Goal: Task Accomplishment & Management: Manage account settings

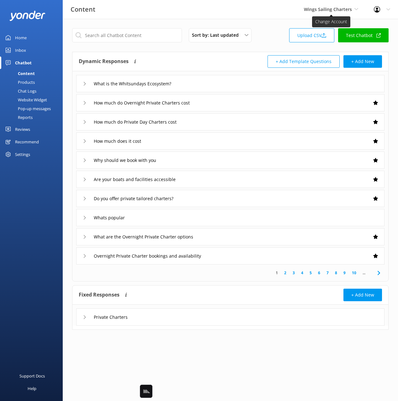
click at [317, 10] on span "Wings Sailing Charters" at bounding box center [328, 9] width 48 height 6
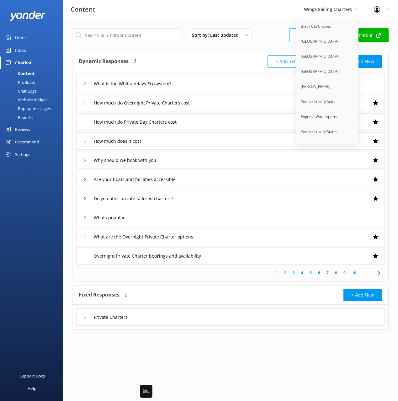
click at [27, 88] on div "Chat Logs" at bounding box center [20, 91] width 33 height 9
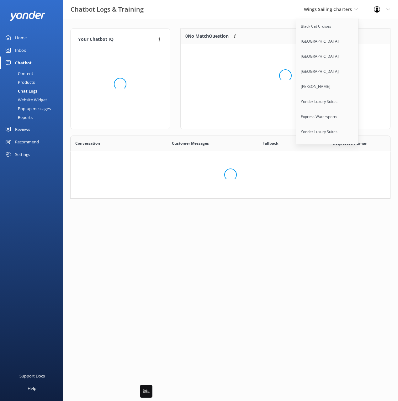
scroll to position [63, 320]
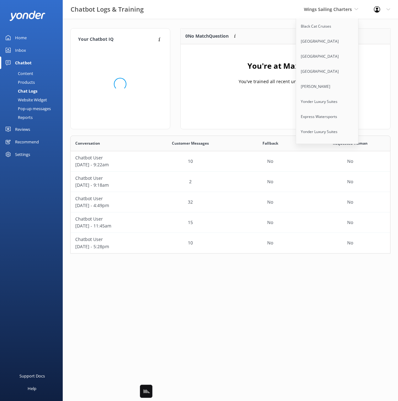
click at [177, 80] on div "0 No Match Question Customers sometimes ask questions that don't fully match an…" at bounding box center [285, 81] width 220 height 107
click at [183, 156] on div "10" at bounding box center [190, 161] width 80 height 20
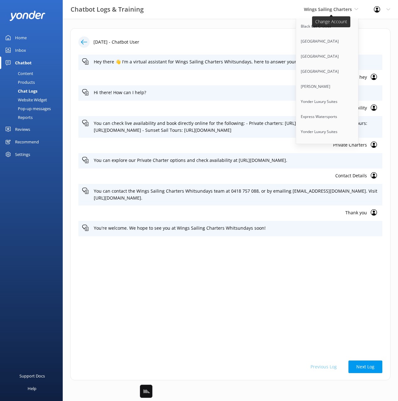
click at [317, 8] on span "Wings Sailing Charters" at bounding box center [328, 9] width 48 height 6
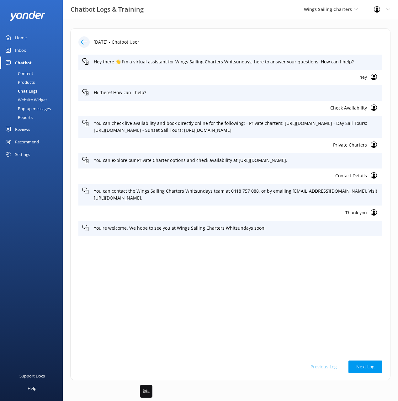
click at [341, 108] on p "Check Availability" at bounding box center [224, 107] width 285 height 7
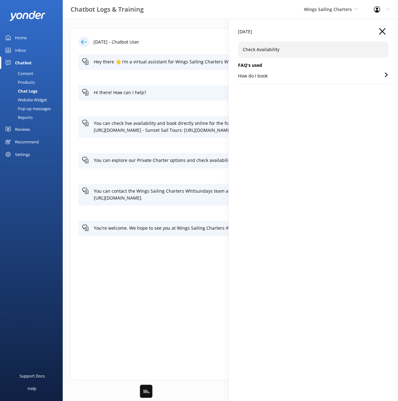
click at [311, 30] on div "[DATE]" at bounding box center [313, 34] width 150 height 13
click at [312, 30] on div "[DATE]" at bounding box center [313, 34] width 150 height 13
click at [376, 30] on div "[DATE]" at bounding box center [313, 34] width 150 height 13
click at [382, 29] on icon "button" at bounding box center [382, 31] width 6 height 6
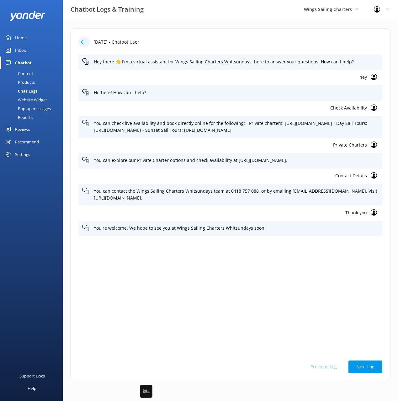
click at [85, 41] on icon at bounding box center [84, 42] width 6 height 6
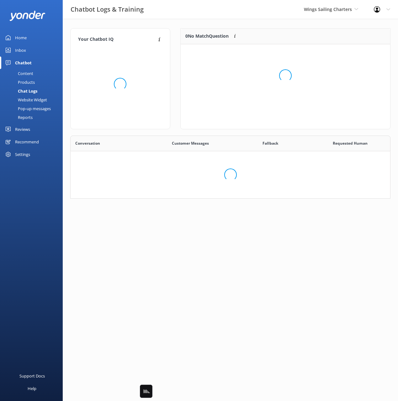
scroll to position [118, 320]
drag, startPoint x: 214, startPoint y: 25, endPoint x: 238, endPoint y: 29, distance: 24.1
click at [215, 25] on div "Your Chatbot IQ Your Chatbot IQ is the percentage of trained FAQs against untra…" at bounding box center [230, 115] width 335 height 192
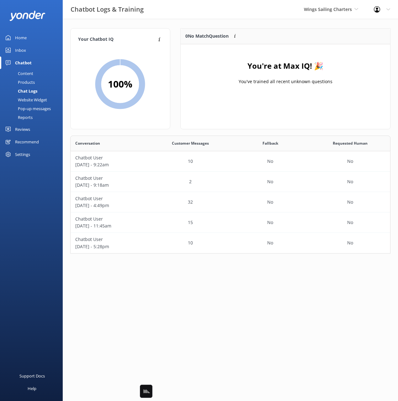
click at [324, 60] on div "You're at Max IQ! 🎉 You've trained all recent unknown questions" at bounding box center [285, 75] width 209 height 63
click at [372, 63] on div "You're at Max IQ! 🎉 You've trained all recent unknown questions" at bounding box center [285, 75] width 209 height 63
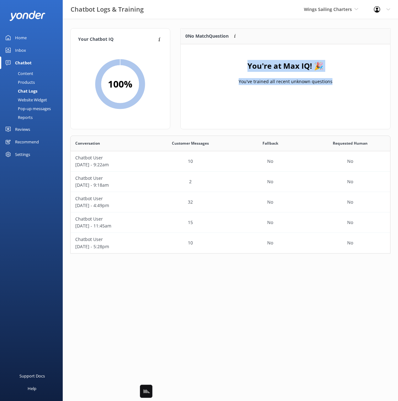
drag, startPoint x: 190, startPoint y: 45, endPoint x: 311, endPoint y: 95, distance: 131.0
click at [181, 95] on div "0 No Match Question Customers sometimes ask questions that don't fully match an…" at bounding box center [181, 68] width 0 height 78
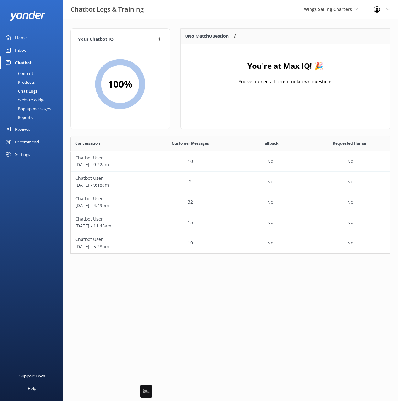
click at [352, 92] on div "You're at Max IQ! 🎉 You've trained all recent unknown questions" at bounding box center [285, 75] width 209 height 63
click at [31, 94] on div "Chat Logs" at bounding box center [21, 91] width 34 height 9
drag, startPoint x: 31, startPoint y: 96, endPoint x: 49, endPoint y: 95, distance: 17.6
click at [31, 96] on div "Website Widget" at bounding box center [25, 99] width 43 height 9
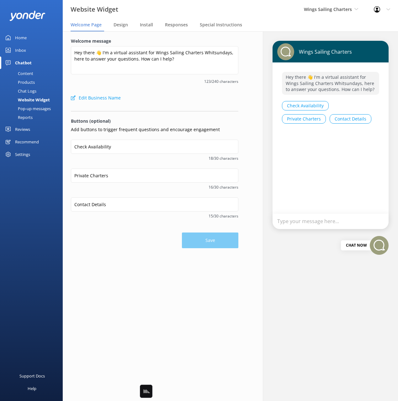
drag, startPoint x: 155, startPoint y: 38, endPoint x: 234, endPoint y: 71, distance: 86.0
click at [155, 38] on label "Welcome message" at bounding box center [154, 41] width 167 height 7
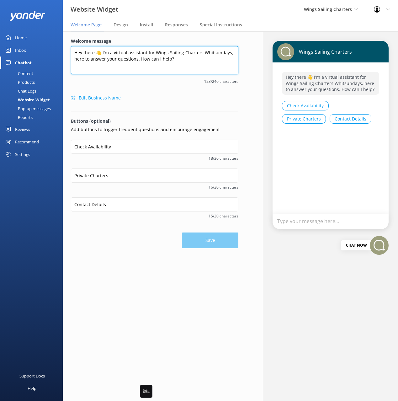
click at [155, 46] on textarea "Hey there 👋 I'm a virtual assistant for Wings Sailing Charters Whitsundays, her…" at bounding box center [154, 60] width 167 height 28
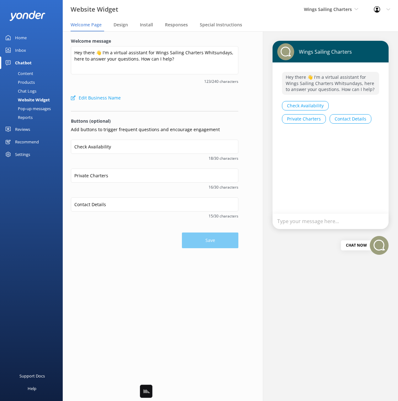
drag, startPoint x: 167, startPoint y: 99, endPoint x: 240, endPoint y: 167, distance: 98.9
click at [167, 99] on div "Edit Business Name" at bounding box center [154, 98] width 167 height 13
click at [125, 33] on div "Welcome message Hey there 👋 I'm a virtual assistant for Wings Sailing Charters …" at bounding box center [155, 142] width 184 height 223
click at [122, 24] on span "Design" at bounding box center [120, 25] width 14 height 6
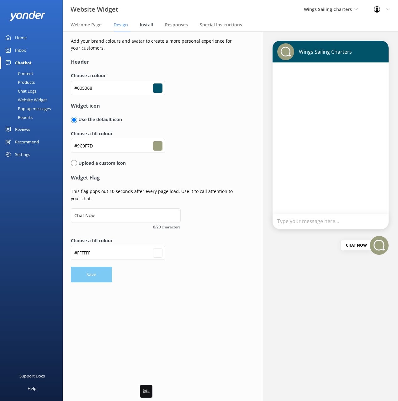
click at [143, 22] on span "Install" at bounding box center [146, 25] width 13 height 6
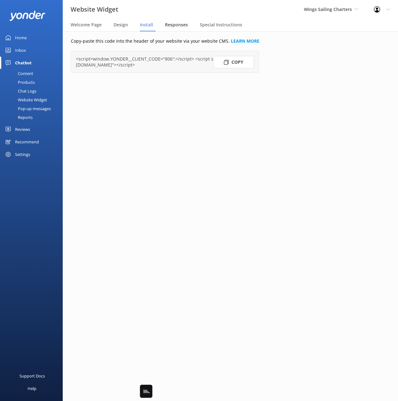
drag, startPoint x: 163, startPoint y: 24, endPoint x: 171, endPoint y: 25, distance: 7.9
click at [163, 24] on nav "Welcome Page Design Install Responses Special Instructions" at bounding box center [230, 25] width 335 height 13
drag, startPoint x: 177, startPoint y: 23, endPoint x: 184, endPoint y: 25, distance: 7.4
click at [177, 23] on span "Responses" at bounding box center [176, 25] width 23 height 6
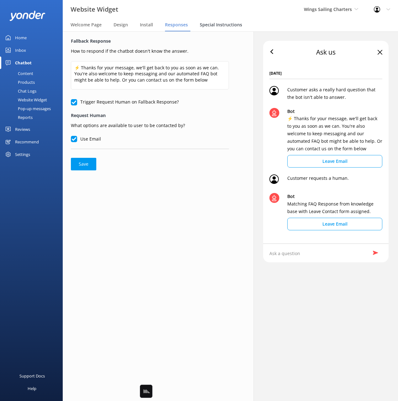
click at [218, 25] on span "Special Instructions" at bounding box center [221, 25] width 42 height 6
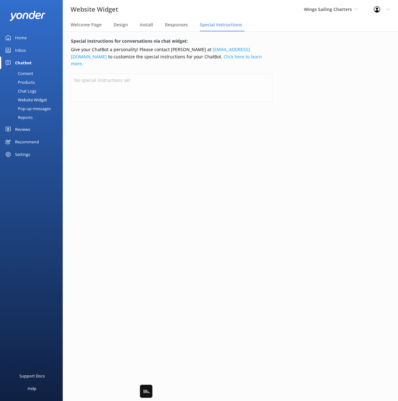
click at [314, 93] on div "Special instructions for conversations via chat widget: Give your ChatBot a per…" at bounding box center [230, 215] width 351 height 369
click at [21, 109] on div "Pop-up messages" at bounding box center [27, 108] width 47 height 9
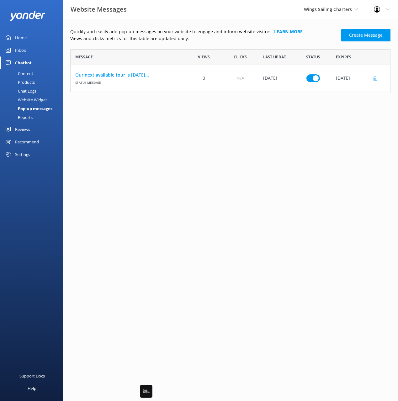
scroll to position [43, 320]
click at [198, 43] on div "Quickly and easily add pop-up messages on your website to engage and inform web…" at bounding box center [230, 60] width 320 height 64
click at [362, 34] on link "Create Message" at bounding box center [365, 35] width 49 height 13
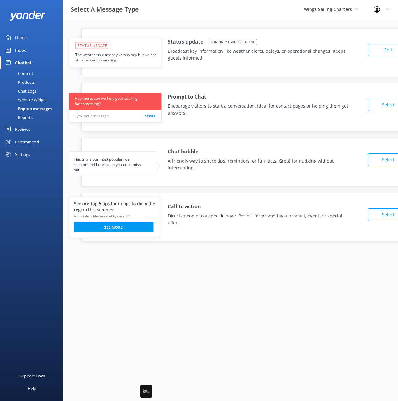
click at [30, 90] on div "Chat Logs" at bounding box center [20, 91] width 33 height 9
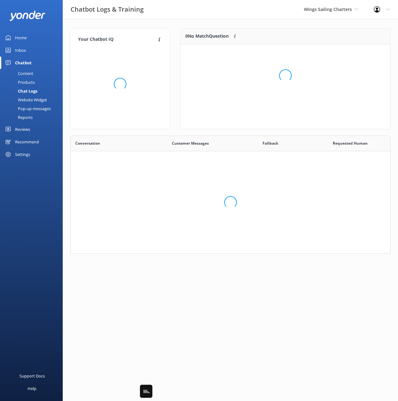
scroll to position [118, 320]
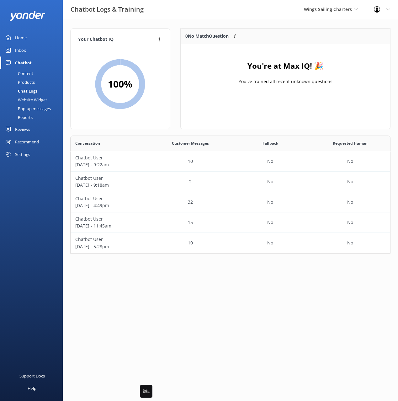
click at [226, 128] on div "0 No Match Question Customers sometimes ask questions that don't fully match an…" at bounding box center [285, 78] width 210 height 101
click at [174, 56] on div "Your Chatbot IQ Your Chatbot IQ is the percentage of trained FAQs against untra…" at bounding box center [120, 81] width 110 height 107
click at [153, 21] on div "Your Chatbot IQ Your Chatbot IQ is the percentage of trained FAQs against untra…" at bounding box center [230, 142] width 335 height 247
click at [155, 20] on div "Your Chatbot IQ Your Chatbot IQ is the percentage of trained FAQs against untra…" at bounding box center [230, 142] width 335 height 247
click at [20, 37] on div "Home" at bounding box center [21, 37] width 12 height 13
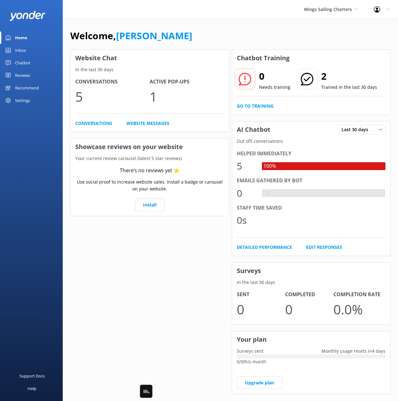
click at [15, 62] on div "Chatbot" at bounding box center [22, 62] width 15 height 13
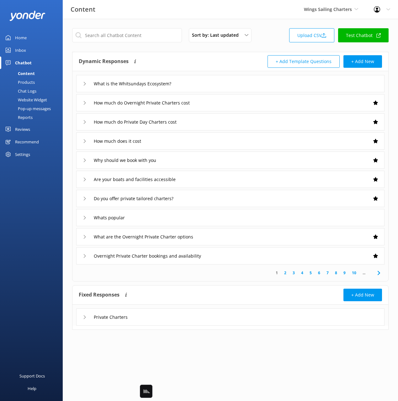
drag, startPoint x: 172, startPoint y: 21, endPoint x: 81, endPoint y: 36, distance: 92.1
click at [172, 21] on div "Sort by: Last updated Title Last updated Upload CSV Test Chatbot Dynamic Respon…" at bounding box center [230, 183] width 335 height 329
drag, startPoint x: 23, startPoint y: 37, endPoint x: 38, endPoint y: 41, distance: 15.4
click at [23, 37] on div "Home" at bounding box center [21, 37] width 12 height 13
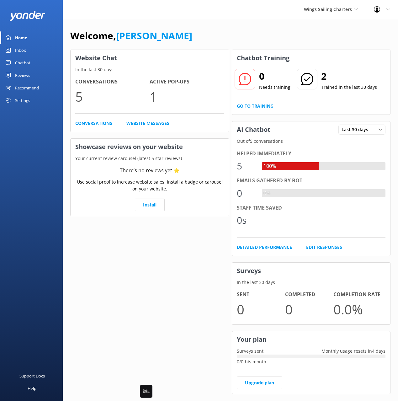
drag, startPoint x: 14, startPoint y: 50, endPoint x: 46, endPoint y: 55, distance: 32.5
click at [14, 50] on link "Inbox" at bounding box center [31, 50] width 63 height 13
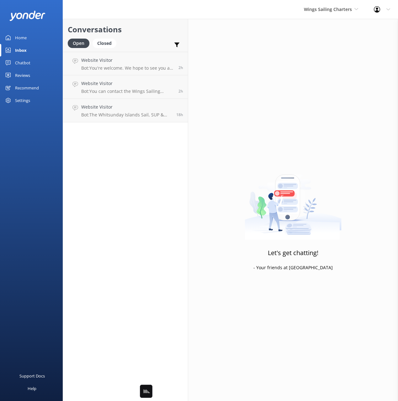
click at [155, 33] on h2 "Conversations" at bounding box center [125, 30] width 115 height 12
click at [17, 62] on div "Chatbot" at bounding box center [22, 62] width 15 height 13
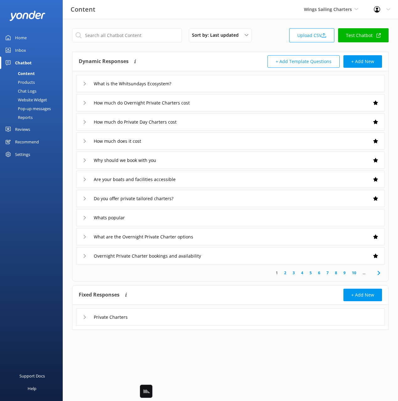
drag, startPoint x: 176, startPoint y: 55, endPoint x: 160, endPoint y: 39, distance: 23.7
click at [176, 55] on div "Dynamic Responses Dynamic responses rely on the Large Language Model to create …" at bounding box center [155, 61] width 152 height 13
click at [129, 15] on div "Content Wings Sailing Charters Black Cat Cruises Banff Airporter International …" at bounding box center [199, 9] width 398 height 19
click at [217, 52] on div "Dynamic Responses Dynamic responses rely on the Large Language Model to create …" at bounding box center [230, 166] width 316 height 229
click at [150, 23] on div "Sort by: Last updated Title Last updated Upload CSV Test Chatbot Dynamic Respon…" at bounding box center [230, 183] width 335 height 329
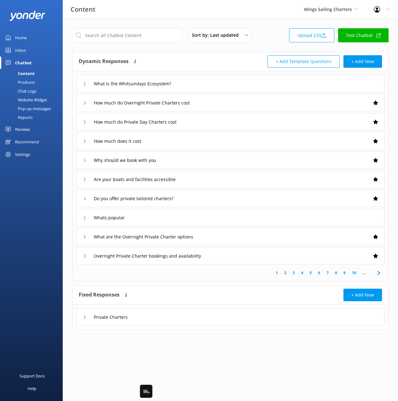
click at [174, 55] on div "Dynamic Responses Dynamic responses rely on the Large Language Model to create …" at bounding box center [230, 61] width 316 height 19
click at [160, 59] on div "Dynamic Responses Dynamic responses rely on the Large Language Model to create …" at bounding box center [155, 61] width 152 height 13
click at [18, 53] on div "Inbox" at bounding box center [20, 50] width 11 height 13
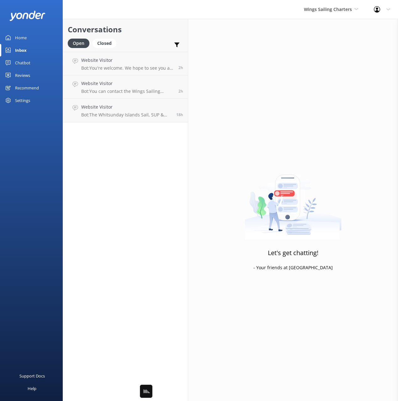
drag, startPoint x: 24, startPoint y: 61, endPoint x: 54, endPoint y: 59, distance: 30.8
click at [24, 61] on div "Chatbot" at bounding box center [22, 62] width 15 height 13
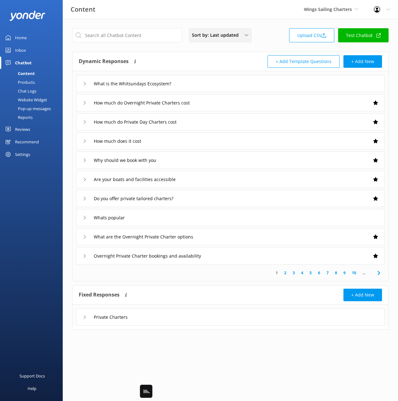
click at [274, 33] on div "Sort by: Last updated Title Last updated Upload CSV Test Chatbot" at bounding box center [230, 37] width 316 height 18
click at [32, 50] on link "Inbox" at bounding box center [31, 50] width 63 height 13
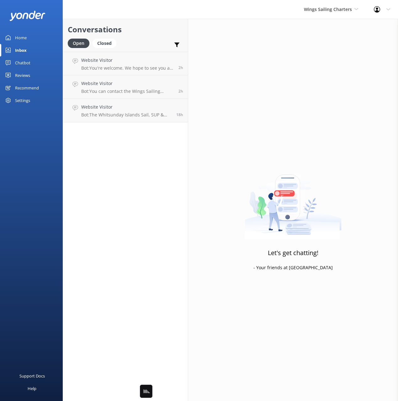
click at [158, 40] on div "Open Closed Important Assigned to me Unassigned" at bounding box center [125, 46] width 115 height 15
click at [175, 151] on div "Conversations Open Closed Important Assigned to me Unassigned Website Visitor B…" at bounding box center [125, 210] width 125 height 382
click at [30, 63] on div "Chatbot" at bounding box center [22, 62] width 15 height 13
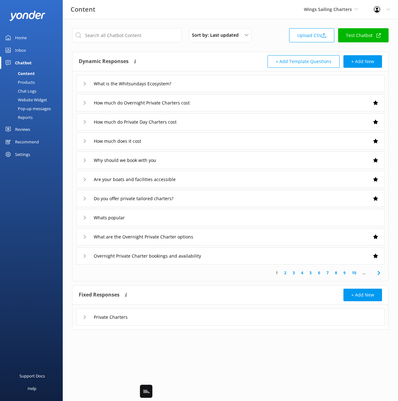
drag, startPoint x: 18, startPoint y: 100, endPoint x: 23, endPoint y: 100, distance: 5.3
click at [18, 100] on div "Website Widget" at bounding box center [25, 99] width 43 height 9
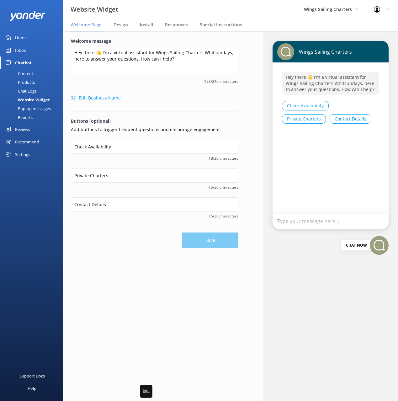
click at [182, 92] on div "Edit Business Name" at bounding box center [154, 98] width 167 height 13
click at [195, 107] on form "Welcome message Hey there 👋 I'm a virtual assistant for Wings Sailing Charters …" at bounding box center [154, 143] width 167 height 210
drag, startPoint x: 182, startPoint y: 111, endPoint x: 247, endPoint y: 129, distance: 67.3
click at [182, 111] on form "Welcome message Hey there 👋 I'm a virtual assistant for Wings Sailing Charters …" at bounding box center [154, 143] width 167 height 210
click at [20, 129] on div "Reviews" at bounding box center [22, 129] width 15 height 13
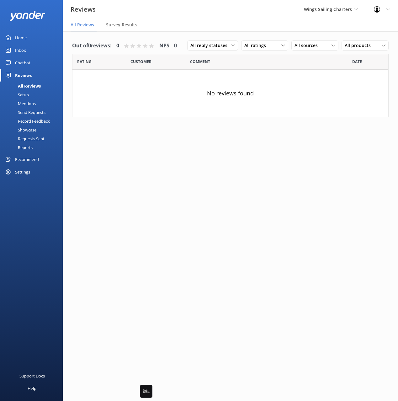
click at [24, 95] on div "Setup" at bounding box center [16, 94] width 25 height 9
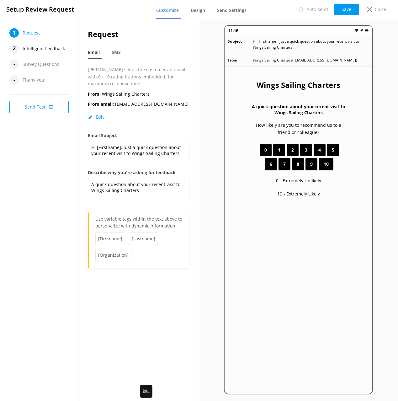
click at [39, 62] on span "Survey Questions" at bounding box center [41, 64] width 37 height 9
click at [39, 47] on span "Intelligent Feedback" at bounding box center [44, 48] width 42 height 9
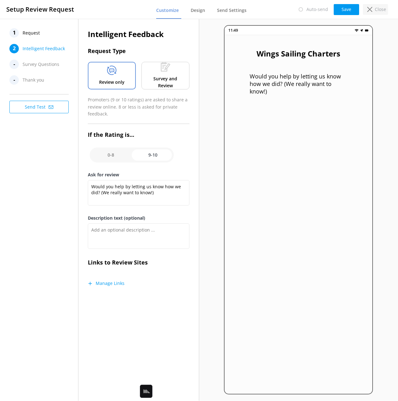
click at [374, 10] on div "Close" at bounding box center [375, 9] width 25 height 11
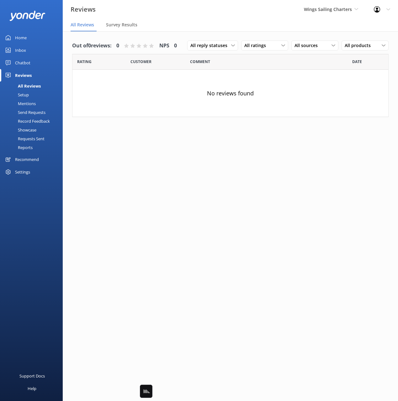
drag, startPoint x: 240, startPoint y: 97, endPoint x: 201, endPoint y: 95, distance: 38.9
click at [240, 97] on div "No reviews found" at bounding box center [230, 93] width 316 height 47
drag, startPoint x: 208, startPoint y: 95, endPoint x: 257, endPoint y: 95, distance: 49.5
click at [257, 95] on div "No reviews found" at bounding box center [230, 93] width 316 height 47
click at [29, 159] on div "Recommend" at bounding box center [27, 159] width 24 height 13
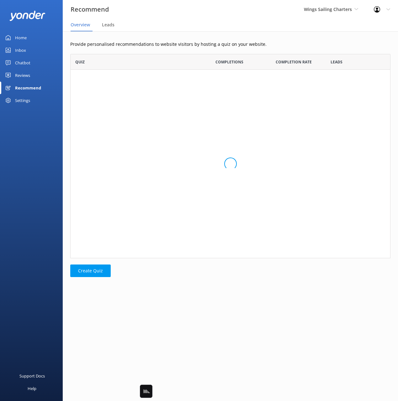
scroll to position [204, 320]
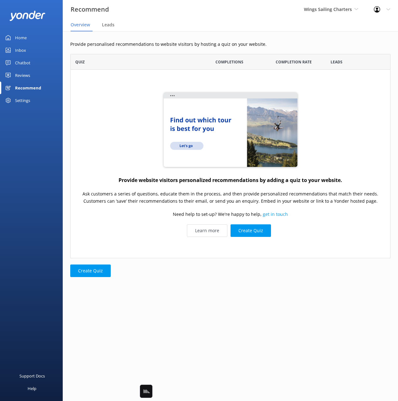
click at [18, 76] on div "Reviews" at bounding box center [22, 75] width 15 height 13
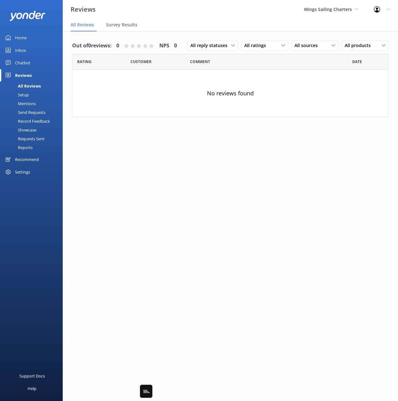
drag, startPoint x: 123, startPoint y: 61, endPoint x: 149, endPoint y: 77, distance: 31.1
click at [123, 61] on div "Rating" at bounding box center [101, 62] width 58 height 16
drag, startPoint x: 163, startPoint y: 61, endPoint x: 350, endPoint y: 86, distance: 188.4
click at [163, 61] on div "Customer" at bounding box center [160, 62] width 60 height 16
click at [27, 95] on div "Setup" at bounding box center [16, 94] width 25 height 9
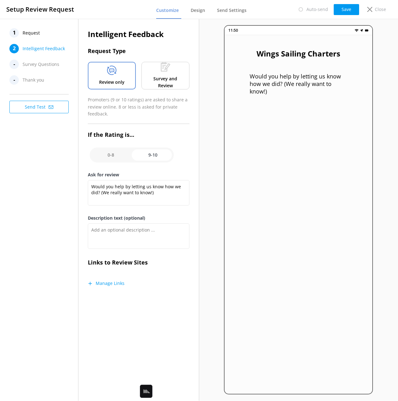
drag, startPoint x: 26, startPoint y: 31, endPoint x: 42, endPoint y: 44, distance: 20.3
click at [26, 31] on span "Request" at bounding box center [31, 32] width 17 height 9
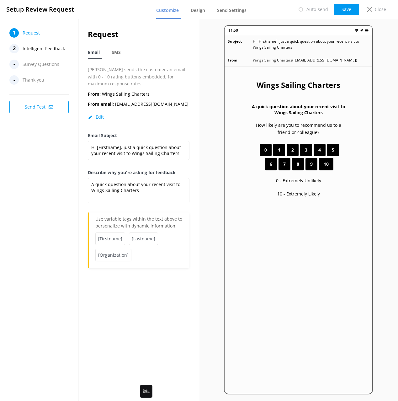
drag, startPoint x: 37, startPoint y: 45, endPoint x: 68, endPoint y: 60, distance: 34.3
click at [37, 45] on span "Intelligent Feedback" at bounding box center [44, 48] width 42 height 9
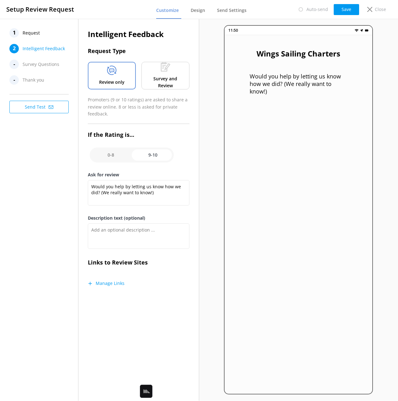
drag, startPoint x: 68, startPoint y: 151, endPoint x: 158, endPoint y: 119, distance: 95.0
click at [73, 149] on div "1 Request 2 Intelligent Feedback - Survey Questions - Thank you Send Test" at bounding box center [39, 209] width 78 height 381
drag, startPoint x: 155, startPoint y: 108, endPoint x: 166, endPoint y: 87, distance: 24.5
click at [155, 108] on p "Promoters (9 or 10 ratings) are asked to share a review online. 8 or less is as…" at bounding box center [139, 106] width 102 height 21
drag, startPoint x: 50, startPoint y: 227, endPoint x: 305, endPoint y: 184, distance: 259.0
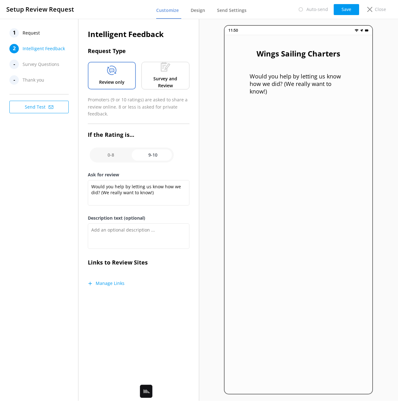
click at [50, 227] on div "1 Request 2 Intelligent Feedback - Survey Questions - Thank you Send Test" at bounding box center [39, 209] width 78 height 381
click at [197, 14] on link "Design" at bounding box center [199, 11] width 17 height 16
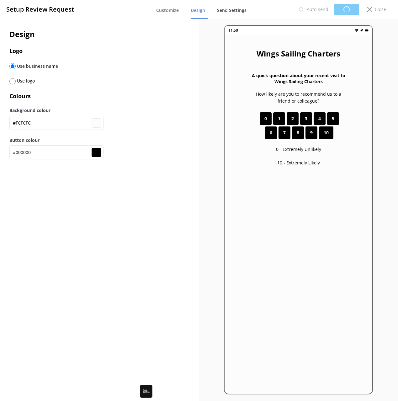
type input "#fcfcfc"
click at [240, 13] on span "Send Settings" at bounding box center [231, 10] width 29 height 6
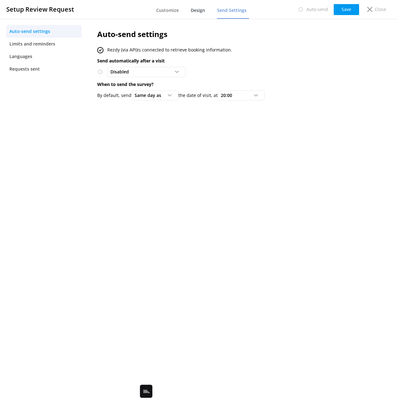
click at [199, 11] on span "Design" at bounding box center [198, 10] width 14 height 6
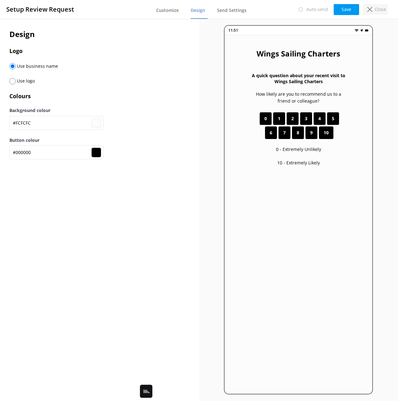
click at [376, 8] on p "Close" at bounding box center [380, 9] width 11 height 7
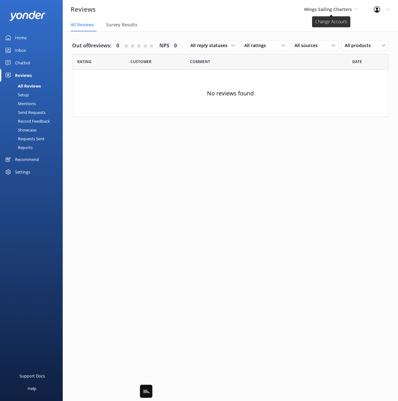
drag, startPoint x: 306, startPoint y: 28, endPoint x: 312, endPoint y: 13, distance: 16.5
click at [307, 25] on nav "All Reviews Survey Results" at bounding box center [230, 25] width 335 height 13
click at [312, 12] on span "Wings Sailing Charters" at bounding box center [328, 9] width 48 height 6
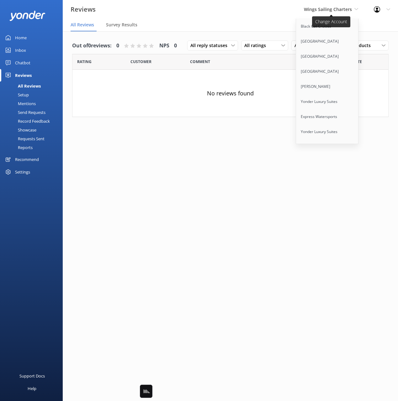
scroll to position [754, 0]
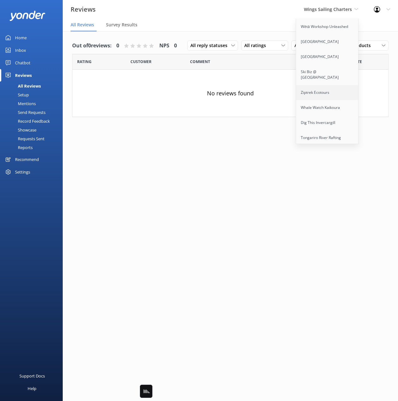
click at [312, 85] on link "Ziptrek Ecotours" at bounding box center [327, 92] width 63 height 15
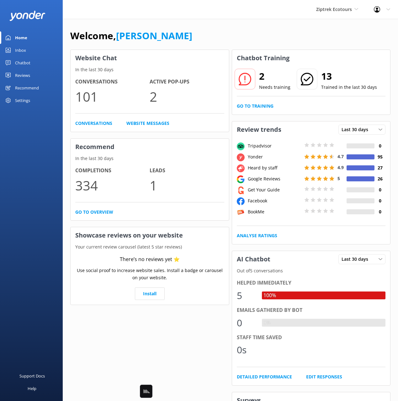
drag, startPoint x: 18, startPoint y: 60, endPoint x: 25, endPoint y: 67, distance: 9.5
click at [18, 60] on div "Chatbot" at bounding box center [22, 62] width 15 height 13
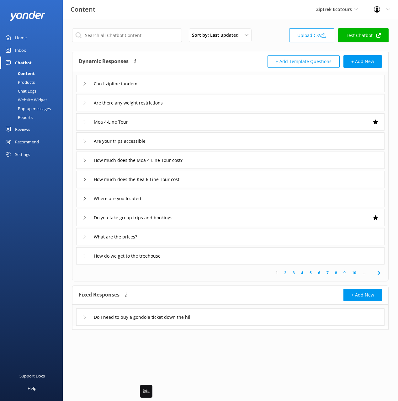
drag, startPoint x: 28, startPoint y: 129, endPoint x: 57, endPoint y: 133, distance: 29.0
click at [28, 129] on div "Reviews" at bounding box center [22, 129] width 15 height 13
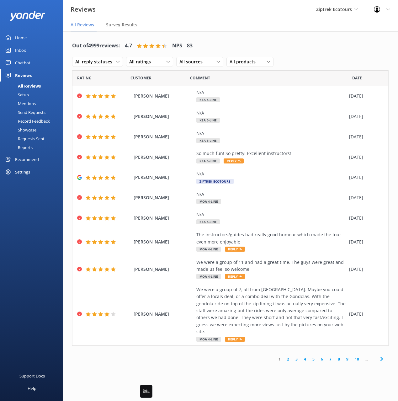
click at [24, 104] on div "Mentions" at bounding box center [20, 103] width 32 height 9
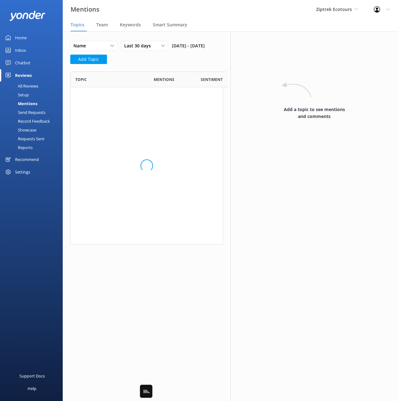
scroll to position [173, 152]
click at [161, 68] on div "Name Name Highest mentions Last 30 days Last 7 days Last 30 days Last 90 days L…" at bounding box center [146, 54] width 153 height 27
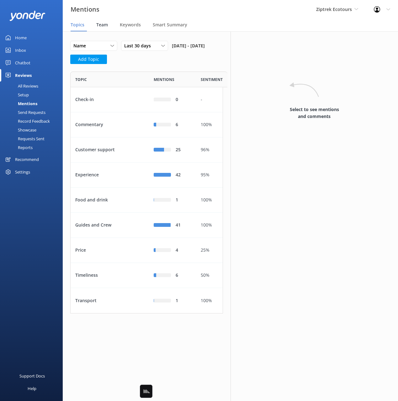
click at [103, 26] on span "Team" at bounding box center [102, 25] width 12 height 6
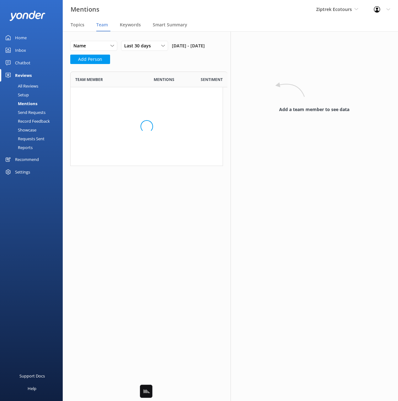
scroll to position [94, 152]
click at [151, 68] on div "Name Name Highest mentions Lowest mentions Last 30 days Last 7 days Last 30 day…" at bounding box center [146, 54] width 153 height 27
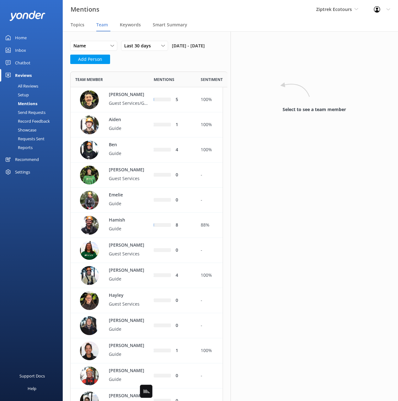
scroll to position [668, 152]
click at [79, 26] on span "Topics" at bounding box center [78, 25] width 14 height 6
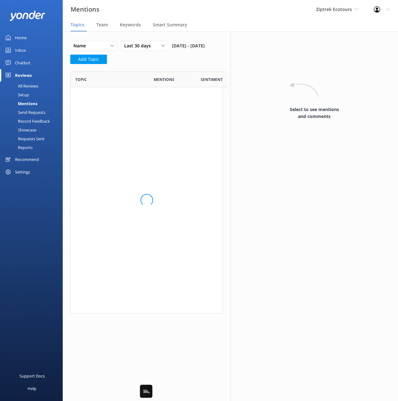
scroll to position [242, 152]
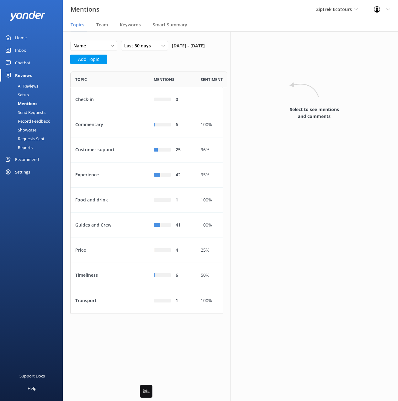
drag, startPoint x: 174, startPoint y: 77, endPoint x: 178, endPoint y: 79, distance: 4.6
click at [174, 68] on div "Name Name Highest mentions Last 30 days Last 7 days Last 30 days Last 90 days L…" at bounding box center [146, 54] width 153 height 27
click at [121, 33] on div "Name Name Highest mentions Last 30 days Last 7 days Last 30 days Last 90 days L…" at bounding box center [147, 181] width 168 height 301
click at [33, 86] on div "All Reviews" at bounding box center [21, 85] width 34 height 9
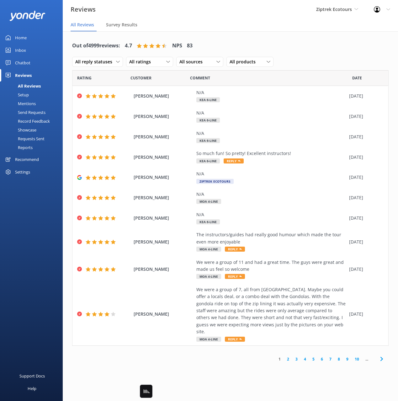
click at [322, 55] on div "Out of 4999 reviews: 4.7 NPS 83 All reply statuses All reply statuses Needs a r…" at bounding box center [230, 54] width 316 height 33
click at [25, 62] on div "Chatbot" at bounding box center [22, 62] width 15 height 13
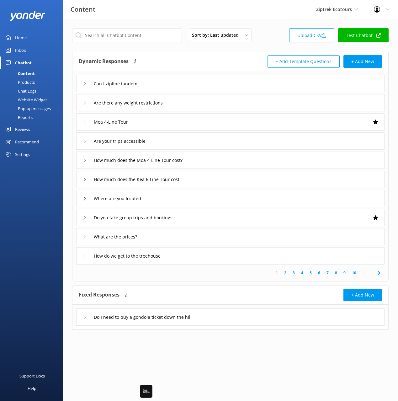
click at [195, 52] on div "Dynamic Responses Dynamic responses rely on the Large Language Model to create …" at bounding box center [230, 61] width 316 height 19
drag, startPoint x: 28, startPoint y: 126, endPoint x: 35, endPoint y: 128, distance: 7.7
click at [28, 126] on div "Reviews" at bounding box center [22, 129] width 15 height 13
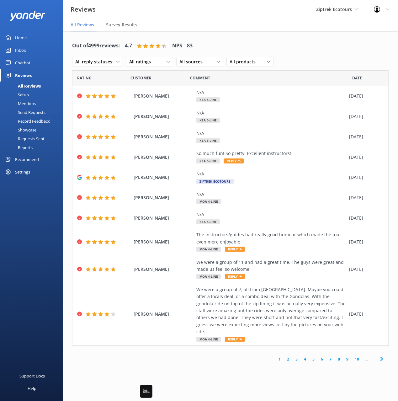
drag, startPoint x: 21, startPoint y: 60, endPoint x: 26, endPoint y: 61, distance: 4.5
click at [21, 60] on div "Chatbot" at bounding box center [22, 62] width 15 height 13
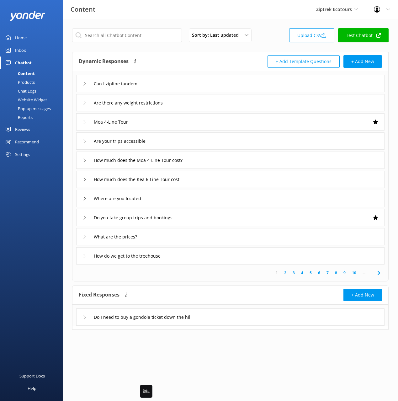
click at [188, 50] on div "Sort by: Last updated Title Last updated Upload CSV Test Chatbot Dynamic Respon…" at bounding box center [230, 183] width 335 height 329
click at [268, 25] on div "Sort by: Last updated Title Last updated Upload CSV Test Chatbot Dynamic Respon…" at bounding box center [230, 183] width 335 height 329
click at [272, 39] on div "Sort by: Last updated Title Last updated Upload CSV Test Chatbot" at bounding box center [230, 37] width 316 height 18
click at [268, 31] on div "Sort by: Last updated Title Last updated Upload CSV Test Chatbot" at bounding box center [230, 37] width 316 height 18
click at [38, 215] on div "Support Docs Help" at bounding box center [31, 300] width 63 height 200
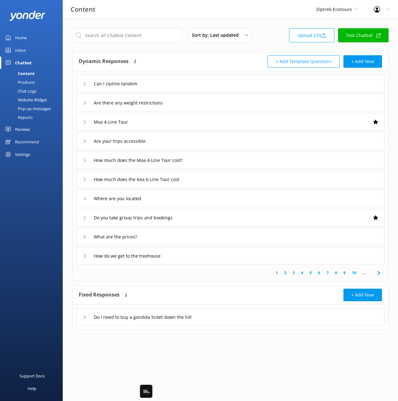
click at [26, 127] on div "Reviews" at bounding box center [22, 129] width 15 height 13
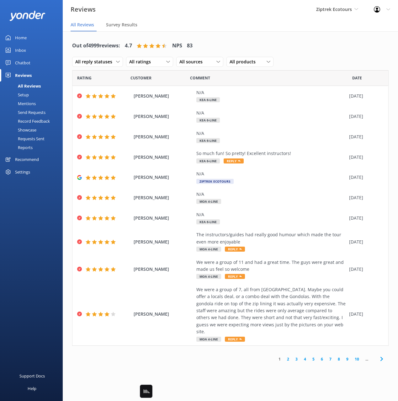
drag, startPoint x: 168, startPoint y: 76, endPoint x: 206, endPoint y: 78, distance: 37.3
click at [168, 76] on div "Customer" at bounding box center [160, 78] width 60 height 16
click at [200, 76] on span "Comment" at bounding box center [200, 78] width 20 height 6
click at [235, 78] on div "Comment" at bounding box center [271, 78] width 162 height 16
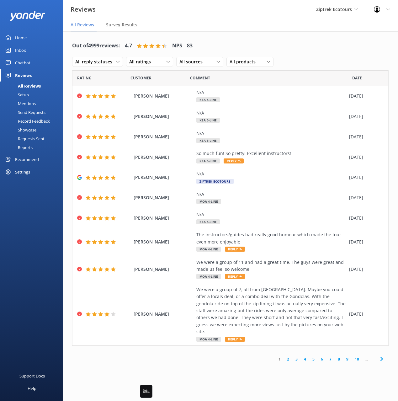
click at [235, 78] on div "Comment" at bounding box center [271, 78] width 162 height 16
click at [114, 31] on div "Survey Results" at bounding box center [123, 25] width 34 height 13
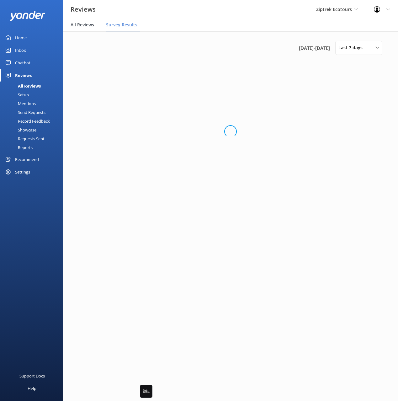
click at [89, 22] on span "All Reviews" at bounding box center [83, 25] width 24 height 6
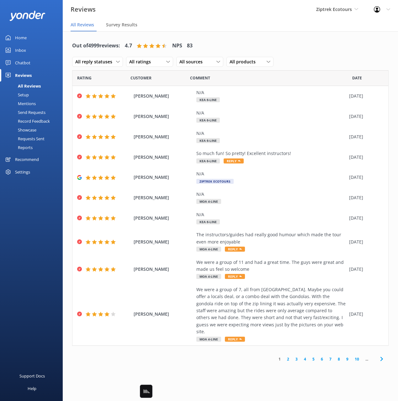
click at [307, 58] on div "Out of 4999 reviews: 4.7 NPS 83 All reply statuses All reply statuses Needs a r…" at bounding box center [230, 54] width 316 height 33
click at [110, 36] on div "Out of 4999 reviews: 4.7 NPS 83 All reply statuses All reply statuses Needs a r…" at bounding box center [230, 201] width 335 height 341
click at [44, 221] on div "Support Docs Help" at bounding box center [31, 300] width 63 height 200
click at [272, 14] on div "Reviews Ziptrek Ecotours Black Cat Cruises Banff Airporter International Antarc…" at bounding box center [199, 9] width 398 height 19
click at [233, 24] on nav "All Reviews Survey Results" at bounding box center [230, 25] width 335 height 13
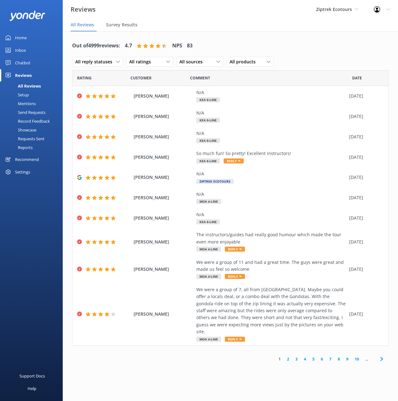
click at [17, 38] on div "Home" at bounding box center [21, 37] width 12 height 13
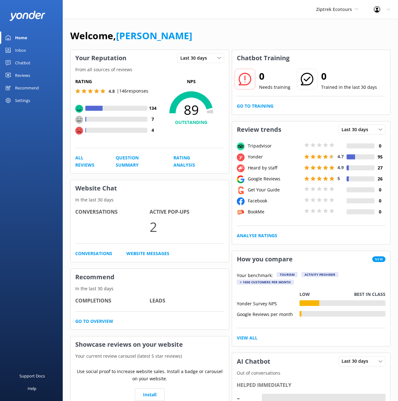
click at [182, 28] on div "Welcome, [PERSON_NAME] Your Reputation Last 30 days Last 7 days Last 30 days Fr…" at bounding box center [230, 297] width 335 height 556
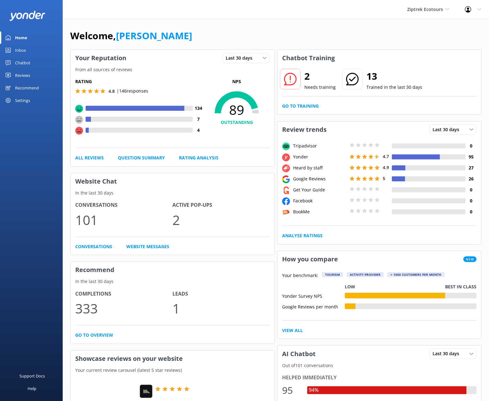
drag, startPoint x: 266, startPoint y: 39, endPoint x: 315, endPoint y: 40, distance: 49.2
click at [266, 39] on div "Welcome, [PERSON_NAME]" at bounding box center [275, 38] width 411 height 21
click at [333, 33] on div "Welcome, [PERSON_NAME]" at bounding box center [275, 38] width 411 height 21
click at [290, 27] on div "Welcome, [PERSON_NAME] Your Reputation Last 30 days Last 7 days Last 30 days Fr…" at bounding box center [276, 361] width 426 height 684
click at [77, 21] on div "Welcome, [PERSON_NAME] Your Reputation Last 30 days Last 7 days Last 30 days Fr…" at bounding box center [276, 361] width 426 height 684
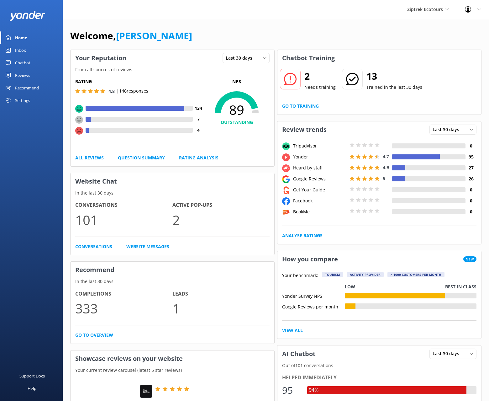
click at [164, 31] on div "Welcome, [PERSON_NAME]" at bounding box center [275, 38] width 411 height 21
drag, startPoint x: 271, startPoint y: 32, endPoint x: 268, endPoint y: 33, distance: 3.1
click at [271, 32] on div "Welcome, [PERSON_NAME]" at bounding box center [275, 38] width 411 height 21
click at [184, 40] on div "Welcome, [PERSON_NAME]" at bounding box center [275, 38] width 411 height 21
click at [114, 24] on div "Welcome, [PERSON_NAME] Your Reputation Last 30 days Last 7 days Last 30 days Fr…" at bounding box center [276, 361] width 426 height 684
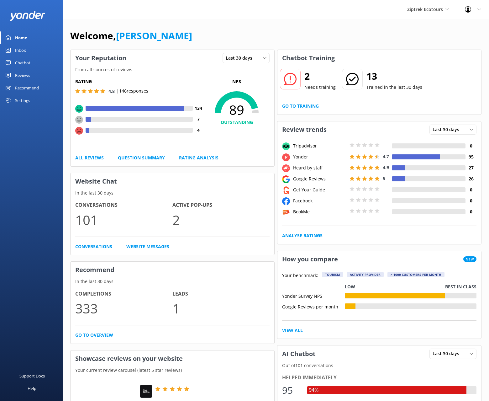
drag, startPoint x: 87, startPoint y: 24, endPoint x: 30, endPoint y: 47, distance: 61.7
click at [87, 24] on div "Welcome, [PERSON_NAME] Your Reputation Last 30 days Last 7 days Last 30 days Fr…" at bounding box center [276, 361] width 426 height 684
drag, startPoint x: 24, startPoint y: 53, endPoint x: 33, endPoint y: 55, distance: 9.4
click at [24, 53] on div "Inbox" at bounding box center [20, 50] width 11 height 13
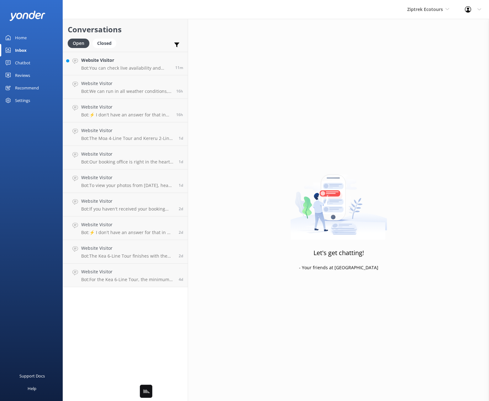
click at [24, 64] on div "Chatbot" at bounding box center [22, 62] width 15 height 13
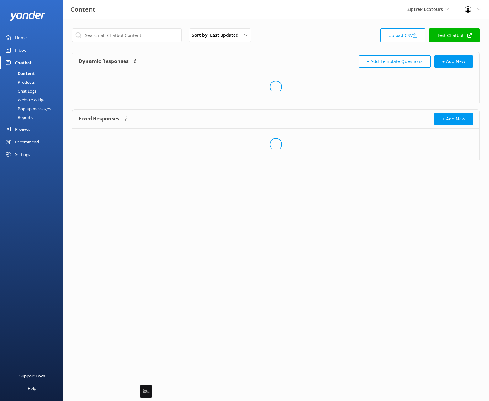
click at [20, 50] on div "Inbox" at bounding box center [20, 50] width 11 height 13
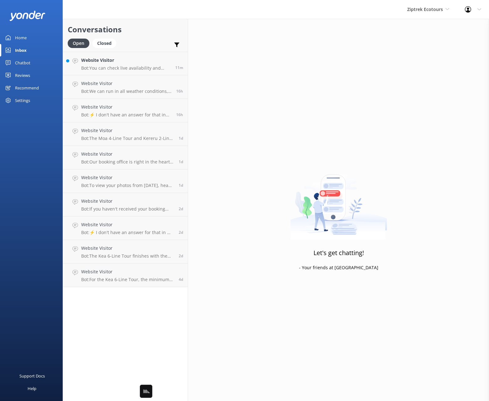
click at [150, 36] on div "Conversations Open Closed Important Assigned to me Unassigned" at bounding box center [125, 35] width 125 height 33
click at [20, 74] on div "Reviews" at bounding box center [22, 75] width 15 height 13
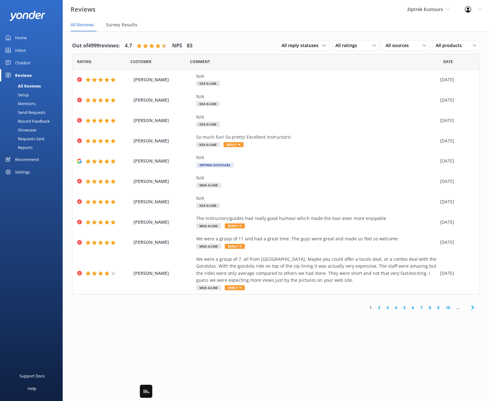
drag, startPoint x: 34, startPoint y: 220, endPoint x: 48, endPoint y: 166, distance: 55.1
click at [34, 220] on div "Support Docs Help" at bounding box center [31, 300] width 63 height 200
click at [30, 159] on div "Recommend" at bounding box center [27, 159] width 24 height 13
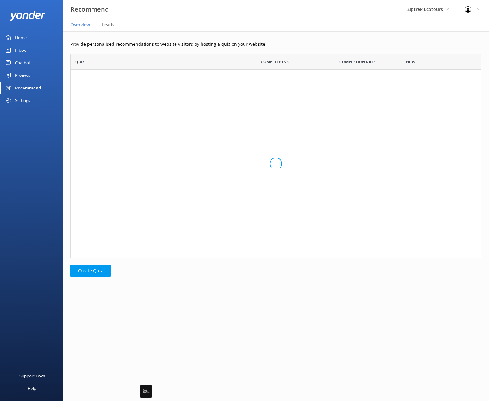
scroll to position [47, 411]
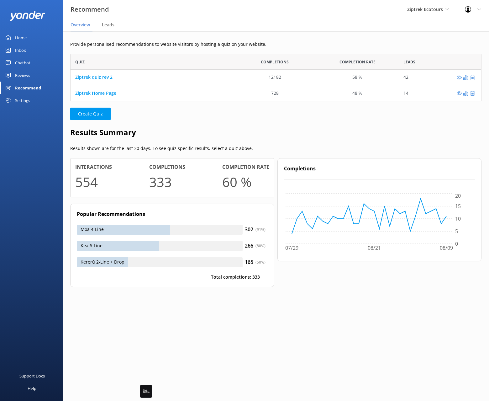
click at [21, 73] on div "Reviews" at bounding box center [22, 75] width 15 height 13
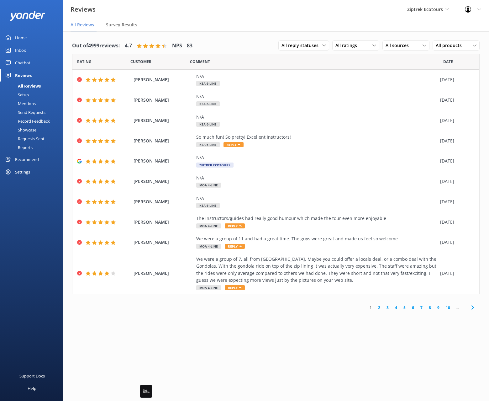
click at [34, 227] on div "Support Docs Help" at bounding box center [31, 300] width 63 height 200
drag, startPoint x: 32, startPoint y: 211, endPoint x: 53, endPoint y: 195, distance: 26.3
click at [33, 210] on div "Support Docs Help" at bounding box center [31, 300] width 63 height 200
click at [254, 22] on nav "All Reviews Survey Results" at bounding box center [276, 25] width 426 height 13
click at [204, 31] on nav "All Reviews Survey Results" at bounding box center [276, 25] width 426 height 13
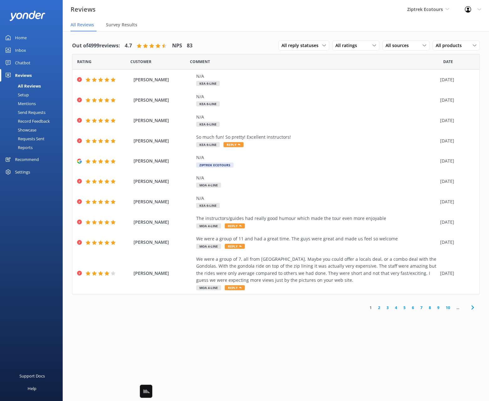
drag, startPoint x: 22, startPoint y: 206, endPoint x: 30, endPoint y: 167, distance: 39.1
click at [22, 206] on div "Support Docs Help" at bounding box center [31, 300] width 63 height 200
click at [12, 171] on div "Settings" at bounding box center [31, 171] width 63 height 13
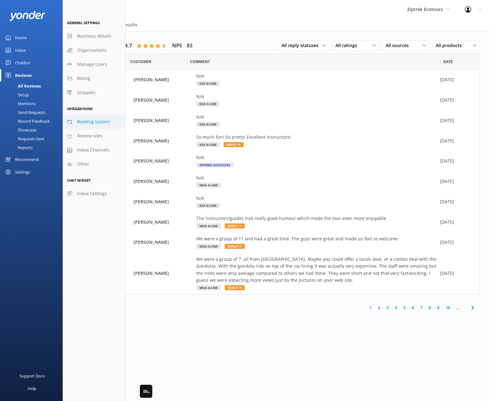
click at [94, 120] on span "Booking system" at bounding box center [93, 121] width 33 height 7
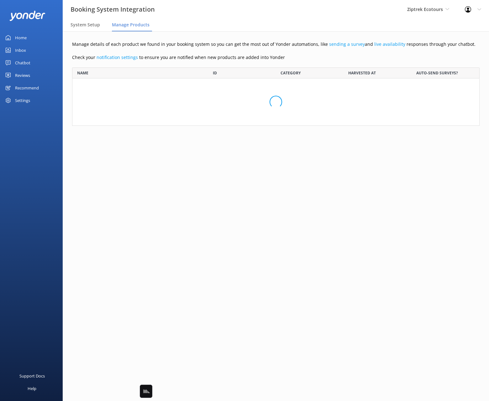
scroll to position [137, 407]
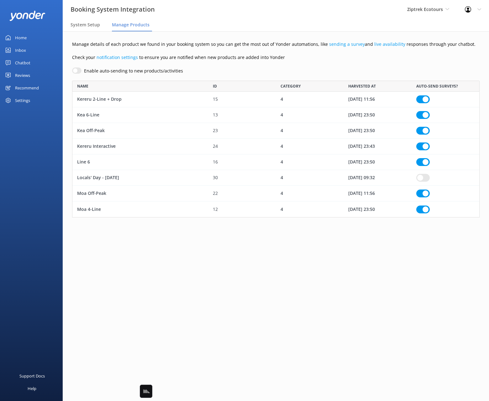
click at [236, 64] on div "Manage details of each product we found in your booking system so you can get t…" at bounding box center [276, 133] width 426 height 205
drag, startPoint x: 388, startPoint y: 61, endPoint x: 384, endPoint y: 64, distance: 5.0
click at [388, 61] on p "Check your notification settings to ensure you are notified when new products a…" at bounding box center [275, 57] width 407 height 7
click at [21, 102] on div "Settings" at bounding box center [22, 100] width 15 height 13
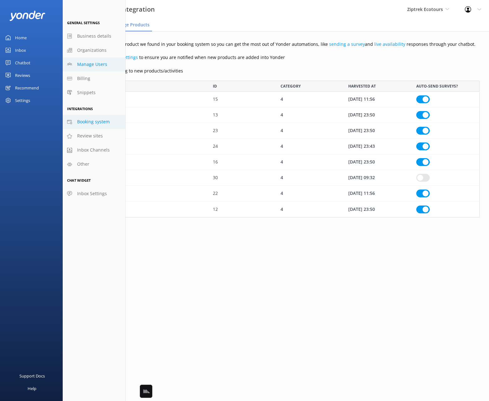
click at [74, 69] on link "Manage Users" at bounding box center [94, 64] width 63 height 14
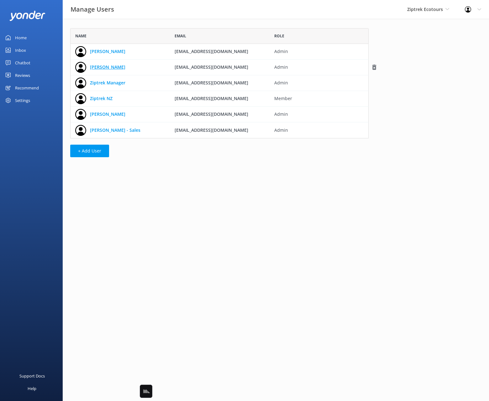
scroll to position [110, 298]
click at [254, 177] on html "Manage Users Ziptrek Ecotours Black Cat Cruises [GEOGRAPHIC_DATA] [GEOGRAPHIC_D…" at bounding box center [244, 200] width 489 height 401
click at [37, 122] on div "Home Inbox Chatbot Content Products Chat Logs Website Widget Pop-up messages Re…" at bounding box center [31, 100] width 63 height 200
click at [26, 96] on div "Settings" at bounding box center [22, 100] width 15 height 13
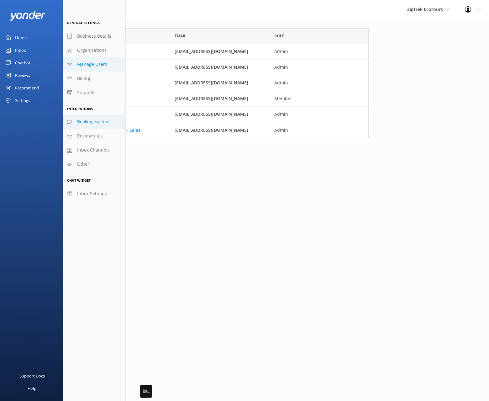
click at [92, 122] on span "Booking system" at bounding box center [93, 121] width 33 height 7
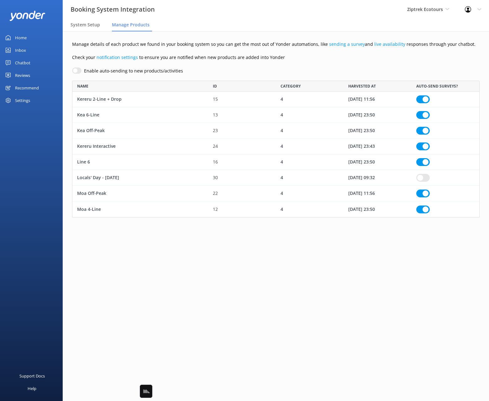
scroll to position [137, 407]
click at [214, 71] on div "Enable auto-sending to new products/activities" at bounding box center [275, 70] width 407 height 7
drag, startPoint x: 392, startPoint y: 284, endPoint x: 394, endPoint y: 270, distance: 14.5
click at [392, 284] on main "Manage details of each product we found in your booking system so you can get t…" at bounding box center [276, 215] width 426 height 369
click at [331, 66] on div "Manage details of each product we found in your booking system so you can get t…" at bounding box center [276, 133] width 426 height 205
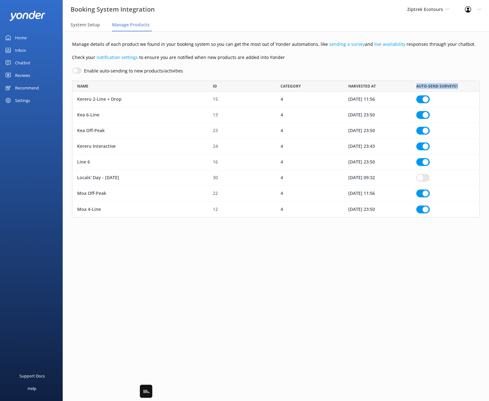
drag, startPoint x: 417, startPoint y: 85, endPoint x: 458, endPoint y: 80, distance: 41.1
click at [397, 84] on div "AUTO-SEND SURVEYS?" at bounding box center [446, 86] width 68 height 11
drag, startPoint x: 442, startPoint y: 73, endPoint x: 433, endPoint y: 104, distance: 32.4
click at [397, 73] on div "Enable auto-sending to new products/activities" at bounding box center [275, 70] width 407 height 7
click at [397, 229] on div "Manage details of each product we found in your booking system so you can get t…" at bounding box center [276, 133] width 426 height 205
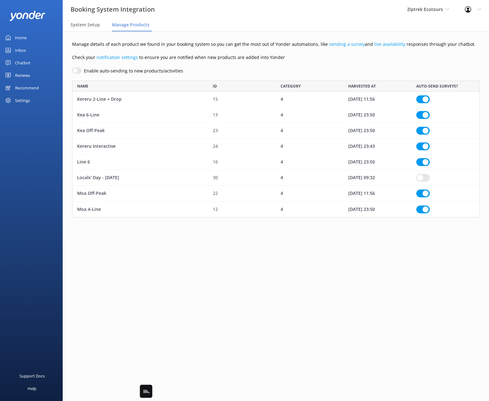
click at [297, 61] on div "Manage details of each product we found in your booking system so you can get t…" at bounding box center [276, 133] width 426 height 205
drag, startPoint x: 117, startPoint y: 98, endPoint x: 71, endPoint y: 99, distance: 45.5
click at [71, 99] on div "Manage details of each product we found in your booking system so you can get t…" at bounding box center [276, 133] width 426 height 205
click at [118, 97] on div "Kereru 2-Line + Drop" at bounding box center [140, 100] width 136 height 16
checkbox input "true"
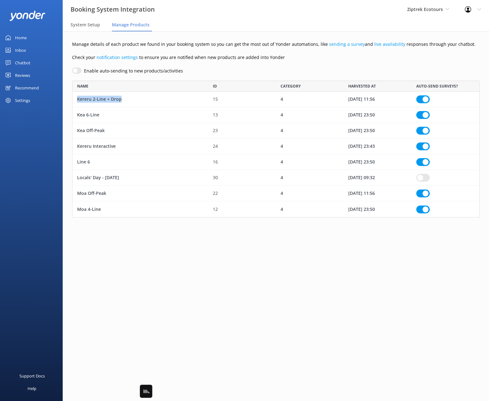
checkbox input "true"
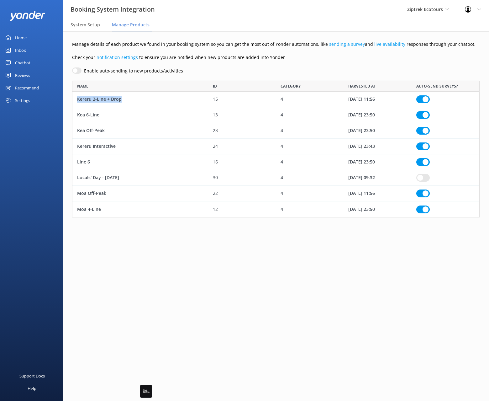
checkbox input "true"
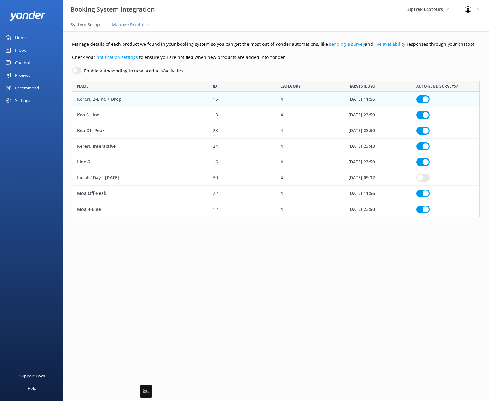
click at [397, 67] on div "Enable auto-sending to new products/activities" at bounding box center [275, 70] width 407 height 7
click at [388, 74] on div "Manage details of each product we found in your booking system so you can get t…" at bounding box center [276, 133] width 426 height 205
drag, startPoint x: 339, startPoint y: 282, endPoint x: 149, endPoint y: 121, distance: 249.7
click at [339, 282] on main "Manage details of each product we found in your booking system so you can get t…" at bounding box center [276, 215] width 426 height 369
drag, startPoint x: 267, startPoint y: 67, endPoint x: 356, endPoint y: 106, distance: 97.3
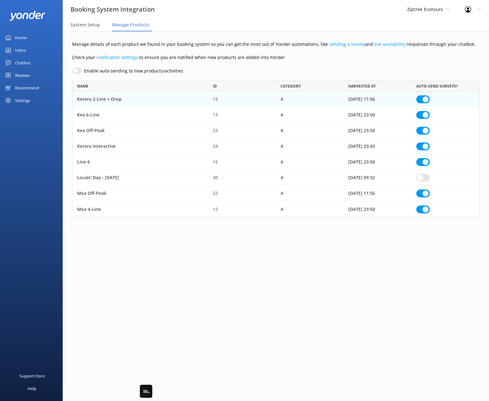
click at [267, 67] on div "Enable auto-sending to new products/activities" at bounding box center [275, 70] width 407 height 7
drag, startPoint x: 314, startPoint y: 57, endPoint x: 472, endPoint y: 100, distance: 164.1
click at [314, 57] on p "Check your notification settings to ensure you are notified when new products a…" at bounding box center [275, 57] width 407 height 7
click at [397, 255] on main "Manage details of each product we found in your booking system so you can get t…" at bounding box center [276, 215] width 426 height 369
click at [397, 260] on main "Manage details of each product we found in your booking system so you can get t…" at bounding box center [276, 215] width 426 height 369
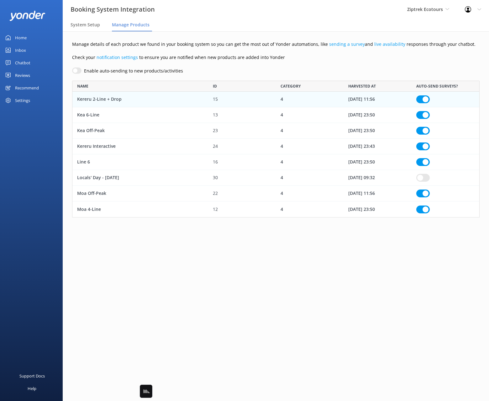
click at [176, 60] on p "Check your notification settings to ensure you are notified when new products a…" at bounding box center [275, 57] width 407 height 7
click at [206, 69] on div "Enable auto-sending to new products/activities" at bounding box center [275, 70] width 407 height 7
click at [45, 128] on div "Home Inbox Chatbot Content Products Chat Logs Website Widget Pop-up messages Re…" at bounding box center [31, 100] width 63 height 200
click at [86, 23] on span "System Setup" at bounding box center [85, 25] width 29 height 6
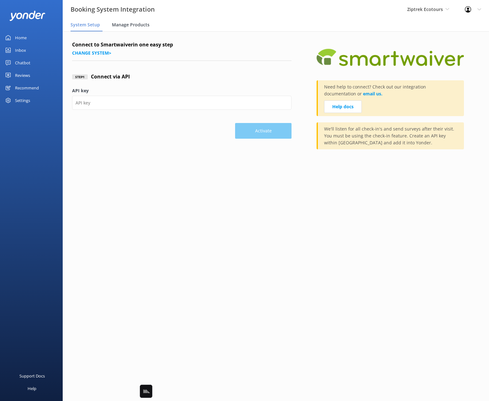
click at [126, 23] on span "Manage Products" at bounding box center [131, 25] width 38 height 6
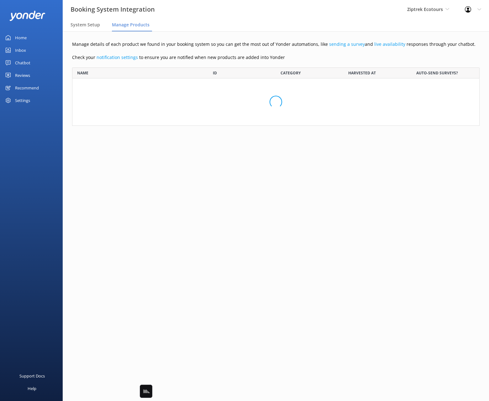
scroll to position [137, 407]
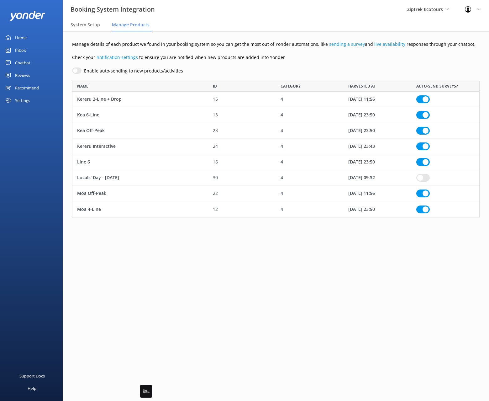
drag, startPoint x: 333, startPoint y: 277, endPoint x: 330, endPoint y: 286, distance: 9.0
click at [333, 277] on main "Manage details of each product we found in your booking system so you can get t…" at bounding box center [276, 215] width 426 height 369
drag, startPoint x: 221, startPoint y: 53, endPoint x: 249, endPoint y: 81, distance: 39.9
click at [220, 53] on div "Manage details of each product we found in your booking system so you can get t…" at bounding box center [276, 133] width 426 height 205
click at [360, 270] on main "Manage details of each product we found in your booking system so you can get t…" at bounding box center [276, 215] width 426 height 369
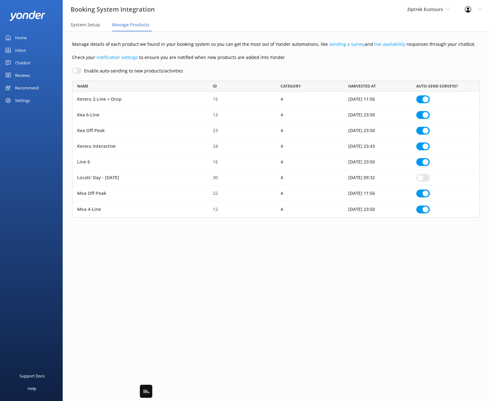
click at [360, 270] on main "Manage details of each product we found in your booking system so you can get t…" at bounding box center [276, 215] width 426 height 369
click at [294, 293] on main "Manage details of each product we found in your booking system so you can get t…" at bounding box center [276, 215] width 426 height 369
click at [293, 61] on p "Check your notification settings to ensure you are notified when new products a…" at bounding box center [275, 57] width 407 height 7
click at [270, 51] on div "Manage details of each product we found in your booking system so you can get t…" at bounding box center [276, 133] width 426 height 205
click at [341, 260] on main "Manage details of each product we found in your booking system so you can get t…" at bounding box center [276, 215] width 426 height 369
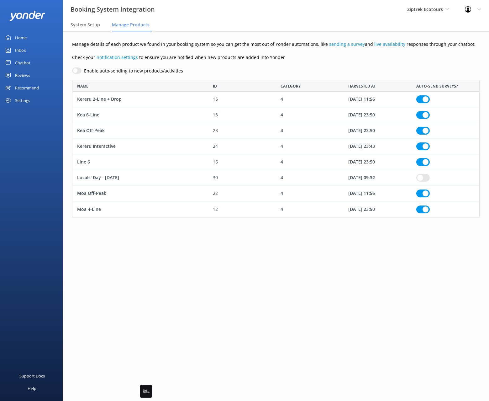
click at [52, 150] on div "Home Inbox Chatbot Content Products Chat Logs Website Widget Pop-up messages Re…" at bounding box center [31, 100] width 63 height 200
click at [20, 99] on div "Settings" at bounding box center [22, 100] width 15 height 13
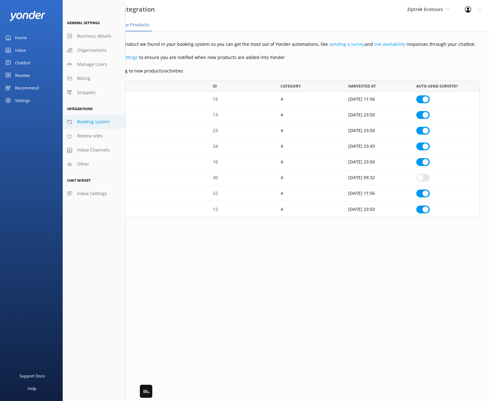
click at [41, 131] on div "Home Inbox Chatbot Content Products Chat Logs Website Widget Pop-up messages Re…" at bounding box center [31, 100] width 63 height 200
click at [38, 119] on div "Home Inbox Chatbot Content Products Chat Logs Website Widget Pop-up messages Re…" at bounding box center [31, 100] width 63 height 200
drag, startPoint x: 39, startPoint y: 130, endPoint x: 41, endPoint y: 138, distance: 7.6
click at [39, 130] on div "Home Inbox Chatbot Content Products Chat Logs Website Widget Pop-up messages Re…" at bounding box center [31, 100] width 63 height 200
click at [90, 136] on span "Review sites" at bounding box center [90, 135] width 26 height 7
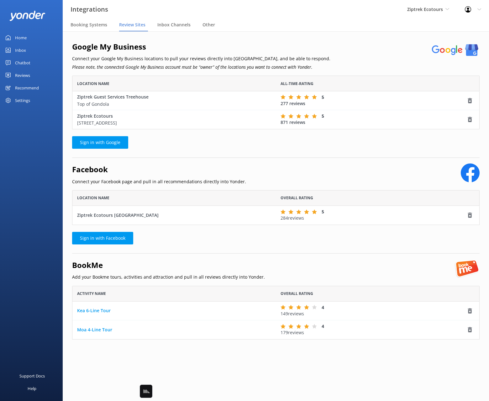
scroll to position [35, 407]
drag, startPoint x: 30, startPoint y: 130, endPoint x: 29, endPoint y: 142, distance: 12.1
click at [30, 130] on div "Home Inbox Chatbot Content Products Chat Logs Website Widget Pop-up messages Re…" at bounding box center [31, 100] width 63 height 200
click at [19, 133] on div "Home Inbox Chatbot Content Products Chat Logs Website Widget Pop-up messages Re…" at bounding box center [31, 100] width 63 height 200
click at [21, 76] on div "Reviews" at bounding box center [22, 75] width 15 height 13
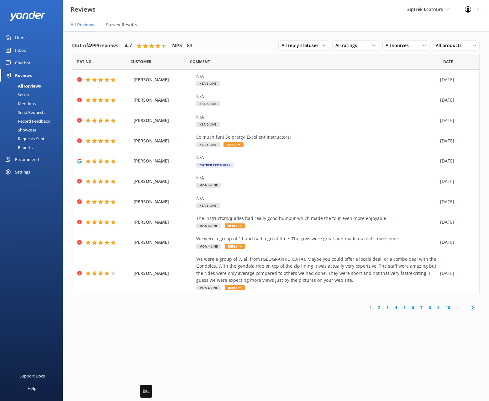
click at [24, 93] on div "Setup" at bounding box center [16, 94] width 25 height 9
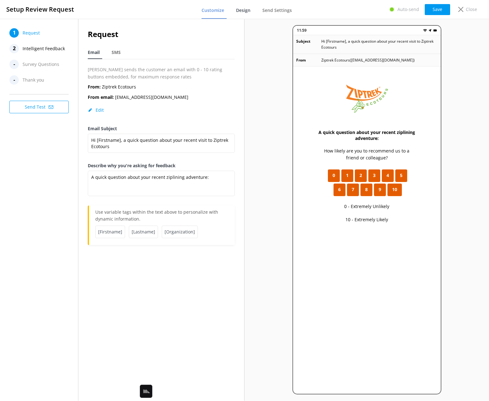
click at [247, 13] on span "Design" at bounding box center [243, 10] width 14 height 6
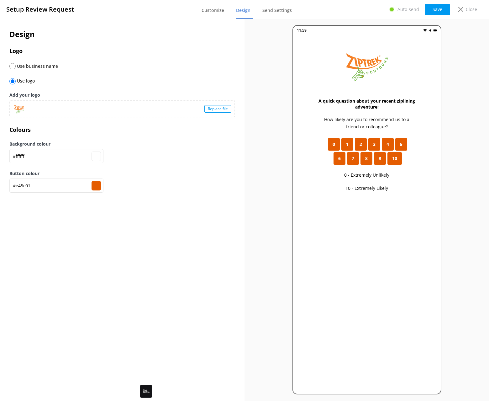
click at [12, 65] on input "radio" at bounding box center [12, 66] width 6 height 6
radio input "true"
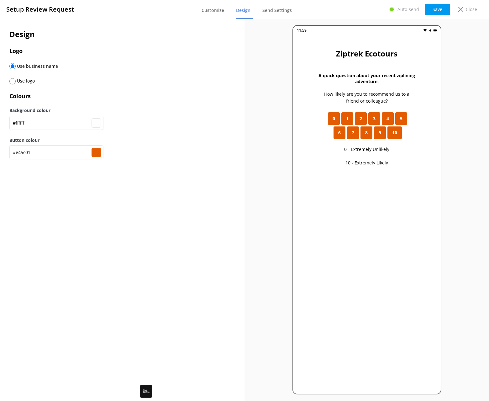
click at [12, 81] on input "radio" at bounding box center [12, 81] width 6 height 6
radio input "true"
radio input "false"
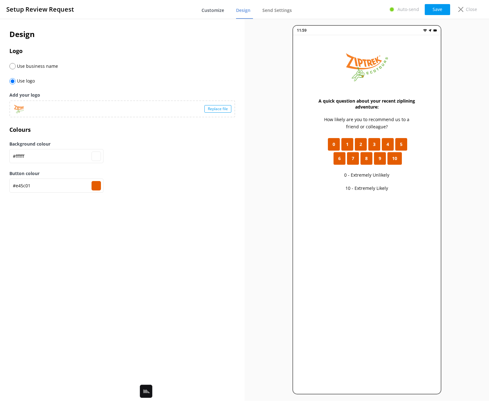
click at [210, 11] on span "Customize" at bounding box center [213, 10] width 23 height 6
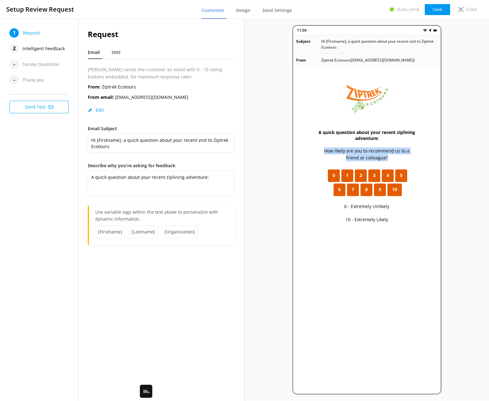
drag, startPoint x: 315, startPoint y: 149, endPoint x: 386, endPoint y: 159, distance: 71.8
click at [388, 159] on div "A quick question about your recent ziplining adventure: How likely are you to r…" at bounding box center [367, 250] width 148 height 368
click at [385, 159] on p "How likely are you to recommend us to a friend or colleague?" at bounding box center [366, 154] width 97 height 14
click at [371, 156] on p "How likely are you to recommend us to a friend or colleague?" at bounding box center [366, 154] width 97 height 14
drag, startPoint x: 184, startPoint y: 303, endPoint x: 187, endPoint y: 300, distance: 4.4
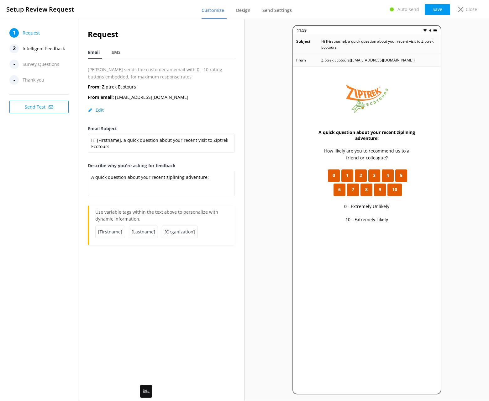
click at [184, 303] on div "Request Email SMS [PERSON_NAME] sends the customer an email with 0 - 10 rating …" at bounding box center [161, 209] width 166 height 381
drag, startPoint x: 117, startPoint y: 53, endPoint x: 130, endPoint y: 66, distance: 18.2
click at [117, 53] on span "SMS" at bounding box center [116, 52] width 9 height 6
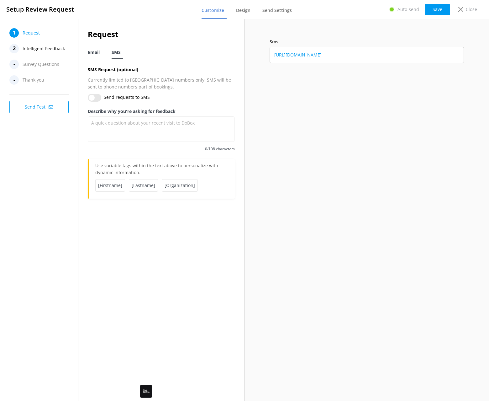
click at [92, 53] on span "Email" at bounding box center [94, 52] width 12 height 6
type textarea "A quick question about your recent ziplining adventure:"
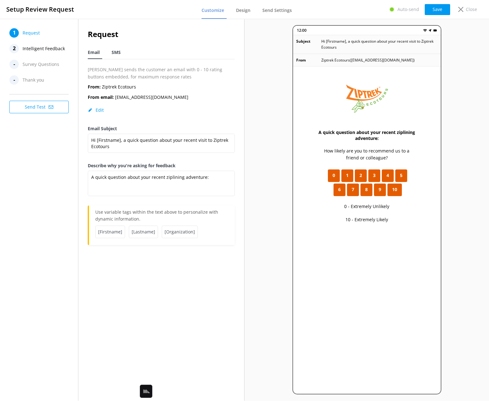
click at [116, 54] on span "SMS" at bounding box center [116, 52] width 9 height 6
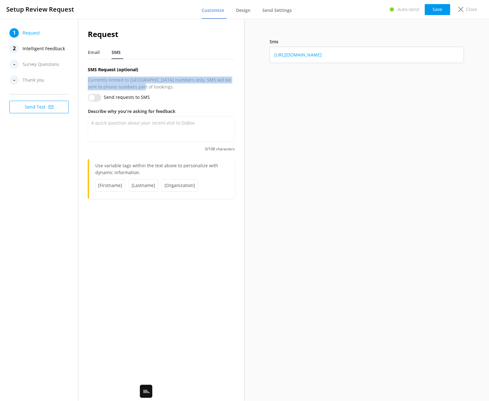
drag, startPoint x: 141, startPoint y: 86, endPoint x: 89, endPoint y: 78, distance: 52.6
click at [89, 78] on p "Currently limited to [GEOGRAPHIC_DATA] numbers only. SMS will be sent to phone …" at bounding box center [161, 83] width 147 height 14
click at [123, 82] on p "Currently limited to [GEOGRAPHIC_DATA] numbers only. SMS will be sent to phone …" at bounding box center [161, 83] width 147 height 14
click at [164, 83] on p "Currently limited to [GEOGRAPHIC_DATA] numbers only. SMS will be sent to phone …" at bounding box center [161, 83] width 147 height 14
click at [153, 88] on p "Currently limited to [GEOGRAPHIC_DATA] numbers only. SMS will be sent to phone …" at bounding box center [161, 83] width 147 height 14
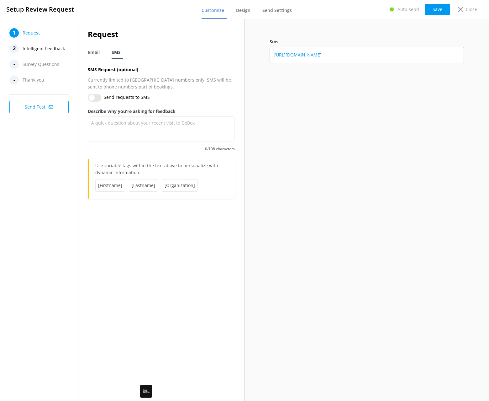
click at [134, 83] on p "Currently limited to [GEOGRAPHIC_DATA] numbers only. SMS will be sent to phone …" at bounding box center [161, 83] width 147 height 14
drag, startPoint x: 133, startPoint y: 84, endPoint x: 97, endPoint y: 76, distance: 37.1
click at [97, 76] on p "Currently limited to [GEOGRAPHIC_DATA] numbers only. SMS will be sent to phone …" at bounding box center [161, 83] width 147 height 14
click at [112, 81] on p "Currently limited to [GEOGRAPHIC_DATA] numbers only. SMS will be sent to phone …" at bounding box center [161, 83] width 147 height 14
click at [89, 52] on span "Email" at bounding box center [94, 52] width 12 height 6
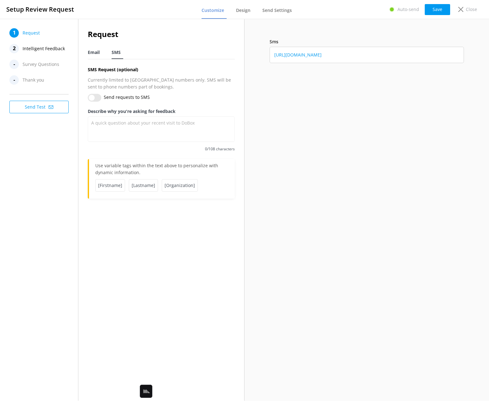
type textarea "A quick question about your recent ziplining adventure:"
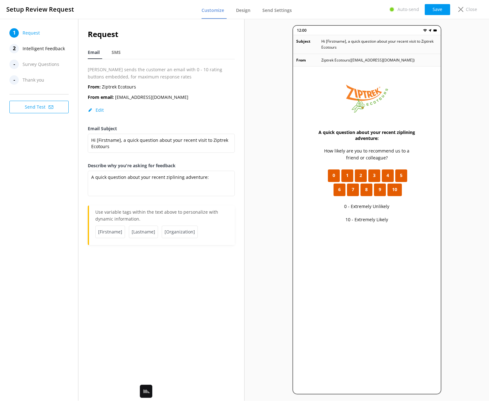
drag, startPoint x: 41, startPoint y: 140, endPoint x: 72, endPoint y: 79, distance: 68.7
click at [41, 140] on div "1 Request 2 Intelligent Feedback - Survey Questions - Thank you Send Test" at bounding box center [39, 209] width 78 height 381
click at [41, 45] on span "Intelligent Feedback" at bounding box center [44, 48] width 42 height 9
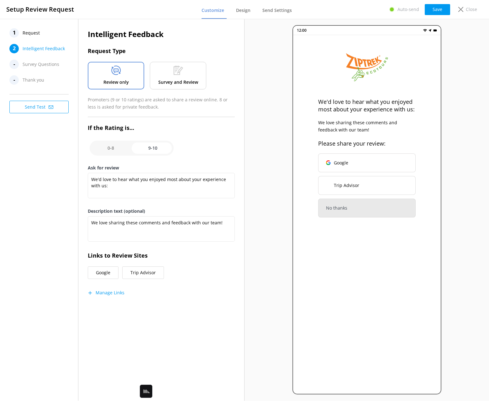
click at [140, 102] on p "Promoters (9 or 10 ratings) are asked to share a review online. 8 or less is as…" at bounding box center [161, 103] width 147 height 14
click at [186, 104] on p "Promoters (9 or 10 ratings) are asked to share a review online. 8 or less is as…" at bounding box center [161, 103] width 147 height 14
click at [148, 98] on p "Promoters (9 or 10 ratings) are asked to share a review online. 8 or less is as…" at bounding box center [161, 103] width 147 height 14
click at [176, 99] on p "Promoters (9 or 10 ratings) are asked to share a review online. 8 or less is as…" at bounding box center [161, 103] width 147 height 14
click at [116, 100] on p "Promoters (9 or 10 ratings) are asked to share a review online. 8 or less is as…" at bounding box center [161, 103] width 147 height 14
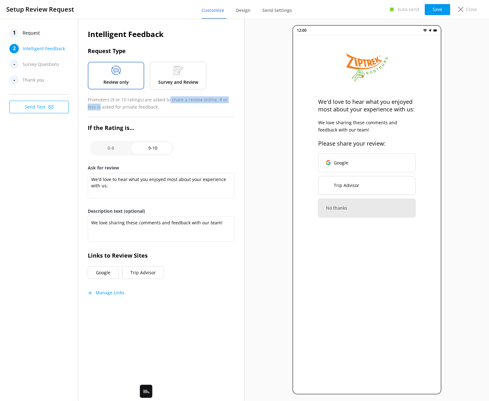
drag, startPoint x: 132, startPoint y: 100, endPoint x: 131, endPoint y: 106, distance: 5.7
click at [169, 100] on p "Promoters (9 or 10 ratings) are asked to share a review online. 8 or less is as…" at bounding box center [161, 103] width 147 height 14
click at [125, 104] on p "Promoters (9 or 10 ratings) are asked to share a review online. 8 or less is as…" at bounding box center [161, 103] width 147 height 14
click at [35, 30] on span "Request" at bounding box center [31, 32] width 17 height 9
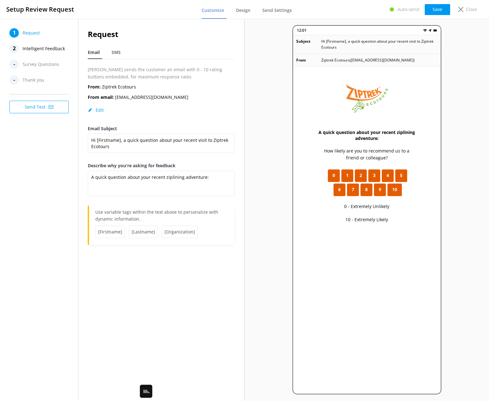
click at [32, 48] on span "Intelligent Feedback" at bounding box center [44, 48] width 42 height 9
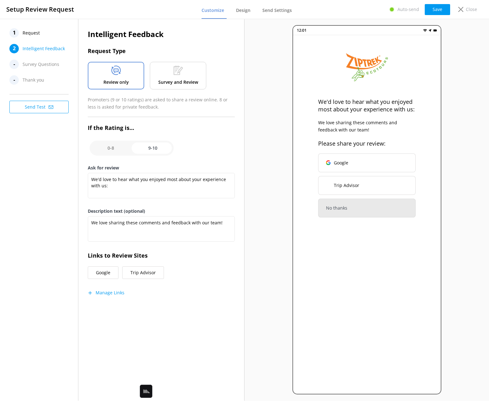
drag, startPoint x: 121, startPoint y: 108, endPoint x: 145, endPoint y: 132, distance: 33.7
click at [121, 108] on p "Promoters (9 or 10 ratings) are asked to share a review online. 8 or less is as…" at bounding box center [161, 103] width 147 height 14
click at [106, 149] on input "checkbox" at bounding box center [132, 147] width 84 height 15
checkbox input "false"
type textarea "What could have made your experience with us more enjoyable?"
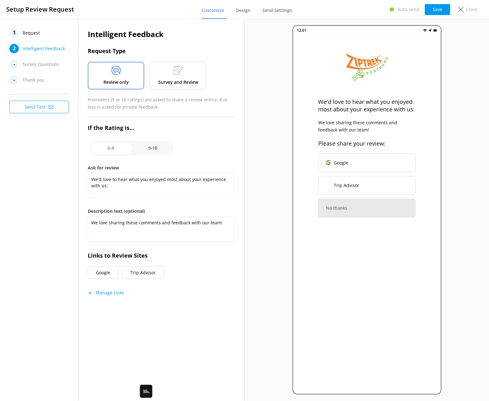
type textarea "Your feedback is important to help us improve"
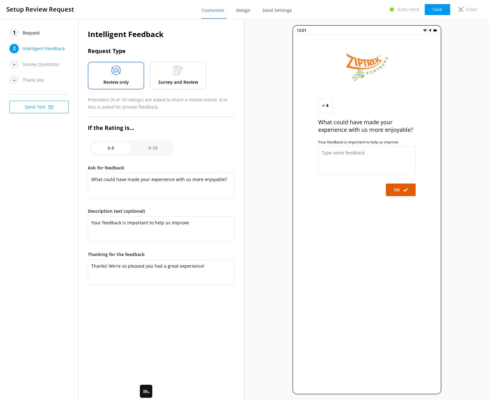
click at [59, 155] on div "1 Request 2 Intelligent Feedback - Survey Questions - Thank you Send Test" at bounding box center [39, 209] width 78 height 381
drag, startPoint x: 147, startPoint y: 132, endPoint x: 172, endPoint y: 151, distance: 31.2
click at [147, 132] on div "Intelligent Feedback Request Type Review only Survey and Review Promoters (9 or…" at bounding box center [161, 161] width 147 height 266
click at [158, 149] on input "checkbox" at bounding box center [132, 147] width 84 height 15
checkbox input "true"
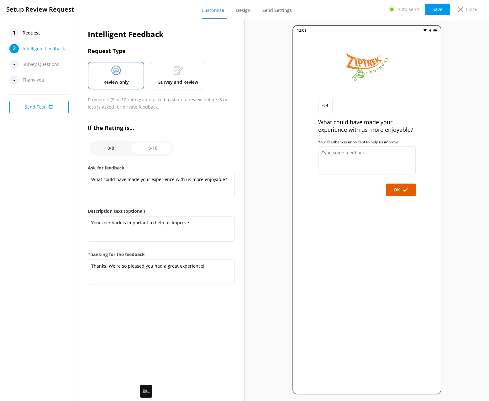
type textarea "We'd love to hear what you enjoyed most about your experience with us:"
type textarea "We love sharing these comments and feedback with our team!"
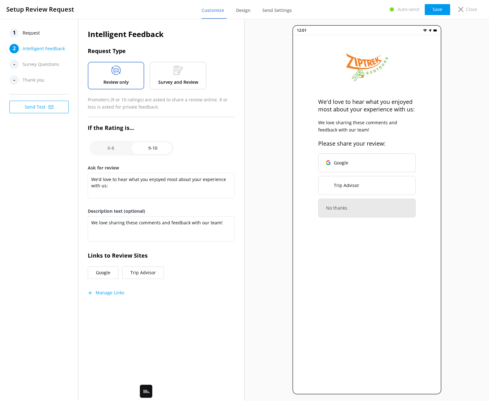
drag, startPoint x: 226, startPoint y: 275, endPoint x: 142, endPoint y: 248, distance: 87.9
click at [225, 275] on div "Google Trip Advisor" at bounding box center [161, 274] width 147 height 16
click at [199, 296] on div "Intelligent Feedback Request Type Review only Survey and Review Promoters (9 or…" at bounding box center [161, 167] width 147 height 279
click at [47, 176] on div "1 Request 2 Intelligent Feedback - Survey Questions - Thank you Send Test" at bounding box center [39, 209] width 78 height 381
click at [158, 317] on div "Intelligent Feedback Request Type Review only Survey and Review Promoters (9 or…" at bounding box center [161, 209] width 166 height 381
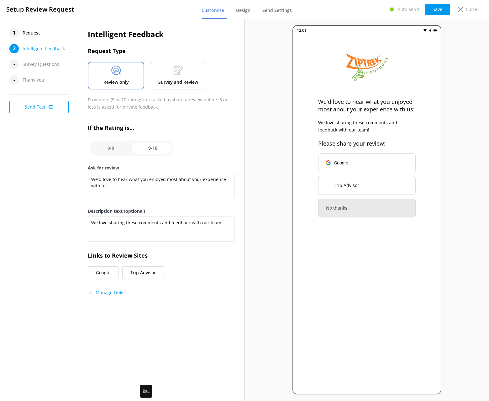
drag, startPoint x: 150, startPoint y: 308, endPoint x: 146, endPoint y: 306, distance: 4.4
click at [149, 307] on div "Intelligent Feedback Request Type Review only Survey and Review Promoters (9 or…" at bounding box center [161, 168] width 166 height 298
click at [139, 310] on div "Intelligent Feedback Request Type Review only Survey and Review Promoters (9 or…" at bounding box center [161, 168] width 166 height 298
drag, startPoint x: 57, startPoint y: 285, endPoint x: 115, endPoint y: 289, distance: 58.4
click at [57, 285] on div "1 Request 2 Intelligent Feedback - Survey Questions - Thank you Send Test" at bounding box center [39, 209] width 78 height 381
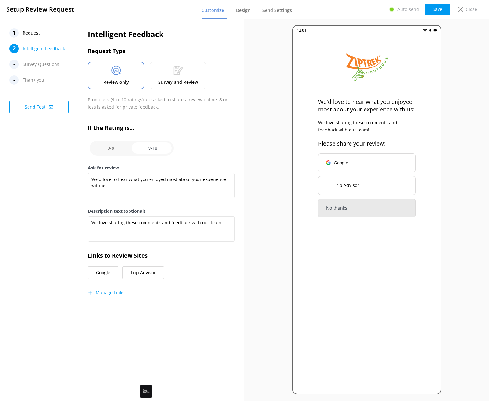
click at [117, 292] on button "Manage Links" at bounding box center [106, 292] width 37 height 6
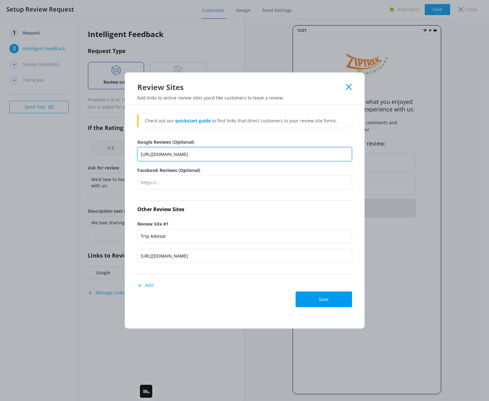
drag, startPoint x: 186, startPoint y: 156, endPoint x: 243, endPoint y: 159, distance: 57.1
click at [243, 159] on input "[URL][DOMAIN_NAME]" at bounding box center [244, 154] width 215 height 14
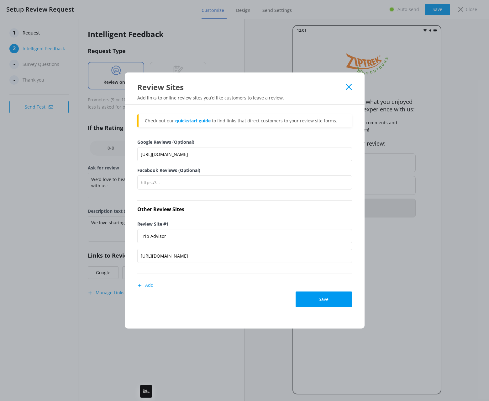
drag, startPoint x: 137, startPoint y: 162, endPoint x: 138, endPoint y: 165, distance: 3.3
click at [137, 162] on div "Google Reviews (Optional) [URL][DOMAIN_NAME]" at bounding box center [244, 153] width 215 height 28
click at [161, 182] on input "Facebook Reviews (Optional)" at bounding box center [244, 182] width 215 height 14
click at [200, 275] on div "Check out our quickstart guide to find links that direct customers to your revi…" at bounding box center [244, 216] width 215 height 205
click at [245, 270] on div "Review Site #1 Trip Advisor [URL][DOMAIN_NAME]" at bounding box center [244, 244] width 215 height 58
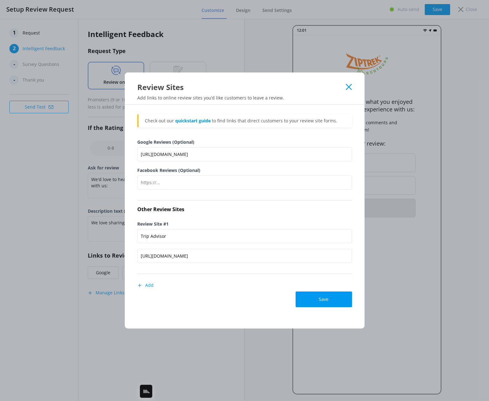
click at [264, 288] on div "Add" at bounding box center [244, 285] width 215 height 13
drag, startPoint x: 169, startPoint y: 234, endPoint x: 137, endPoint y: 232, distance: 31.7
click at [136, 231] on div "Check out our quickstart guide to find links that direct customers to your revi…" at bounding box center [245, 217] width 240 height 224
click at [217, 277] on div "Check out our quickstart guide to find links that direct customers to your revi…" at bounding box center [244, 216] width 215 height 205
drag, startPoint x: 159, startPoint y: 234, endPoint x: 189, endPoint y: 239, distance: 30.1
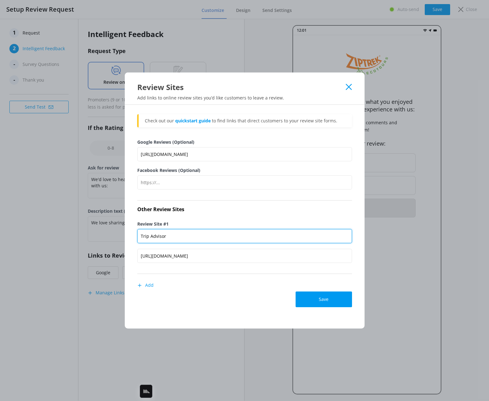
click at [195, 234] on input "Trip Advisor" at bounding box center [244, 236] width 215 height 14
click at [203, 280] on div "Add" at bounding box center [244, 285] width 215 height 13
click at [172, 233] on input "Trip Advisor" at bounding box center [244, 236] width 215 height 14
click at [218, 293] on div "Save" at bounding box center [244, 299] width 215 height 16
click at [248, 290] on div "Add" at bounding box center [244, 285] width 215 height 13
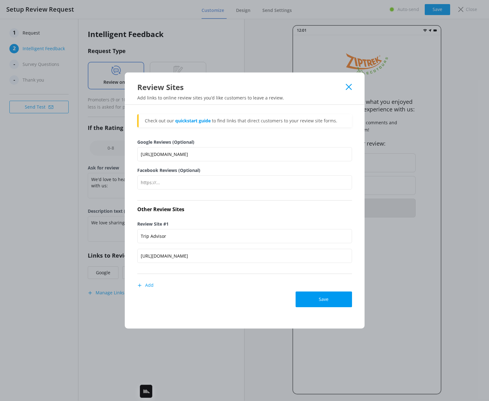
click at [244, 296] on div "Save" at bounding box center [244, 299] width 215 height 16
drag, startPoint x: 168, startPoint y: 235, endPoint x: 137, endPoint y: 233, distance: 31.1
click at [134, 232] on div "Check out our quickstart guide to find links that direct customers to your revi…" at bounding box center [245, 217] width 240 height 224
click at [209, 291] on div "Save" at bounding box center [244, 299] width 215 height 16
click at [214, 290] on div "Add" at bounding box center [244, 285] width 215 height 13
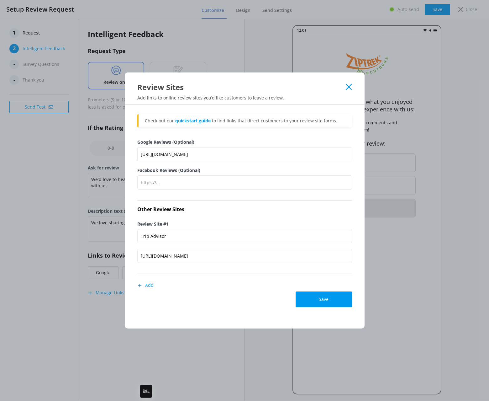
click at [147, 143] on label "Google Reviews (Optional)" at bounding box center [244, 142] width 215 height 7
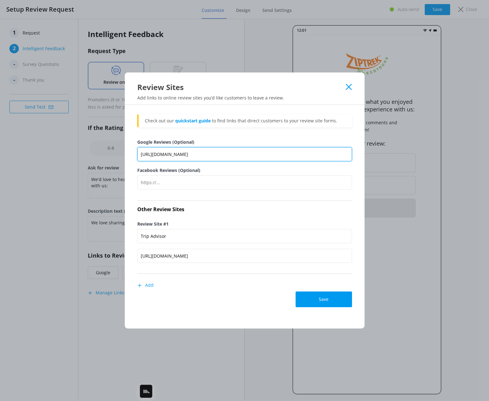
click at [147, 147] on input "[URL][DOMAIN_NAME]" at bounding box center [244, 154] width 215 height 14
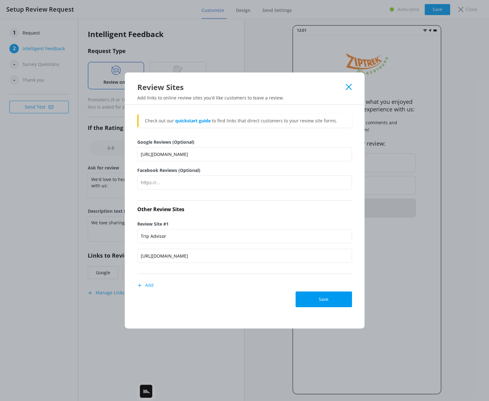
click at [147, 142] on label "Google Reviews (Optional)" at bounding box center [244, 142] width 215 height 7
click at [147, 147] on input "[URL][DOMAIN_NAME]" at bounding box center [244, 154] width 215 height 14
click at [246, 289] on div "Add" at bounding box center [244, 285] width 215 height 13
click at [239, 285] on div "Add" at bounding box center [244, 285] width 215 height 13
click at [222, 84] on div "Review Sites" at bounding box center [241, 87] width 209 height 10
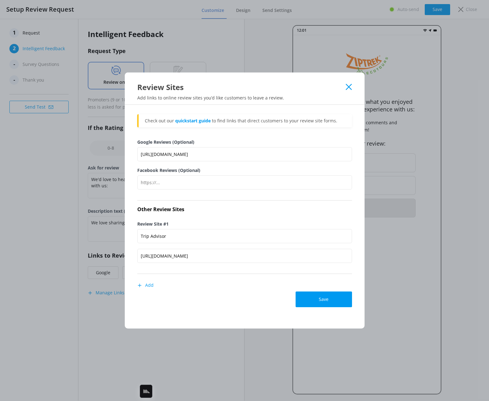
click at [255, 91] on div "Review Sites" at bounding box center [241, 87] width 209 height 10
drag, startPoint x: 295, startPoint y: 97, endPoint x: 300, endPoint y: 98, distance: 4.8
click at [295, 97] on p "Add links to online review sites you’d like customers to leave a review." at bounding box center [245, 98] width 240 height 6
click at [314, 80] on div "Review Sites" at bounding box center [245, 82] width 240 height 20
click at [347, 85] on use at bounding box center [349, 87] width 6 height 6
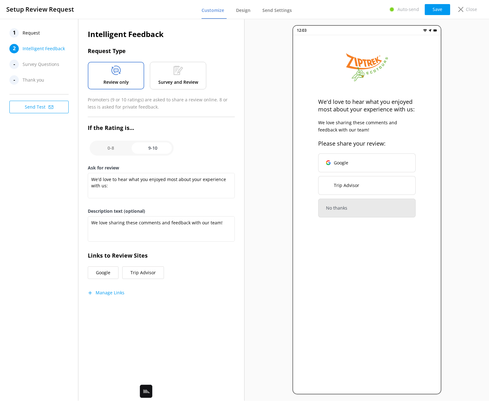
drag, startPoint x: 29, startPoint y: 204, endPoint x: 157, endPoint y: 308, distance: 164.8
click at [29, 204] on div "1 Request 2 Intelligent Feedback - Survey Questions - Thank you Send Test" at bounding box center [39, 209] width 78 height 381
click at [162, 311] on div "Intelligent Feedback Request Type Review only Survey and Review Promoters (9 or…" at bounding box center [161, 168] width 166 height 298
click at [25, 31] on span "Request" at bounding box center [31, 32] width 17 height 9
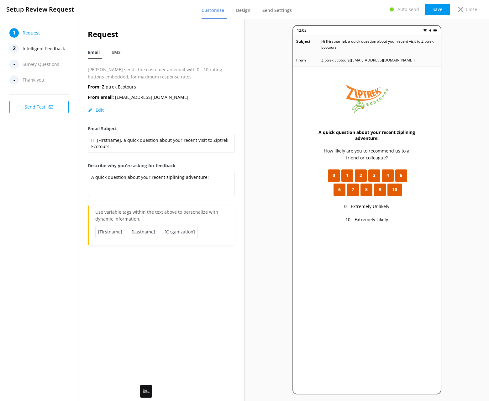
click at [25, 46] on span "Intelligent Feedback" at bounding box center [44, 48] width 42 height 9
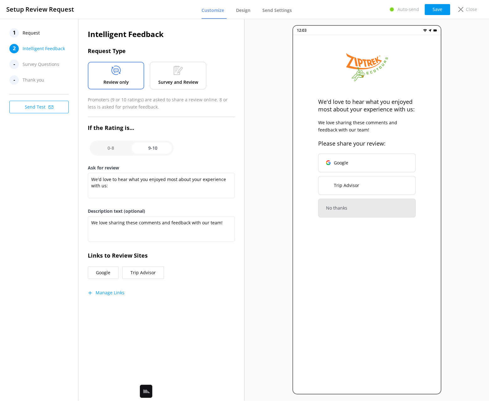
drag, startPoint x: 35, startPoint y: 186, endPoint x: 128, endPoint y: 160, distance: 96.7
click at [35, 186] on div "1 Request 2 Intelligent Feedback - Survey Questions - Thank you Send Test" at bounding box center [39, 209] width 78 height 381
drag, startPoint x: 165, startPoint y: 122, endPoint x: 165, endPoint y: 127, distance: 5.1
click at [165, 122] on div "Intelligent Feedback Request Type Review only Survey and Review Promoters (9 or…" at bounding box center [161, 167] width 147 height 279
click at [207, 328] on div "Intelligent Feedback Request Type Review only Survey and Review Promoters (9 or…" at bounding box center [161, 209] width 166 height 381
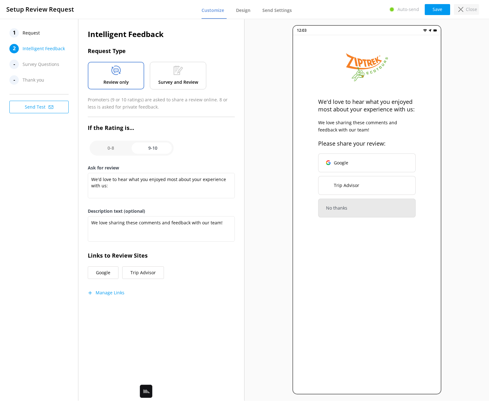
click at [397, 10] on p "Close" at bounding box center [471, 9] width 11 height 7
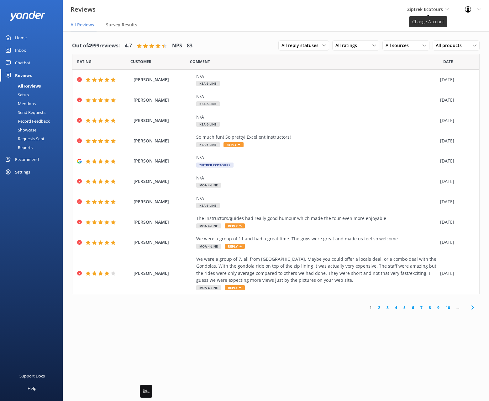
click at [397, 12] on span "Ziptrek Ecotours" at bounding box center [428, 9] width 42 height 7
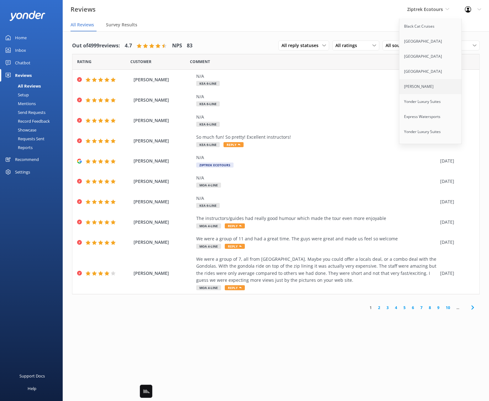
click at [397, 87] on link "[PERSON_NAME]" at bounding box center [430, 86] width 63 height 15
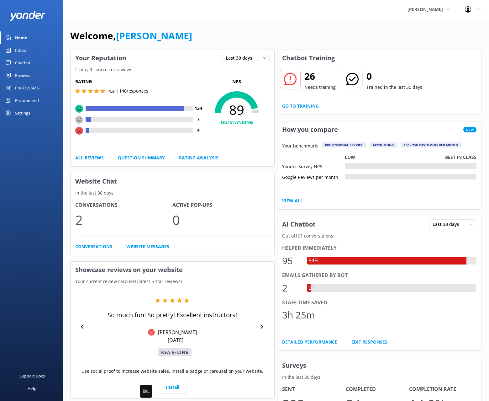
click at [15, 77] on div "Reviews" at bounding box center [22, 75] width 15 height 13
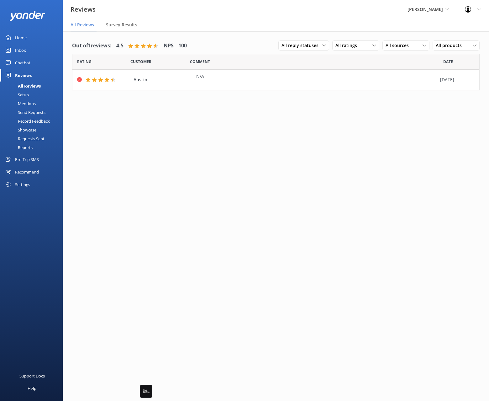
click at [21, 95] on div "Setup" at bounding box center [16, 94] width 25 height 9
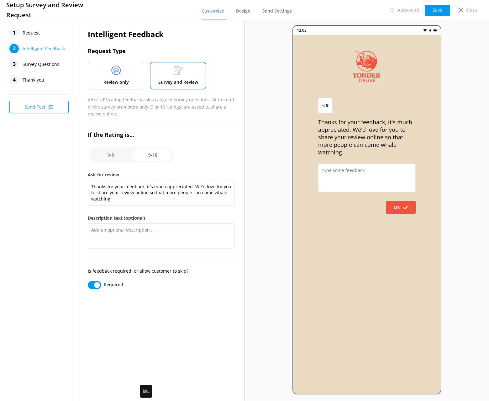
drag, startPoint x: 160, startPoint y: 102, endPoint x: 186, endPoint y: 82, distance: 33.0
click at [160, 102] on p "After NPS rating feedback ask a range of survey questions. At the end of the su…" at bounding box center [161, 106] width 147 height 21
drag, startPoint x: 33, startPoint y: 64, endPoint x: 71, endPoint y: 65, distance: 38.9
click at [33, 64] on span "Survey Questions" at bounding box center [41, 64] width 37 height 9
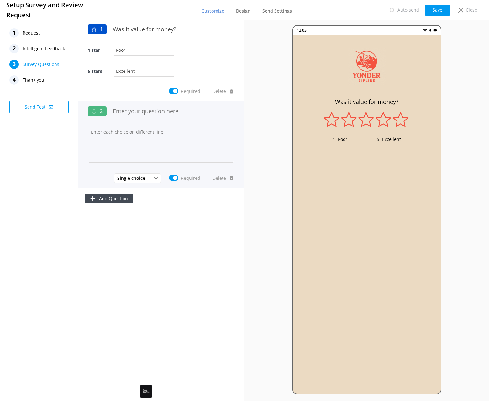
drag, startPoint x: 65, startPoint y: 132, endPoint x: 158, endPoint y: 119, distance: 93.3
click at [66, 132] on div "1 Request 2 Intelligent Feedback 3 Survey Questions 4 Thank you Send Test" at bounding box center [39, 209] width 78 height 381
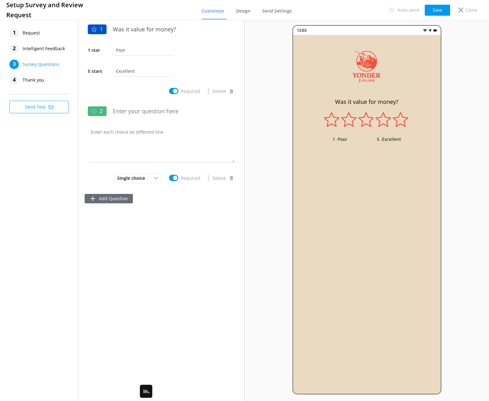
click at [126, 195] on button "Add Question" at bounding box center [109, 198] width 48 height 9
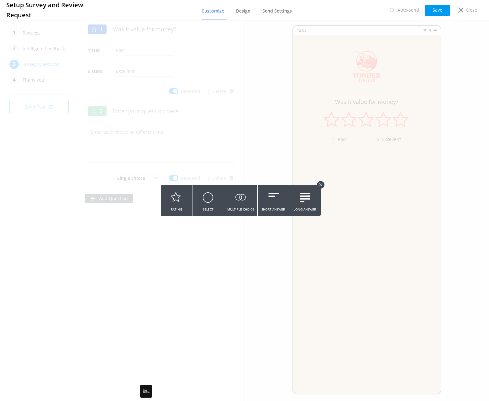
click at [321, 182] on button at bounding box center [321, 185] width 8 height 8
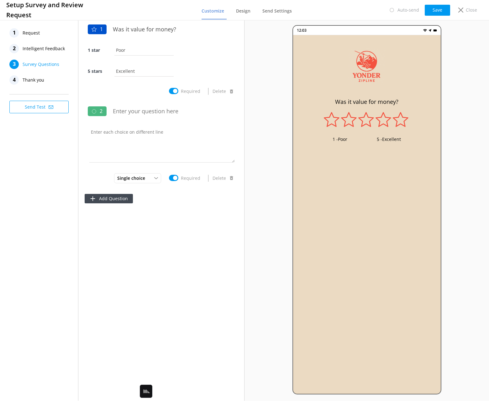
drag, startPoint x: 175, startPoint y: 228, endPoint x: 110, endPoint y: 222, distance: 65.5
click at [175, 228] on div "1 Was it value for money? 1 star Poor 5 stars Excellent Required Delete 2 Singl…" at bounding box center [161, 209] width 166 height 381
click at [38, 192] on div "1 Request 2 Intelligent Feedback 3 Survey Questions 4 Thank you Send Test" at bounding box center [39, 209] width 78 height 381
click at [49, 173] on div "1 Request 2 Intelligent Feedback 3 Survey Questions 4 Thank you Send Test" at bounding box center [39, 209] width 78 height 381
drag, startPoint x: 171, startPoint y: 245, endPoint x: 179, endPoint y: 192, distance: 53.3
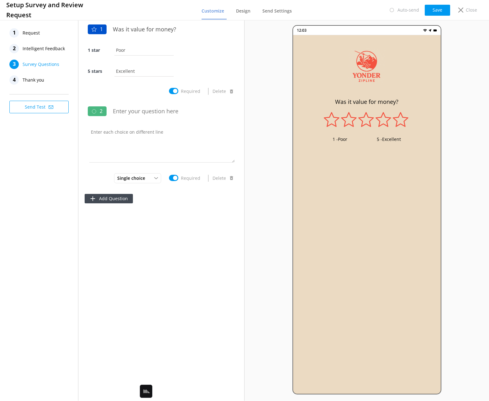
click at [171, 245] on div "1 Was it value for money? 1 star Poor 5 stars Excellent Required Delete 2 Singl…" at bounding box center [161, 209] width 166 height 381
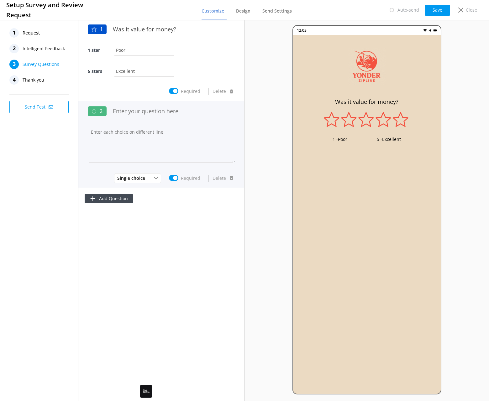
click at [173, 177] on input "Required" at bounding box center [173, 178] width 9 height 6
checkbox input "false"
drag, startPoint x: 57, startPoint y: 161, endPoint x: 81, endPoint y: 166, distance: 23.7
click at [57, 161] on div "1 Request 2 Intelligent Feedback 3 Survey Questions 4 Thank you Send Test" at bounding box center [39, 209] width 78 height 381
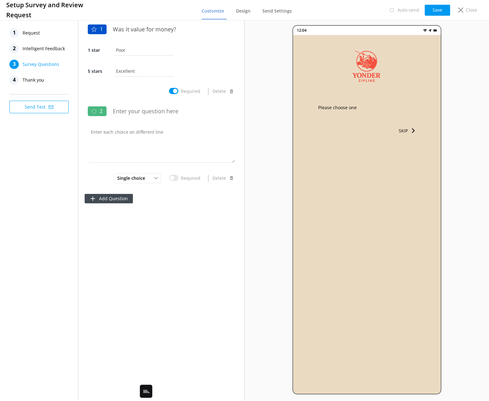
drag, startPoint x: 200, startPoint y: 243, endPoint x: 422, endPoint y: 232, distance: 221.6
click at [202, 244] on div "1 Was it value for money? 1 star Poor 5 stars Excellent Required Delete 2 Singl…" at bounding box center [161, 209] width 166 height 381
click at [54, 144] on div "1 Request 2 Intelligent Feedback 3 Survey Questions 4 Thank you Send Test" at bounding box center [39, 209] width 78 height 381
click at [33, 77] on span "Thank you" at bounding box center [34, 79] width 22 height 9
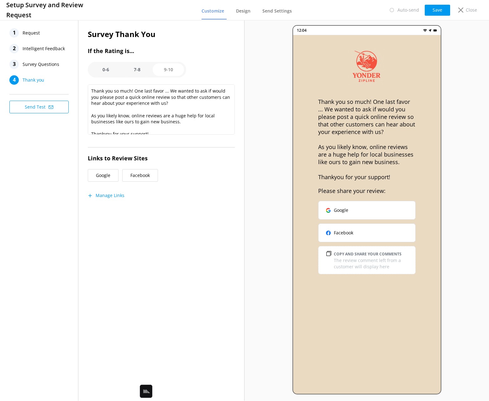
click at [32, 31] on span "Request" at bounding box center [31, 32] width 17 height 9
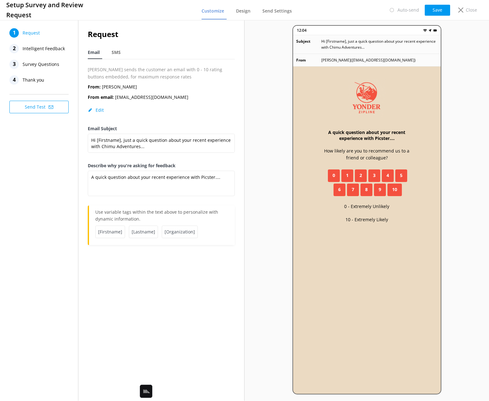
drag, startPoint x: 31, startPoint y: 80, endPoint x: 71, endPoint y: 87, distance: 40.0
click at [31, 80] on span "Thank you" at bounding box center [34, 79] width 22 height 9
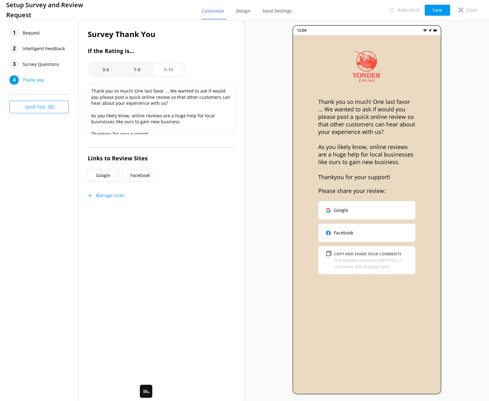
drag, startPoint x: 108, startPoint y: 66, endPoint x: 98, endPoint y: 70, distance: 10.1
click at [108, 66] on option "0-6" at bounding box center [105, 69] width 31 height 13
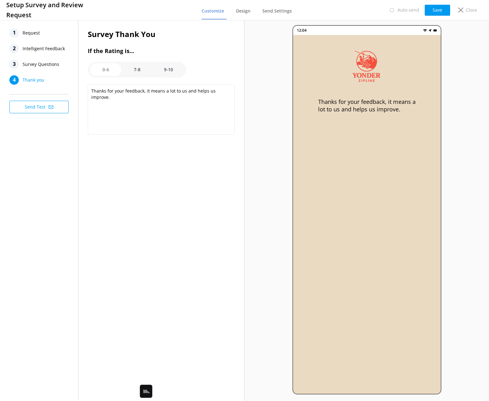
click at [134, 68] on option "7-8" at bounding box center [136, 69] width 31 height 13
click at [167, 69] on option "9-10" at bounding box center [168, 69] width 31 height 13
type textarea "Thank you so much! One last favor ... We wanted to ask if would you please post…"
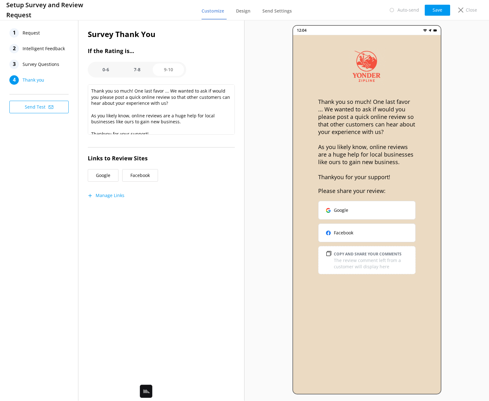
drag, startPoint x: 155, startPoint y: 243, endPoint x: 82, endPoint y: 224, distance: 75.5
click at [155, 243] on div "Survey Thank You If the Rating is... 0-6 7-8 9-10 Thank you so much! One last f…" at bounding box center [161, 209] width 166 height 381
click at [61, 211] on div "1 Request 2 Intelligent Feedback 3 Survey Questions 4 Thank you Send Test" at bounding box center [39, 209] width 78 height 381
drag, startPoint x: 54, startPoint y: 164, endPoint x: 60, endPoint y: 162, distance: 6.5
click at [54, 164] on div "1 Request 2 Intelligent Feedback 3 Survey Questions 4 Thank you Send Test" at bounding box center [39, 209] width 78 height 381
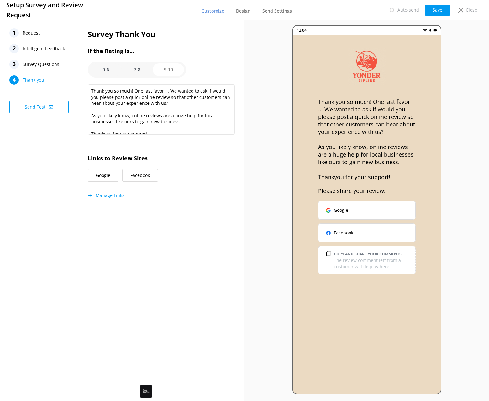
click at [38, 107] on button "Send Test" at bounding box center [38, 107] width 59 height 13
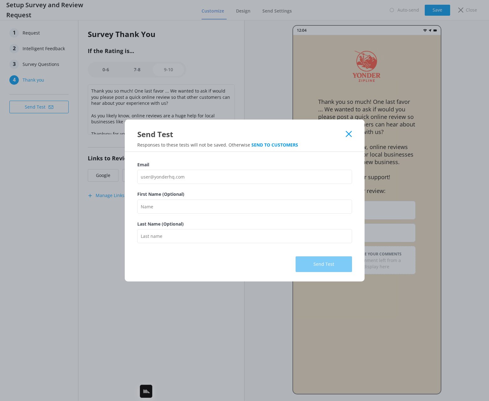
click at [224, 156] on div "Email First Name (Optional) Last Name (Optional) Send Test" at bounding box center [245, 216] width 240 height 129
click at [330, 155] on div "Email First Name (Optional) Last Name (Optional) Send Test" at bounding box center [245, 216] width 240 height 129
drag, startPoint x: 314, startPoint y: 135, endPoint x: 320, endPoint y: 142, distance: 9.8
click at [314, 135] on div "Send Test" at bounding box center [241, 134] width 209 height 10
click at [346, 134] on icon at bounding box center [349, 134] width 6 height 6
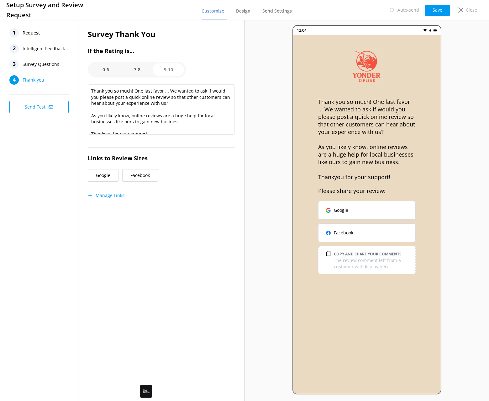
drag, startPoint x: 52, startPoint y: 150, endPoint x: 177, endPoint y: 100, distance: 134.4
click at [57, 149] on div "1 Request 2 Intelligent Feedback 3 Survey Questions 4 Thank you Send Test" at bounding box center [39, 209] width 78 height 381
click at [276, 11] on span "Send Settings" at bounding box center [276, 11] width 29 height 6
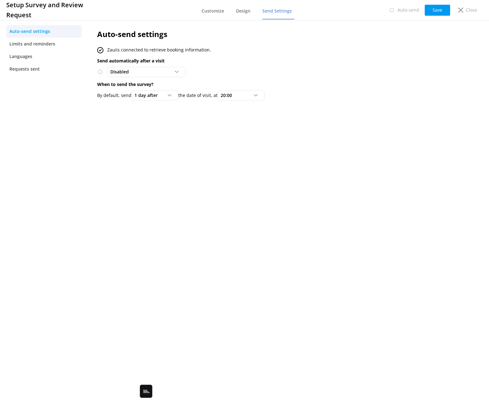
click at [361, 144] on div "Auto-send settings Zaui is connected to retrieve booking information. Send auto…" at bounding box center [259, 209] width 342 height 381
click at [350, 110] on div "Auto-send settings Zaui is connected to retrieve booking information. Send auto…" at bounding box center [259, 66] width 342 height 95
drag, startPoint x: 238, startPoint y: 145, endPoint x: 235, endPoint y: 141, distance: 5.1
click at [237, 144] on div "Auto-send settings Zaui is connected to retrieve booking information. Send auto…" at bounding box center [259, 209] width 342 height 381
drag, startPoint x: 168, startPoint y: 118, endPoint x: 166, endPoint y: 115, distance: 3.4
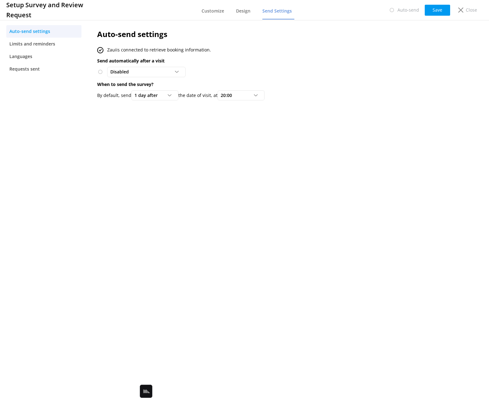
click at [167, 117] on div "Auto-send settings Zaui is connected to retrieve booking information. Send auto…" at bounding box center [259, 209] width 342 height 381
click at [109, 88] on div "Auto-send settings Zaui is connected to retrieve booking information. Send auto…" at bounding box center [259, 66] width 342 height 95
drag, startPoint x: 108, startPoint y: 97, endPoint x: 130, endPoint y: 95, distance: 21.4
click at [109, 96] on p "By default, send" at bounding box center [114, 95] width 34 height 7
click at [168, 93] on div "1 day after" at bounding box center [155, 95] width 44 height 7
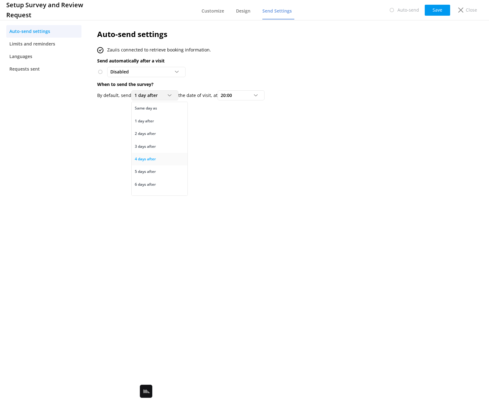
scroll to position [8, 0]
drag, startPoint x: 237, startPoint y: 98, endPoint x: 250, endPoint y: 102, distance: 13.9
click at [236, 98] on span "20:00" at bounding box center [228, 95] width 15 height 7
click at [343, 119] on div "Auto-send settings Zaui is connected to retrieve booking information. Send auto…" at bounding box center [259, 209] width 342 height 381
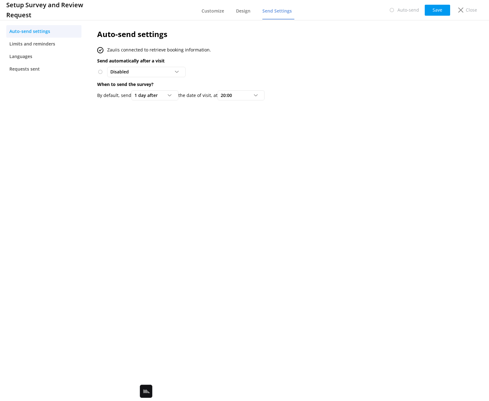
click at [278, 60] on p "Send automatically after a visit" at bounding box center [258, 60] width 323 height 7
click at [212, 73] on div "Disabled Disabled To customers from [GEOGRAPHIC_DATA]" at bounding box center [258, 72] width 323 height 10
click at [149, 74] on div "Disabled" at bounding box center [146, 71] width 75 height 7
drag, startPoint x: 101, startPoint y: 60, endPoint x: 163, endPoint y: 60, distance: 61.7
click at [156, 60] on p "Send automatically after a visit" at bounding box center [258, 60] width 323 height 7
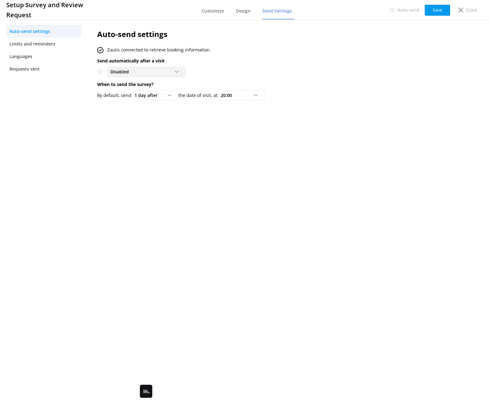
drag, startPoint x: 163, startPoint y: 60, endPoint x: 154, endPoint y: 68, distance: 11.3
click at [163, 60] on p "Send automatically after a visit" at bounding box center [258, 60] width 323 height 7
click at [153, 70] on div "Disabled" at bounding box center [146, 71] width 75 height 7
click at [126, 97] on div "To customers from Zaui" at bounding box center [132, 97] width 43 height 6
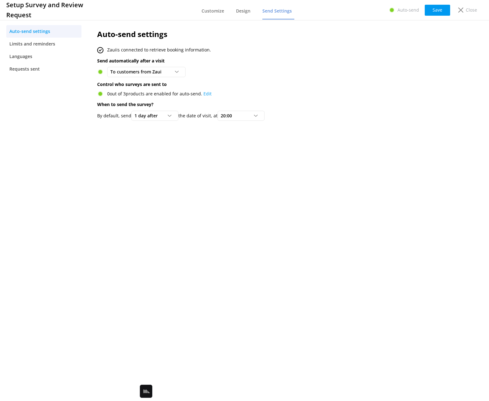
drag, startPoint x: 247, startPoint y: 158, endPoint x: 162, endPoint y: 90, distance: 109.2
click at [244, 157] on div "Auto-send settings Zaui is connected to retrieve booking information. Send auto…" at bounding box center [259, 209] width 342 height 381
click at [144, 71] on span "To customers from Zaui" at bounding box center [137, 71] width 55 height 7
click at [172, 84] on link "Disabled" at bounding box center [146, 85] width 77 height 13
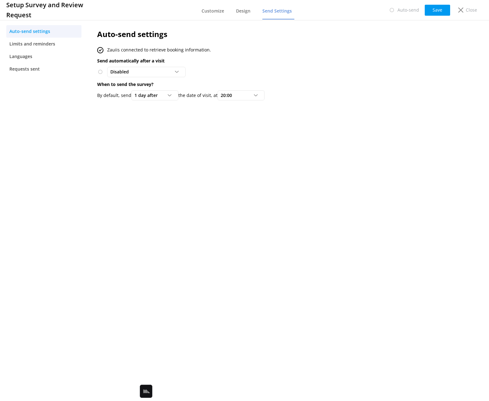
click at [308, 74] on div "Disabled Disabled To customers from [GEOGRAPHIC_DATA]" at bounding box center [258, 72] width 323 height 10
click at [167, 155] on div "Auto-send settings Zaui is connected to retrieve booking information. Send auto…" at bounding box center [259, 209] width 342 height 381
drag, startPoint x: 122, startPoint y: 49, endPoint x: 75, endPoint y: 49, distance: 46.7
click at [122, 49] on p "Zaui is connected to retrieve booking information." at bounding box center [159, 49] width 104 height 7
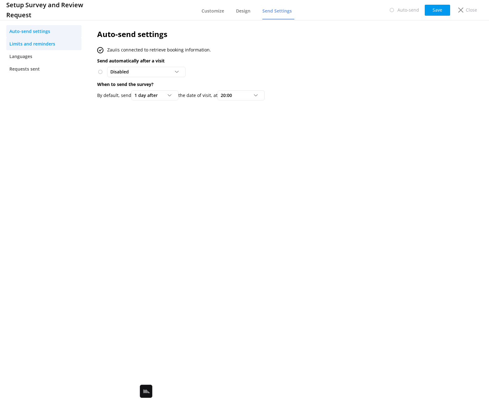
click at [25, 44] on span "Limits and reminders" at bounding box center [32, 43] width 46 height 7
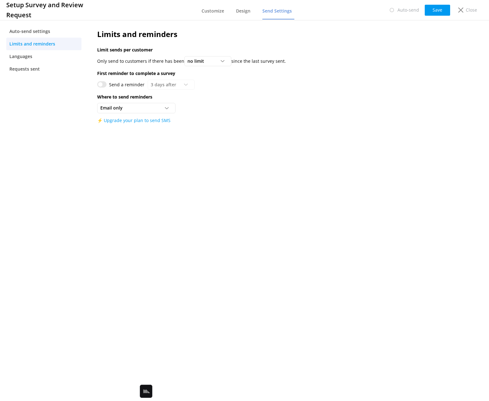
drag, startPoint x: 197, startPoint y: 191, endPoint x: 97, endPoint y: 67, distance: 160.0
click at [197, 191] on div "Limits and reminders Limit sends per customer Only send to customers if there h…" at bounding box center [259, 209] width 342 height 381
click at [150, 58] on p "Only send to customers if there has been" at bounding box center [140, 61] width 87 height 7
click at [101, 84] on input "Send a reminder" at bounding box center [101, 84] width 9 height 6
checkbox input "true"
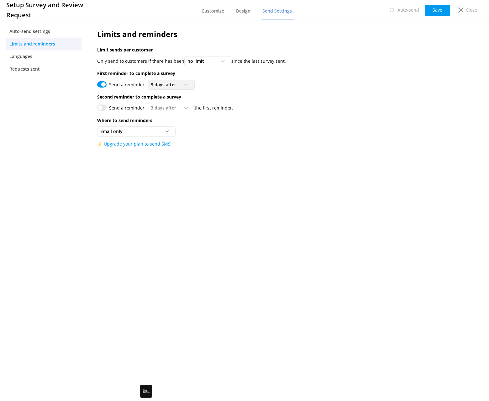
click at [178, 84] on div "3 days after" at bounding box center [171, 84] width 44 height 7
click at [173, 97] on link "3 days after" at bounding box center [176, 97] width 56 height 13
click at [102, 108] on input "Send a reminder" at bounding box center [101, 107] width 9 height 6
checkbox input "true"
click at [160, 108] on span "3 days after" at bounding box center [165, 107] width 29 height 7
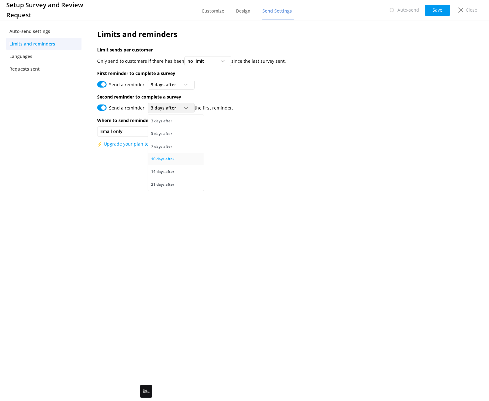
click at [162, 156] on div "10 days after" at bounding box center [162, 159] width 23 height 6
click at [335, 202] on div "Limits and reminders Limit sends per customer Only send to customers if there h…" at bounding box center [259, 209] width 342 height 381
click at [234, 181] on div "Limits and reminders Limit sends per customer Only send to customers if there h…" at bounding box center [259, 209] width 342 height 381
drag, startPoint x: 103, startPoint y: 129, endPoint x: 139, endPoint y: 132, distance: 35.2
click at [103, 129] on span "Email only" at bounding box center [113, 131] width 26 height 7
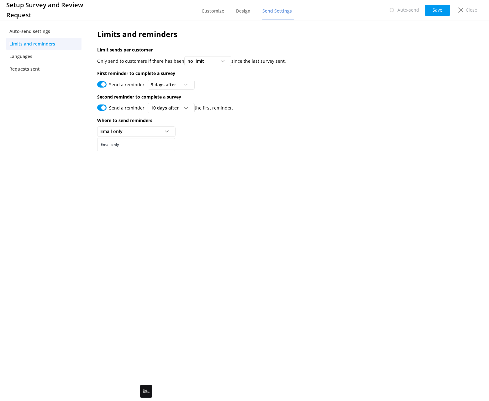
drag, startPoint x: 262, startPoint y: 181, endPoint x: 195, endPoint y: 138, distance: 79.8
click at [262, 181] on div "Limits and reminders Limit sends per customer Only send to customers if there h…" at bounding box center [259, 209] width 342 height 381
drag, startPoint x: 267, startPoint y: 160, endPoint x: 264, endPoint y: 153, distance: 7.9
click at [267, 160] on div "Limits and reminders Limit sends per customer Only send to customers if there h…" at bounding box center [259, 91] width 342 height 144
drag, startPoint x: 107, startPoint y: 49, endPoint x: 173, endPoint y: 62, distance: 67.1
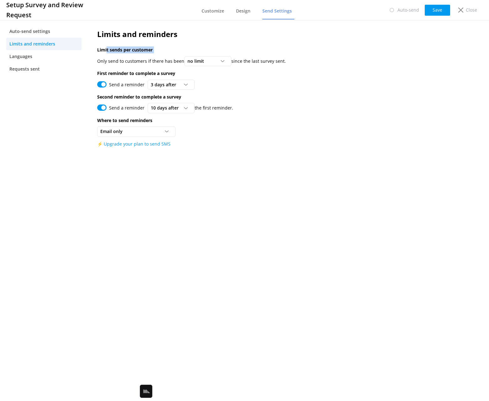
click at [154, 53] on div "Limits and reminders Limit sends per customer Only send to customers if there h…" at bounding box center [259, 91] width 342 height 144
drag, startPoint x: 155, startPoint y: 61, endPoint x: 177, endPoint y: 60, distance: 21.9
click at [155, 61] on p "Only send to customers if there has been" at bounding box center [140, 61] width 87 height 7
click at [248, 61] on p "since the last survey sent." at bounding box center [258, 61] width 55 height 7
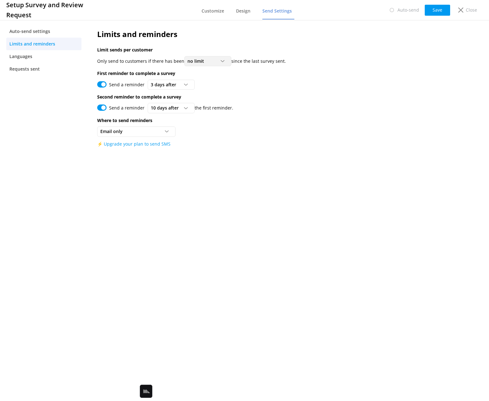
click at [221, 61] on use at bounding box center [222, 61] width 3 height 2
click at [214, 124] on div "at least 6 months" at bounding box center [204, 125] width 32 height 6
drag, startPoint x: 144, startPoint y: 59, endPoint x: 148, endPoint y: 60, distance: 3.8
click at [144, 59] on p "Only send to customers if there has been" at bounding box center [140, 61] width 87 height 7
click at [151, 58] on p "Only send to customers if there has been" at bounding box center [140, 61] width 87 height 7
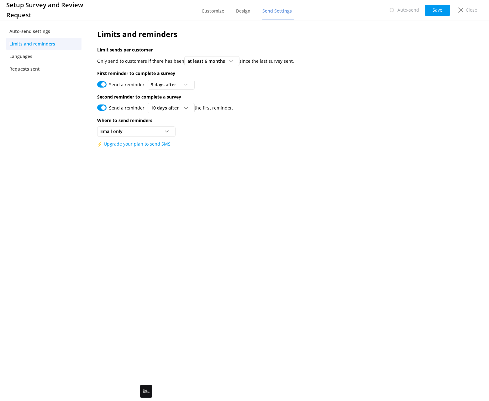
drag, startPoint x: 293, startPoint y: 60, endPoint x: 149, endPoint y: 60, distance: 144.8
click at [293, 60] on div "Only send to customers if there has been at least 6 months no limit at least 1 …" at bounding box center [258, 61] width 323 height 10
click at [124, 50] on p "Limit sends per customer" at bounding box center [258, 49] width 323 height 7
click at [39, 55] on link "Languages" at bounding box center [43, 56] width 75 height 13
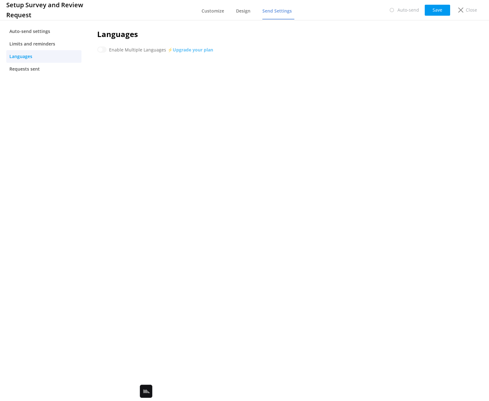
drag, startPoint x: 133, startPoint y: 113, endPoint x: 135, endPoint y: 117, distance: 4.8
click at [134, 114] on div "Languages Enable Multiple Languages ⚡ Upgrade your plan" at bounding box center [259, 209] width 342 height 381
click at [36, 69] on span "Requests sent" at bounding box center [24, 69] width 30 height 7
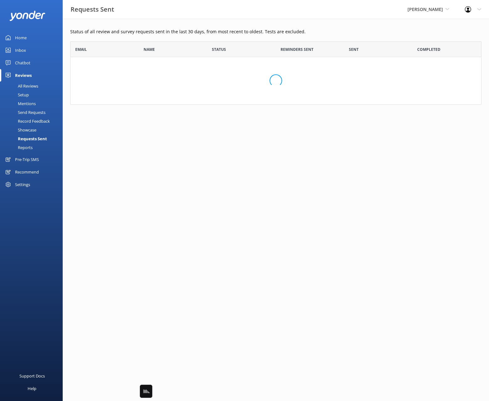
scroll to position [63, 411]
click at [174, 25] on div "Status of all review and survey requests sent in the last 30 days, from most re…" at bounding box center [276, 71] width 426 height 105
drag, startPoint x: 151, startPoint y: 30, endPoint x: 164, endPoint y: 32, distance: 12.9
click at [163, 32] on div "Status of all review and survey requests sent in the last 30 days, from most re…" at bounding box center [276, 71] width 426 height 105
drag, startPoint x: 156, startPoint y: 33, endPoint x: 79, endPoint y: 109, distance: 107.9
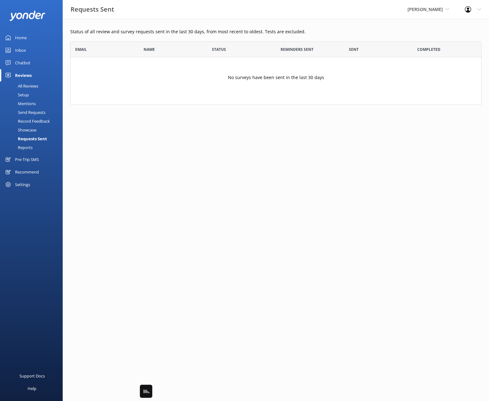
click at [156, 33] on p "Status of all review and survey requests sent in the last 30 days, from most re…" at bounding box center [275, 31] width 411 height 7
click at [24, 95] on div "Setup" at bounding box center [16, 94] width 25 height 9
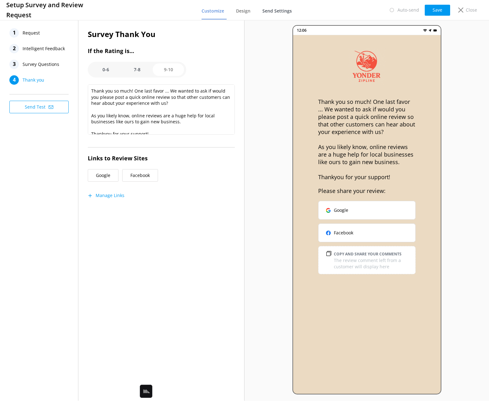
click at [279, 9] on span "Send Settings" at bounding box center [276, 11] width 29 height 6
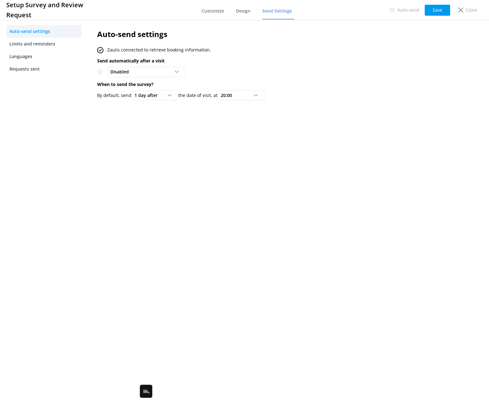
click at [72, 100] on nav "Auto-send settings Limits and reminders Languages Requests sent" at bounding box center [44, 209] width 88 height 381
click at [26, 57] on span "Languages" at bounding box center [20, 56] width 23 height 7
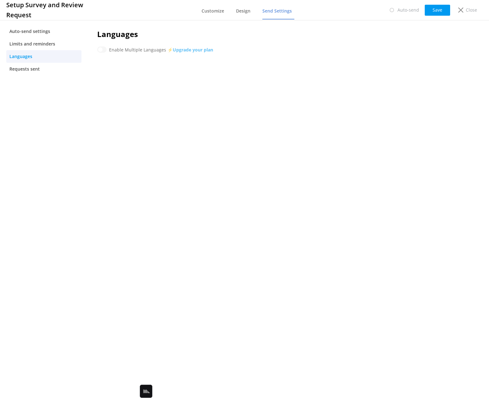
drag, startPoint x: 275, startPoint y: 133, endPoint x: 165, endPoint y: 98, distance: 115.0
click at [272, 132] on div "Languages Enable Multiple Languages ⚡ Upgrade your plan" at bounding box center [259, 209] width 342 height 381
click at [33, 68] on span "Requests sent" at bounding box center [24, 69] width 30 height 7
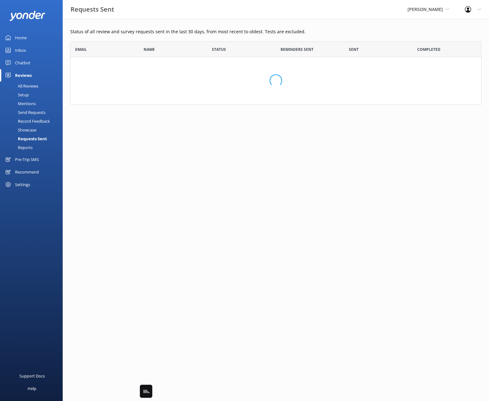
scroll to position [63, 411]
click at [165, 27] on div "Status of all review and survey requests sent in the last 30 days, from most re…" at bounding box center [276, 71] width 426 height 105
drag, startPoint x: 312, startPoint y: 76, endPoint x: 249, endPoint y: 65, distance: 63.8
click at [312, 76] on p "No surveys have been sent in the last 30 days" at bounding box center [276, 77] width 96 height 7
drag, startPoint x: 381, startPoint y: 77, endPoint x: 382, endPoint y: 132, distance: 54.2
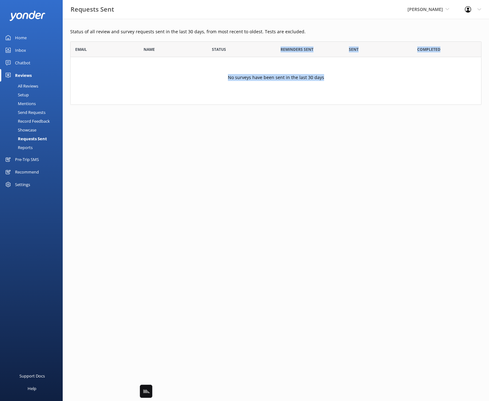
click at [384, 132] on html "Requests Sent Yonder Zipline Black Cat Cruises [GEOGRAPHIC_DATA] [GEOGRAPHIC_DA…" at bounding box center [244, 200] width 489 height 401
click at [267, 71] on div "No surveys have been sent in the last 30 days" at bounding box center [275, 80] width 411 height 47
drag, startPoint x: 195, startPoint y: 39, endPoint x: 157, endPoint y: 24, distance: 40.3
click at [193, 39] on div "Status of all review and survey requests sent in the last 30 days, from most re…" at bounding box center [276, 71] width 426 height 105
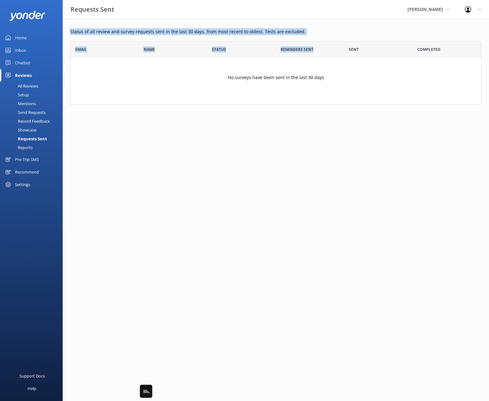
drag, startPoint x: 328, startPoint y: 40, endPoint x: 342, endPoint y: 47, distance: 15.4
click at [351, 40] on div "Status of all review and survey requests sent in the last 30 days, from most re…" at bounding box center [276, 71] width 426 height 105
drag, startPoint x: 285, startPoint y: 39, endPoint x: 330, endPoint y: 40, distance: 44.5
click at [285, 39] on div "Status of all review and survey requests sent in the last 30 days, from most re…" at bounding box center [276, 71] width 426 height 105
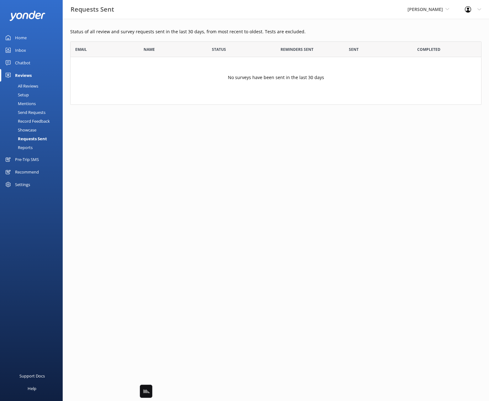
drag, startPoint x: 344, startPoint y: 40, endPoint x: 449, endPoint y: 156, distance: 155.8
click at [344, 40] on div "Status of all review and survey requests sent in the last 30 days, from most re…" at bounding box center [276, 71] width 426 height 105
drag, startPoint x: 357, startPoint y: 163, endPoint x: 372, endPoint y: 166, distance: 15.2
click at [358, 163] on html "Requests Sent Yonder Zipline Black Cat Cruises [GEOGRAPHIC_DATA] [GEOGRAPHIC_DA…" at bounding box center [244, 200] width 489 height 401
click at [24, 96] on div "Setup" at bounding box center [16, 94] width 25 height 9
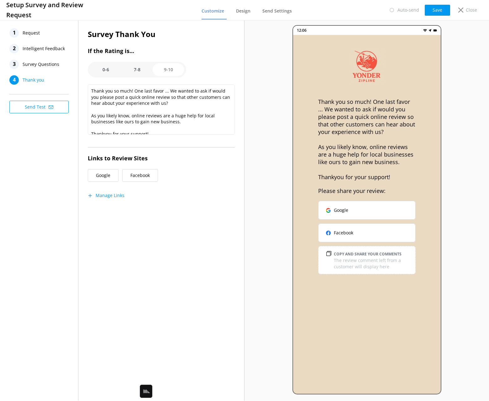
click at [49, 144] on div "1 Request 2 Intelligent Feedback 3 Survey Questions 4 Thank you Send Test" at bounding box center [39, 209] width 78 height 381
click at [30, 32] on span "Request" at bounding box center [31, 32] width 17 height 9
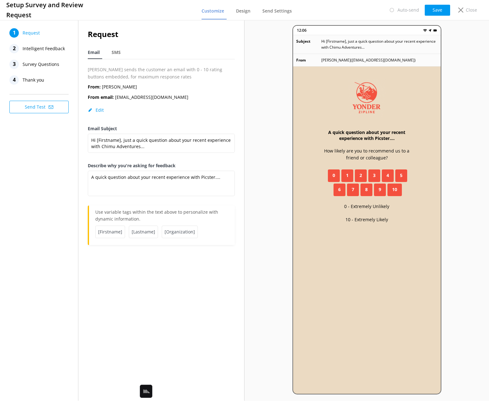
click at [145, 31] on h2 "Request" at bounding box center [161, 34] width 147 height 12
drag, startPoint x: 226, startPoint y: 36, endPoint x: 296, endPoint y: 26, distance: 70.7
click at [232, 36] on h2 "Request" at bounding box center [161, 34] width 147 height 12
click at [361, 10] on div "Setup Survey and Review Request Customize Design Send Settings Auto-send Save C…" at bounding box center [244, 10] width 489 height 20
click at [397, 9] on p "Close" at bounding box center [471, 10] width 11 height 7
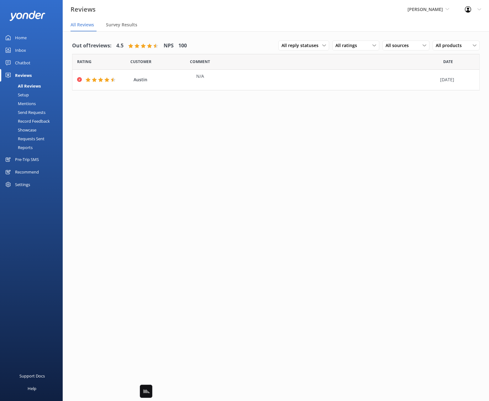
click at [263, 185] on div "Out of 1 reviews: 4.5 NPS 100 All reply statuses All reply statuses Needs a rep…" at bounding box center [276, 222] width 426 height 382
click at [397, 7] on span "[PERSON_NAME]" at bounding box center [424, 9] width 35 height 6
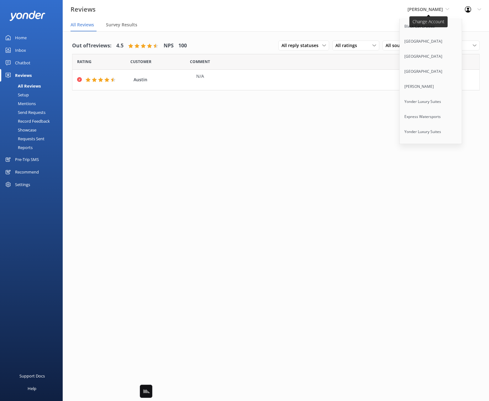
scroll to position [754, 0]
click at [397, 85] on link "Ziptrek Ecotours" at bounding box center [431, 92] width 63 height 15
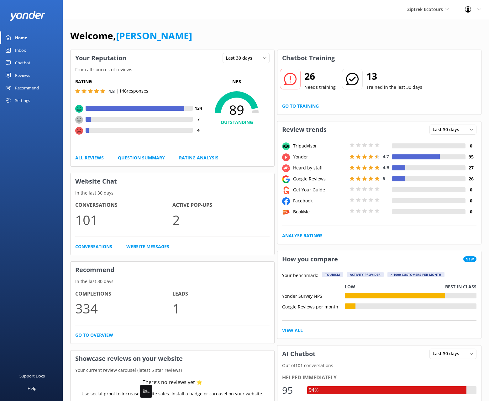
click at [31, 74] on link "Reviews" at bounding box center [31, 75] width 63 height 13
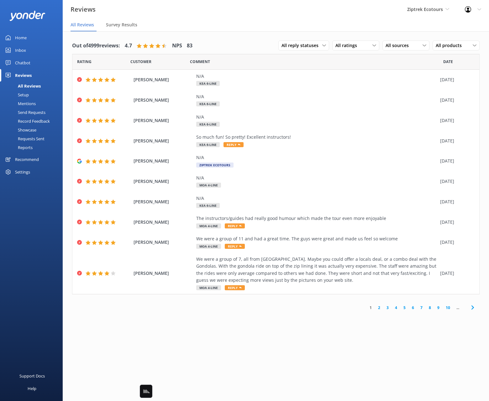
click at [222, 44] on div "Out of 4999 reviews: 4.7 NPS 83 All reply statuses All reply statuses Needs a r…" at bounding box center [275, 46] width 407 height 16
drag, startPoint x: 291, startPoint y: 33, endPoint x: 367, endPoint y: 33, distance: 75.8
click at [292, 33] on div "Out of 4999 reviews: 4.7 NPS 83 All reply statuses All reply statuses Needs a r…" at bounding box center [276, 175] width 426 height 289
click at [340, 43] on span "All ratings" at bounding box center [347, 45] width 25 height 7
drag, startPoint x: 402, startPoint y: 38, endPoint x: 401, endPoint y: 42, distance: 4.8
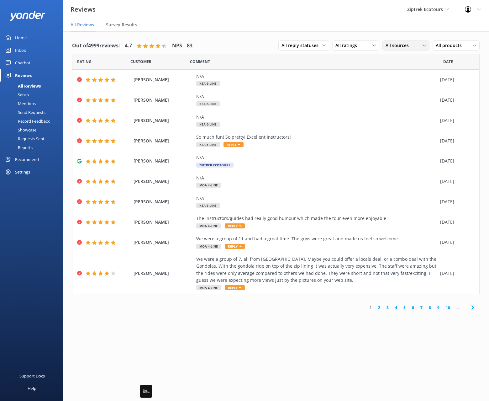
click at [397, 38] on div "All reply statuses All reply statuses Needs a reply Does not need reply All rat…" at bounding box center [378, 46] width 201 height 16
click at [397, 44] on span "All sources" at bounding box center [399, 45] width 27 height 7
click at [397, 31] on nav "All Reviews Survey Results" at bounding box center [276, 25] width 426 height 13
click at [397, 48] on span "All products" at bounding box center [451, 45] width 30 height 7
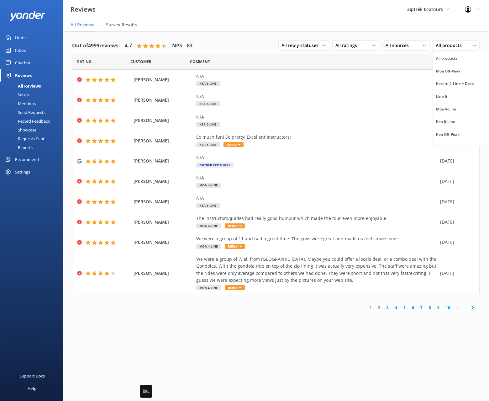
click at [397, 34] on div "Out of 4999 reviews: 4.7 NPS 83 All reply statuses All reply statuses Needs a r…" at bounding box center [276, 175] width 426 height 289
click at [266, 29] on nav "All Reviews Survey Results" at bounding box center [276, 25] width 426 height 13
click at [242, 48] on div "Out of 4999 reviews: 4.7 NPS 83 All reply statuses All reply statuses Needs a r…" at bounding box center [275, 46] width 407 height 16
click at [251, 140] on div "So much fun! So pretty! Excellent instructors!" at bounding box center [316, 137] width 241 height 7
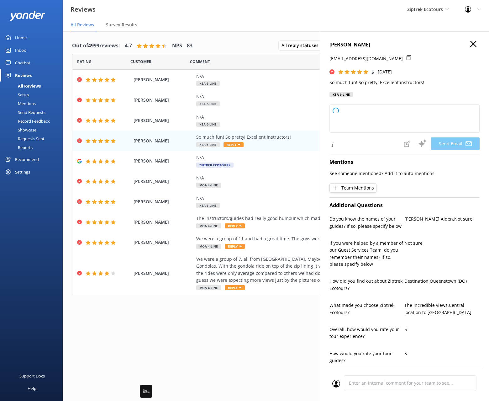
type textarea "Kia [PERSON_NAME], Thank you so much for your awesome review! We're so happy yo…"
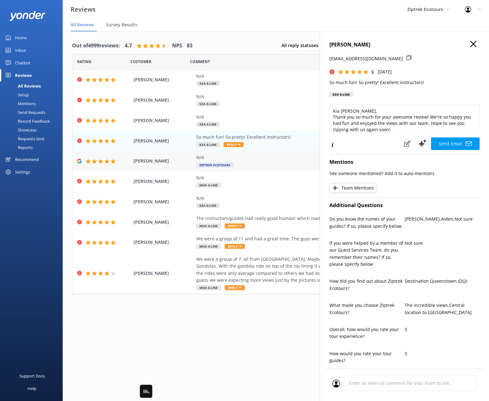
scroll to position [13, 0]
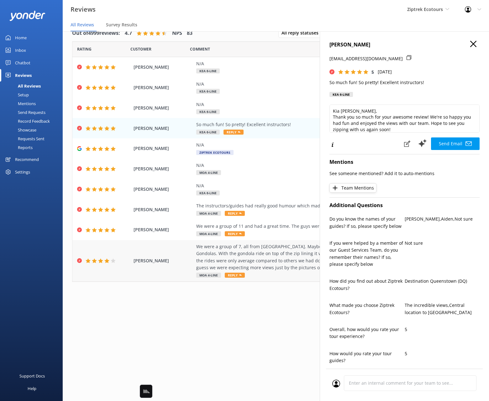
click at [271, 254] on div "We were a group of 7, all from [GEOGRAPHIC_DATA]. Maybe you could offer a local…" at bounding box center [316, 257] width 241 height 28
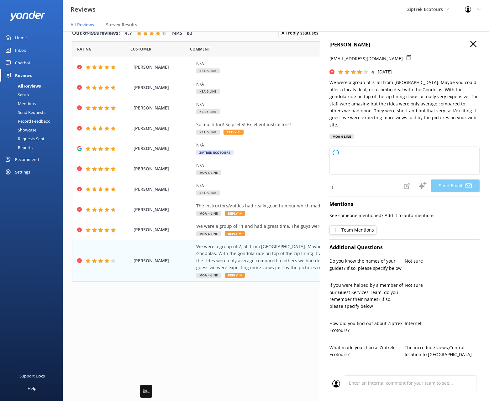
type textarea "Kia ora [PERSON_NAME], Thank you so much for sharing your feedback and for brin…"
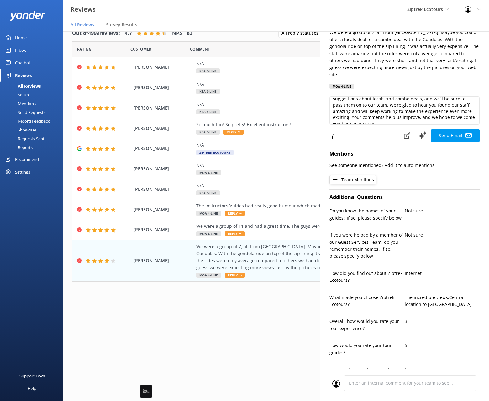
scroll to position [40, 0]
click at [397, 132] on icon at bounding box center [407, 135] width 6 height 6
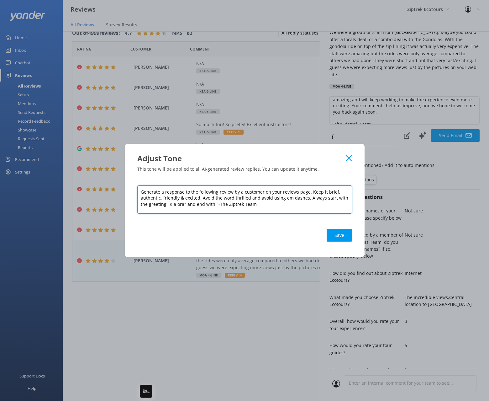
drag, startPoint x: 183, startPoint y: 193, endPoint x: 280, endPoint y: 204, distance: 97.4
click at [282, 197] on textarea "Generate a response to the following review by a customer on your reviews page.…" at bounding box center [244, 199] width 215 height 28
click at [260, 203] on textarea "Generate a response to the following review by a customer on your reviews page.…" at bounding box center [244, 199] width 215 height 28
drag, startPoint x: 228, startPoint y: 202, endPoint x: 137, endPoint y: 187, distance: 91.5
click at [137, 187] on textarea "Generate a response to the following review by a customer on your reviews page.…" at bounding box center [244, 199] width 215 height 28
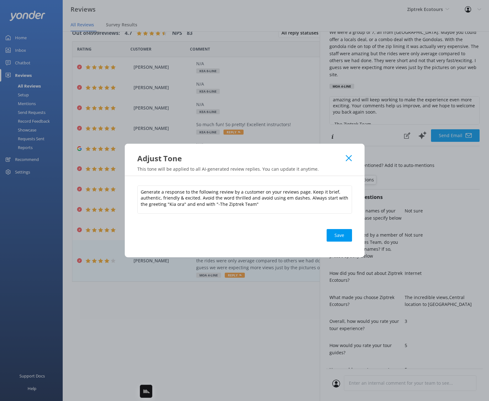
click at [347, 155] on icon at bounding box center [349, 158] width 6 height 6
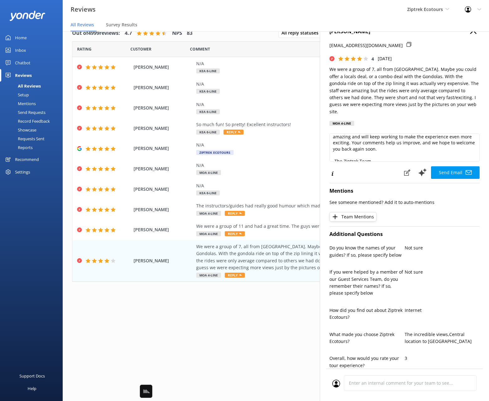
scroll to position [0, 0]
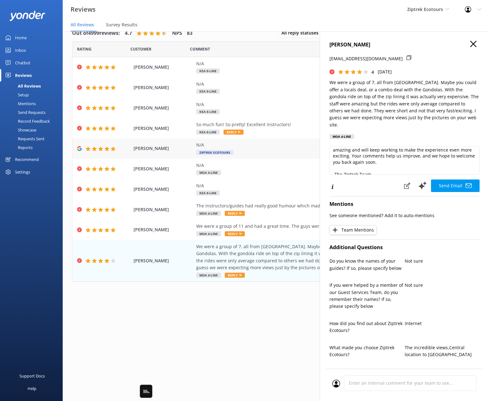
click at [225, 151] on span "Ziptrek Ecotours" at bounding box center [214, 152] width 37 height 5
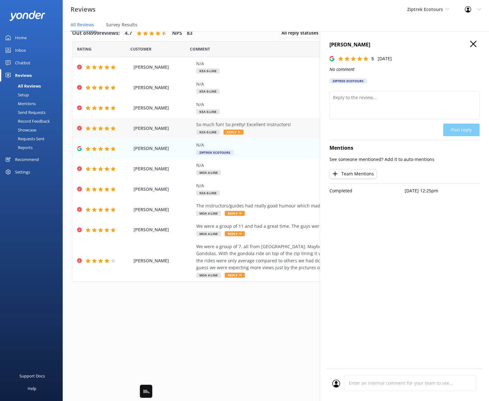
click at [244, 126] on div "So much fun! So pretty! Excellent instructors!" at bounding box center [316, 124] width 241 height 7
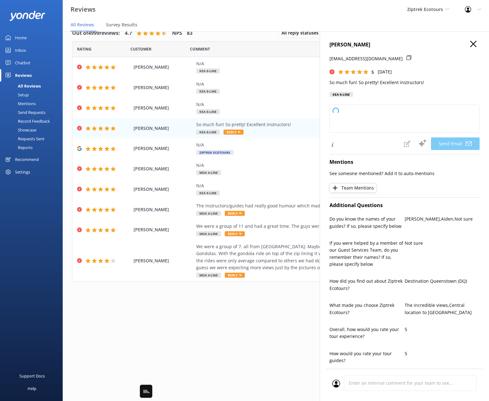
type textarea "Kia [PERSON_NAME], Thanks so much for your awesome feedback! We're so glad you …"
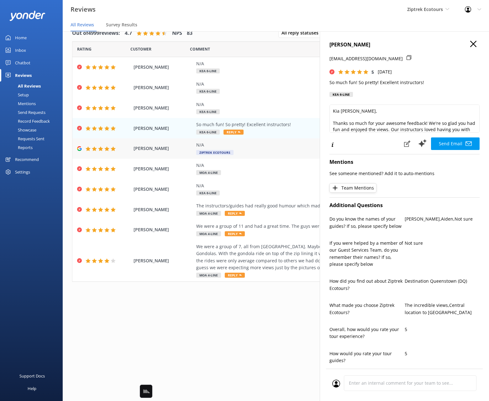
click at [233, 152] on div "N/A Ziptrek Ecotours" at bounding box center [316, 148] width 241 height 14
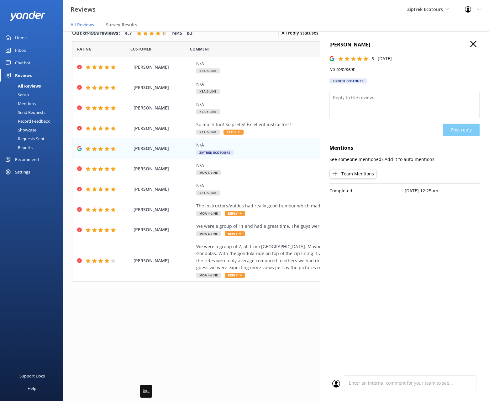
click at [397, 44] on icon "button" at bounding box center [473, 44] width 6 height 6
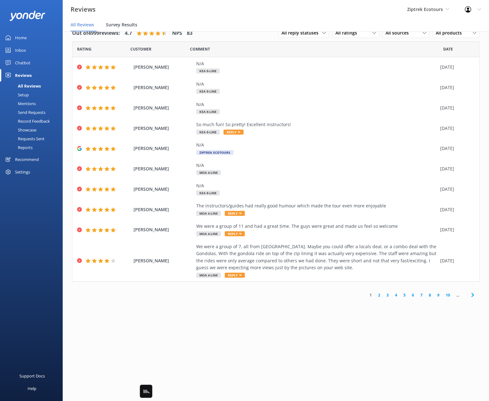
drag, startPoint x: 118, startPoint y: 25, endPoint x: 149, endPoint y: 29, distance: 30.8
click at [119, 25] on span "Survey Results" at bounding box center [121, 25] width 31 height 6
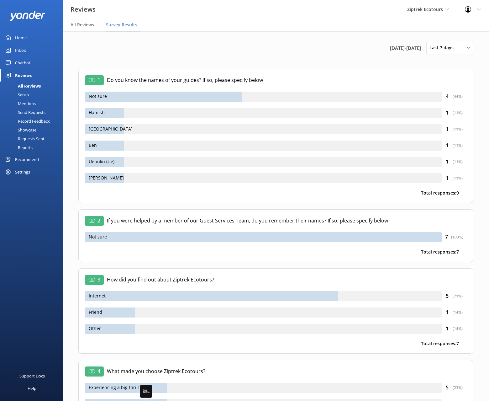
click at [207, 48] on div "[DATE] - [DATE] Last 7 days Last 7 days Last 30 days Last 90 days Last 180 days…" at bounding box center [275, 48] width 395 height 14
click at [81, 25] on span "All Reviews" at bounding box center [83, 25] width 24 height 6
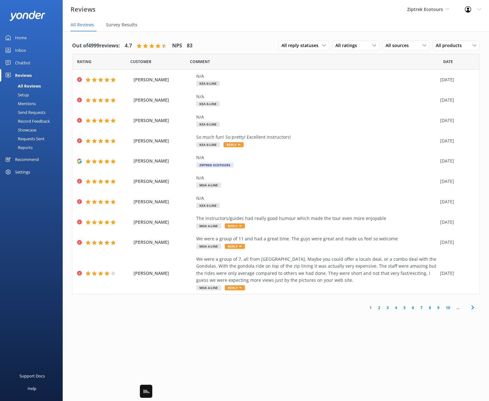
click at [31, 102] on div "Mentions" at bounding box center [20, 103] width 32 height 9
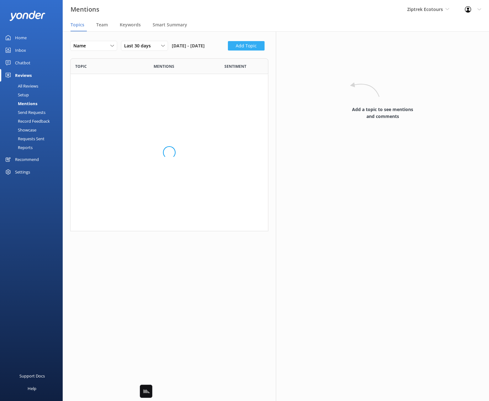
scroll to position [242, 198]
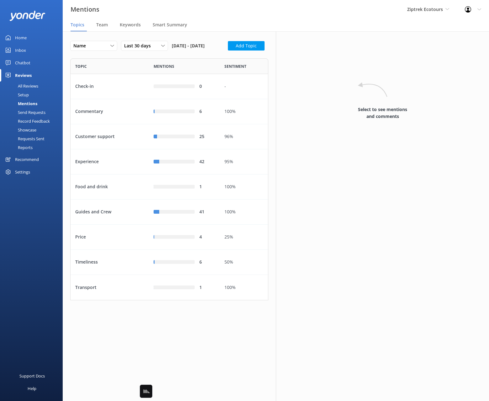
click at [119, 55] on div "Name Name Highest mentions Last 30 days Last 7 days Last 30 days Last 90 days L…" at bounding box center [169, 48] width 198 height 14
click at [126, 55] on div "Name Name Highest mentions Last 30 days Last 7 days Last 30 days Last 90 days L…" at bounding box center [169, 48] width 198 height 14
click at [129, 55] on div "Name Name Highest mentions Last 30 days Last 7 days Last 30 days Last 90 days L…" at bounding box center [169, 48] width 198 height 14
click at [328, 155] on div "Select to see mentions and comments" at bounding box center [382, 215] width 213 height 369
drag, startPoint x: 154, startPoint y: 66, endPoint x: 148, endPoint y: 65, distance: 6.3
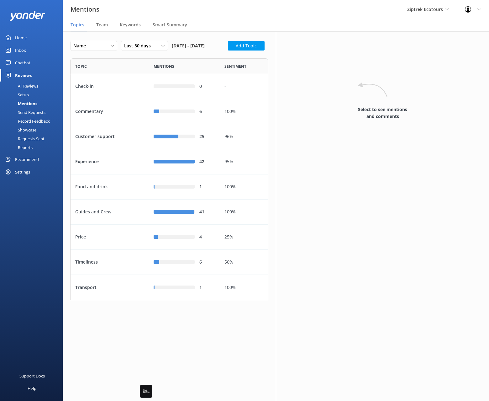
click at [154, 55] on div "Name Name Highest mentions Last 30 days Last 7 days Last 30 days Last 90 days L…" at bounding box center [169, 48] width 198 height 14
click at [228, 50] on button "Add Topic" at bounding box center [246, 45] width 37 height 9
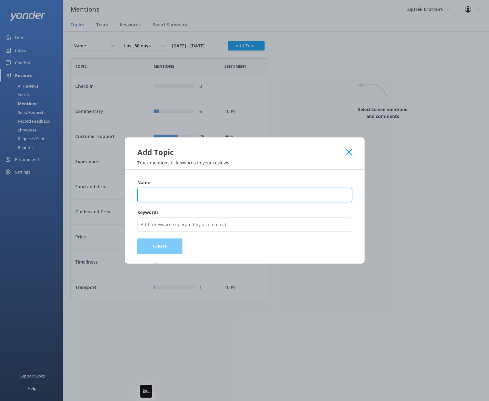
click at [151, 196] on input "Name" at bounding box center [244, 195] width 215 height 14
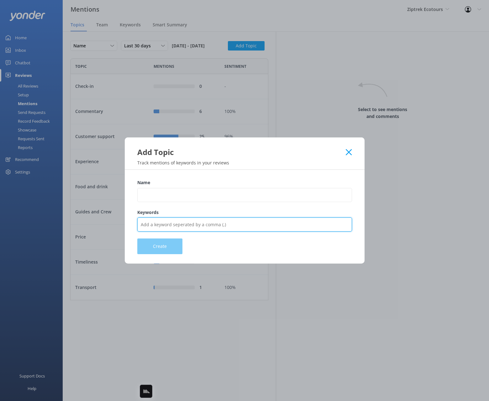
click at [146, 222] on input "Keywords" at bounding box center [244, 224] width 215 height 14
click at [356, 227] on div "Name Keywords Create" at bounding box center [245, 217] width 240 height 94
click at [348, 150] on use at bounding box center [349, 152] width 6 height 6
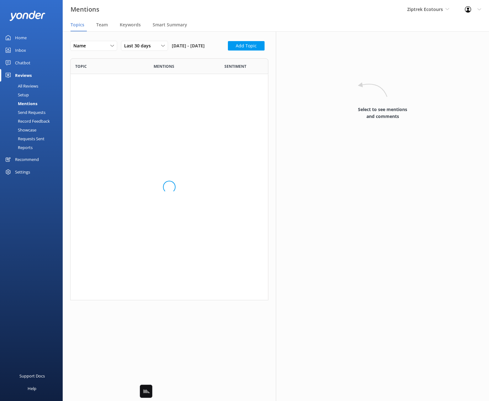
click at [49, 251] on div "Support Docs Help" at bounding box center [31, 300] width 63 height 200
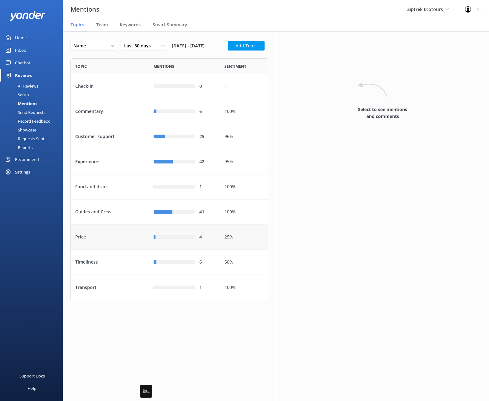
click at [109, 249] on div "Price" at bounding box center [110, 236] width 78 height 25
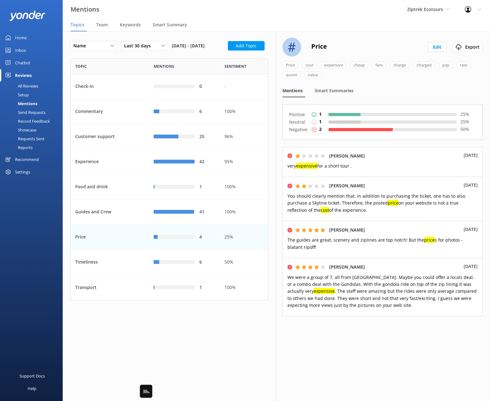
drag, startPoint x: 286, startPoint y: 64, endPoint x: 357, endPoint y: 68, distance: 71.6
click at [368, 62] on div "# Price Edit Export Price cost expensive cheap fare charge charged pay rate quo…" at bounding box center [382, 215] width 213 height 369
drag, startPoint x: 332, startPoint y: 73, endPoint x: 332, endPoint y: 66, distance: 7.2
click at [332, 73] on div "Price cost expensive cheap fare charge charged pay rate quote value" at bounding box center [382, 70] width 200 height 19
drag, startPoint x: 399, startPoint y: 74, endPoint x: 368, endPoint y: 58, distance: 35.5
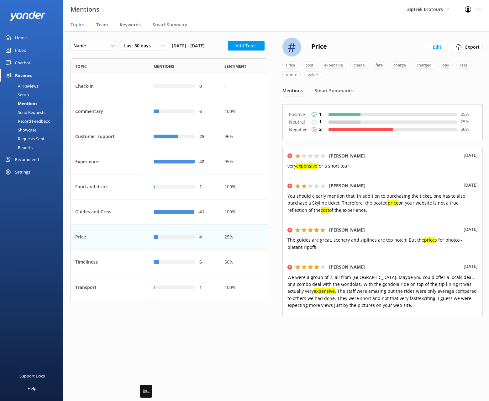
click at [368, 58] on div "# Price Edit Export Price cost expensive cheap fare charge charged pay rate quo…" at bounding box center [382, 215] width 213 height 369
click at [348, 77] on div "Price cost expensive cheap fare charge charged pay rate quote value" at bounding box center [382, 70] width 200 height 19
click at [354, 75] on div "Price cost expensive cheap fare charge charged pay rate quote value" at bounding box center [382, 70] width 200 height 19
click at [226, 55] on div "Name Name Highest mentions Last 30 days Last 7 days Last 30 days Last 90 days L…" at bounding box center [169, 48] width 198 height 14
click at [100, 25] on span "Team" at bounding box center [102, 25] width 12 height 6
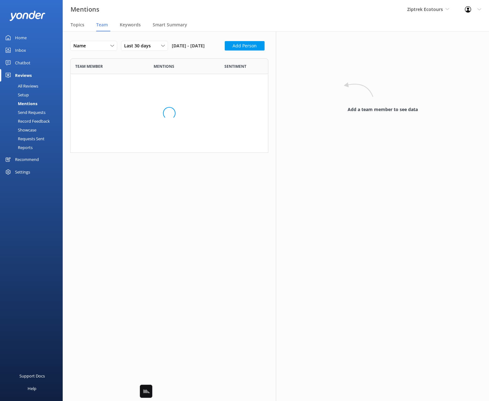
scroll to position [94, 198]
drag, startPoint x: 116, startPoint y: 62, endPoint x: 120, endPoint y: 62, distance: 4.1
click at [116, 55] on div "Name Name Highest mentions Lowest mentions Last 30 days Last 7 days Last 30 day…" at bounding box center [169, 48] width 198 height 14
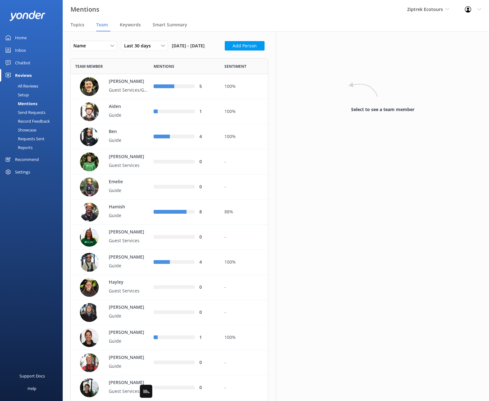
click at [135, 55] on div "Name Name Highest mentions Lowest mentions Last 30 days Last 7 days Last 30 day…" at bounding box center [169, 48] width 198 height 14
click at [134, 95] on div "[PERSON_NAME] Guest Services/Guide" at bounding box center [125, 86] width 47 height 17
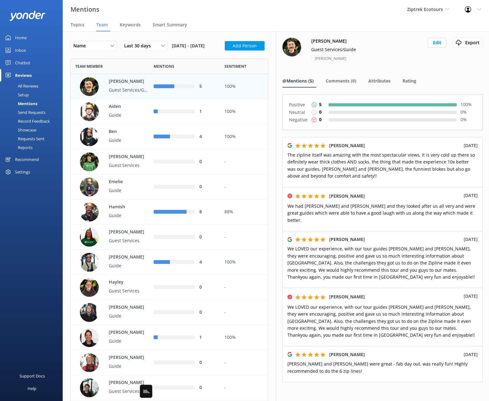
drag, startPoint x: 392, startPoint y: 66, endPoint x: 384, endPoint y: 66, distance: 7.8
click at [392, 66] on div "[PERSON_NAME] Guest Services/Guide [PERSON_NAME] Edit Export Export CSV" at bounding box center [382, 54] width 200 height 32
click at [263, 54] on div "Name Name Highest mentions Lowest mentions Last 30 days Last 7 days Last 30 day…" at bounding box center [169, 48] width 198 height 14
drag, startPoint x: 462, startPoint y: 68, endPoint x: 471, endPoint y: 54, distance: 17.0
click at [397, 68] on div "[PERSON_NAME] Guest Services/Guide [PERSON_NAME] Edit Export Export CSV" at bounding box center [382, 54] width 200 height 32
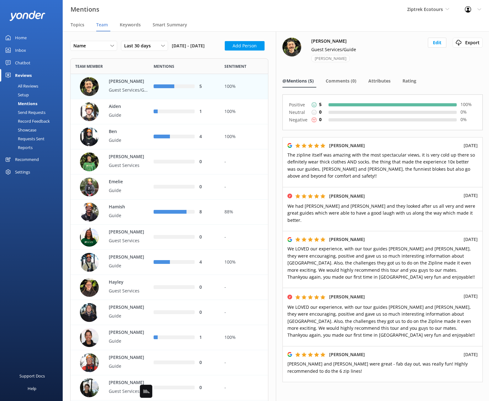
drag, startPoint x: 196, startPoint y: 49, endPoint x: 206, endPoint y: 50, distance: 9.5
click at [196, 49] on span "[DATE] - [DATE]" at bounding box center [188, 46] width 33 height 10
drag, startPoint x: 214, startPoint y: 54, endPoint x: 222, endPoint y: 65, distance: 13.9
click at [208, 54] on div "Name Name Highest mentions Lowest mentions Last 30 days Last 7 days Last 30 day…" at bounding box center [139, 48] width 138 height 14
click at [170, 55] on div "Name Name Highest mentions Lowest mentions Last 30 days Last 7 days Last 30 day…" at bounding box center [169, 48] width 198 height 14
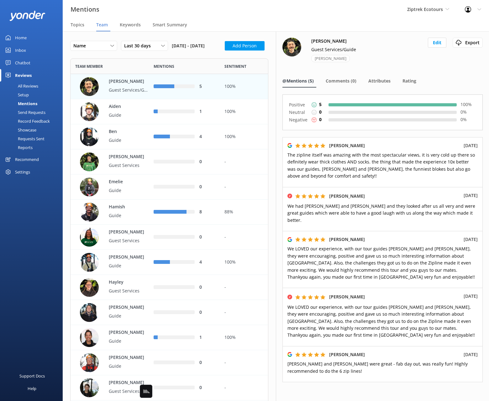
drag, startPoint x: 128, startPoint y: 24, endPoint x: 145, endPoint y: 29, distance: 17.7
click at [128, 24] on span "Keywords" at bounding box center [130, 25] width 21 height 6
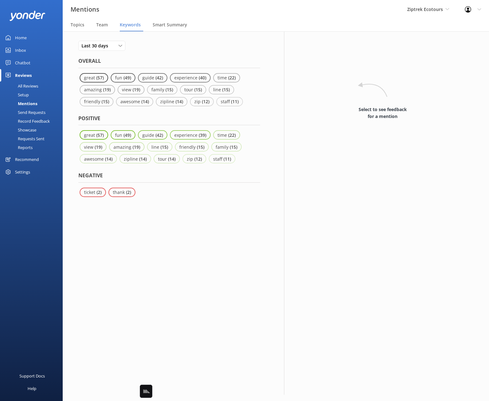
click at [132, 47] on div "Last 30 days Last 7 days Last 30 days Last 90 days Last 180 days" at bounding box center [169, 49] width 182 height 16
click at [108, 44] on span "Last 30 days" at bounding box center [96, 45] width 30 height 7
click at [97, 94] on div "Last 180 days" at bounding box center [94, 97] width 24 height 6
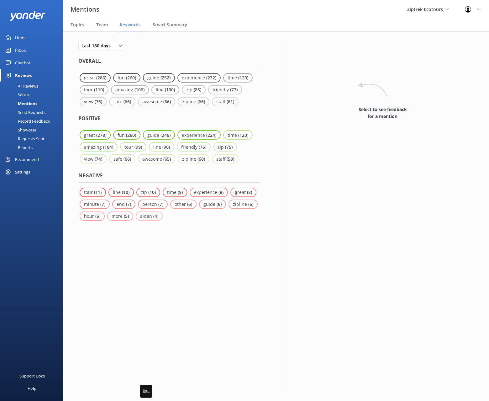
drag, startPoint x: 228, startPoint y: 236, endPoint x: 238, endPoint y: 237, distance: 10.1
click at [228, 236] on div "Last 180 days Last 7 days Last 30 days Last 90 days Last 180 days Overall great…" at bounding box center [169, 212] width 197 height 363
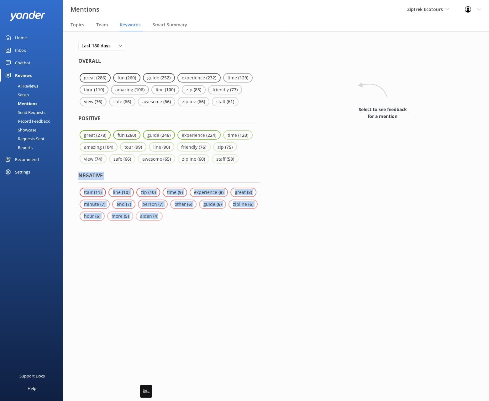
drag, startPoint x: 73, startPoint y: 174, endPoint x: 267, endPoint y: 211, distance: 197.3
click at [267, 211] on div "Last 180 days Last 7 days Last 30 days Last 90 days Last 180 days Overall great…" at bounding box center [169, 212] width 197 height 363
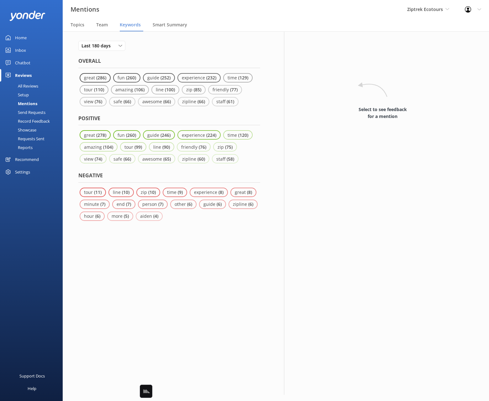
click at [216, 238] on div "Last 180 days Last 7 days Last 30 days Last 90 days Last 180 days Overall great…" at bounding box center [169, 212] width 197 height 363
drag, startPoint x: 130, startPoint y: 177, endPoint x: 125, endPoint y: 188, distance: 11.9
click at [130, 177] on h4 "Negative" at bounding box center [169, 176] width 182 height 11
click at [217, 228] on div "Last 180 days Last 7 days Last 30 days Last 90 days Last 180 days Overall great…" at bounding box center [169, 212] width 197 height 363
click at [210, 224] on div "Last 180 days Last 7 days Last 30 days Last 90 days Last 180 days Overall great…" at bounding box center [169, 212] width 197 height 363
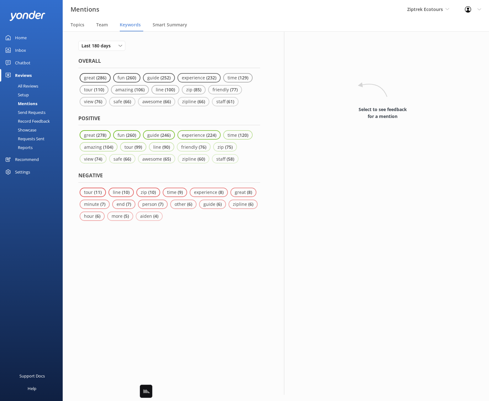
click at [153, 182] on h4 "Negative" at bounding box center [169, 176] width 182 height 11
click at [227, 223] on div "Last 180 days Last 7 days Last 30 days Last 90 days Last 180 days Overall great…" at bounding box center [169, 212] width 197 height 363
click at [129, 176] on h4 "Negative" at bounding box center [169, 176] width 182 height 11
click at [96, 189] on p "( 11 )" at bounding box center [98, 192] width 8 height 6
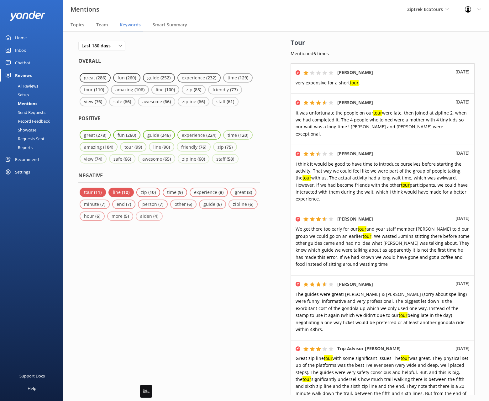
click at [125, 191] on p "( 10 )" at bounding box center [126, 192] width 8 height 6
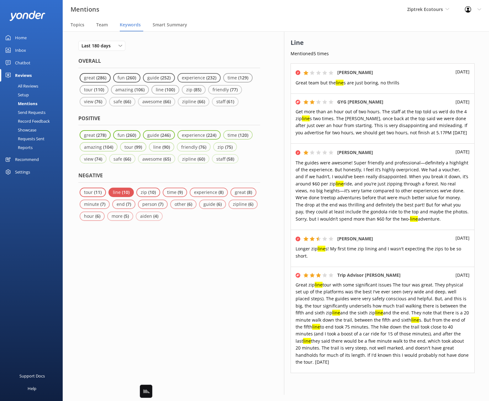
click at [210, 227] on div "Last 180 days Last 7 days Last 30 days Last 90 days Last 180 days Overall great…" at bounding box center [169, 212] width 197 height 363
click at [165, 55] on div "Last 180 days Last 7 days Last 30 days Last 90 days Last 180 days" at bounding box center [169, 49] width 182 height 16
click at [184, 56] on div "Last 180 days Last 7 days Last 30 days Last 90 days Last 180 days" at bounding box center [169, 49] width 182 height 16
click at [76, 25] on span "Topics" at bounding box center [78, 25] width 14 height 6
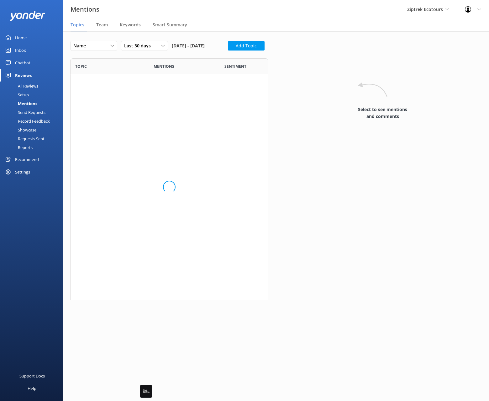
scroll to position [242, 198]
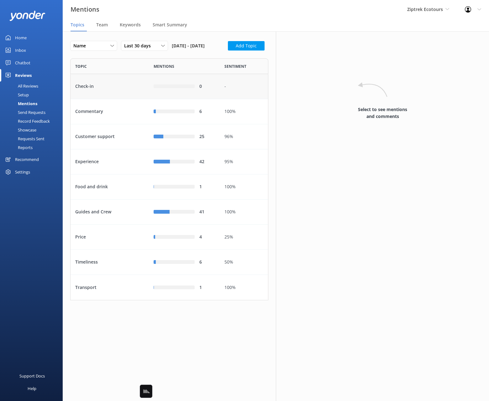
drag, startPoint x: 142, startPoint y: 67, endPoint x: 190, endPoint y: 89, distance: 52.2
click at [142, 55] on div "Name Name Highest mentions Last 30 days Last 7 days Last 30 days Last 90 days L…" at bounding box center [169, 48] width 198 height 14
click at [128, 149] on div "Customer support" at bounding box center [110, 136] width 78 height 25
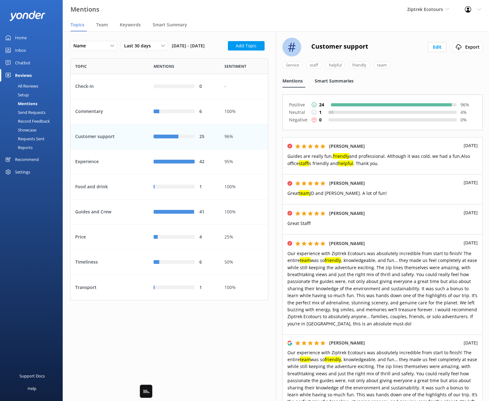
click at [338, 80] on span "Smart Summaries" at bounding box center [334, 81] width 39 height 6
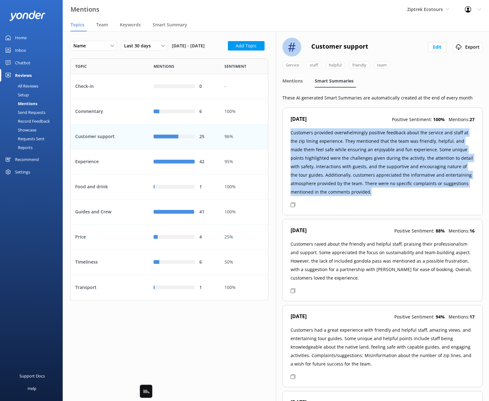
drag, startPoint x: 362, startPoint y: 194, endPoint x: 286, endPoint y: 130, distance: 98.5
click at [286, 130] on div "[DATE] Positive Sentiment: 100 % Mentions: 27 Customers provided overwhelmingly…" at bounding box center [382, 162] width 200 height 108
click at [359, 193] on p "Customers provided overwhelmingly positive feedback about the service and staff…" at bounding box center [383, 162] width 184 height 68
drag, startPoint x: 325, startPoint y: 157, endPoint x: 291, endPoint y: 127, distance: 45.5
click at [291, 127] on div "[DATE] Positive Sentiment: 100 % Mentions: 27 Customers provided overwhelmingly…" at bounding box center [382, 162] width 200 height 108
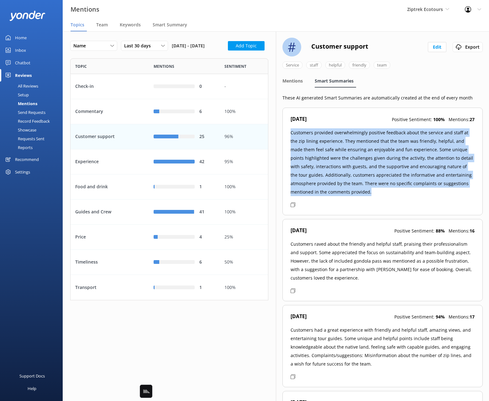
click at [397, 150] on p "Customers provided overwhelmingly positive feedback about the service and staff…" at bounding box center [383, 162] width 184 height 68
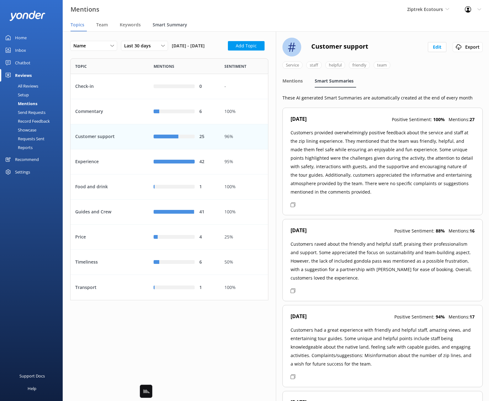
click at [167, 22] on span "Smart Summary" at bounding box center [170, 25] width 34 height 6
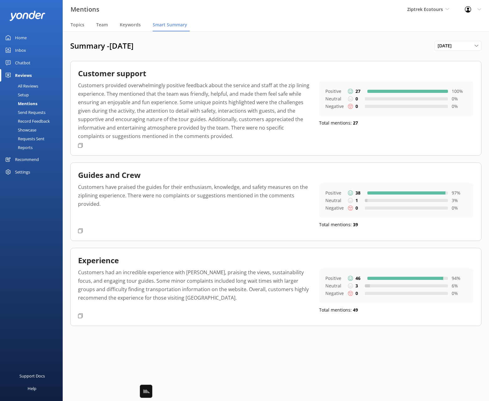
drag, startPoint x: 370, startPoint y: 51, endPoint x: 330, endPoint y: 52, distance: 39.8
click at [370, 51] on div "Summary - [DATE] [DATE] [DATE] [DATE] [DATE] [DATE] [DATE] [DATE] [DATE] [DATE]…" at bounding box center [276, 188] width 426 height 314
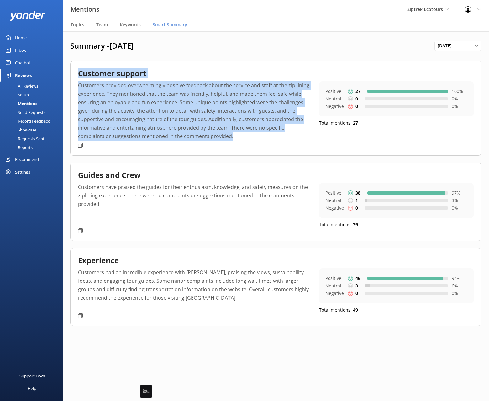
drag, startPoint x: 77, startPoint y: 72, endPoint x: 237, endPoint y: 136, distance: 172.3
click at [237, 136] on div "Customer support Customers provided overwhelmingly positive feedback about the …" at bounding box center [275, 108] width 411 height 95
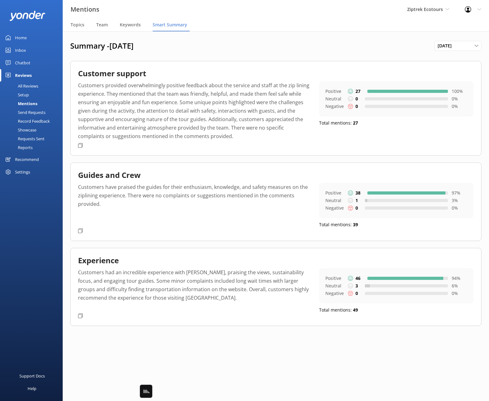
click at [231, 134] on p "Customers provided overwhelmingly positive feedback about the service and staff…" at bounding box center [194, 110] width 232 height 59
drag, startPoint x: 191, startPoint y: 191, endPoint x: 264, endPoint y: 193, distance: 73.1
click at [264, 193] on p "Customers have praised the guides for their enthusiasm, knowledge, and safety m…" at bounding box center [194, 204] width 232 height 43
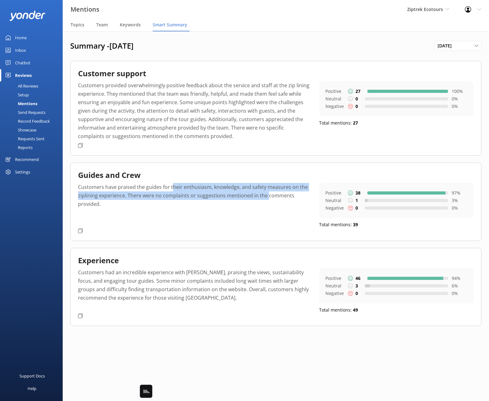
drag, startPoint x: 206, startPoint y: 190, endPoint x: 167, endPoint y: 187, distance: 38.6
click at [167, 187] on p "Customers have praised the guides for their enthusiasm, knowledge, and safety m…" at bounding box center [194, 204] width 232 height 43
drag, startPoint x: 270, startPoint y: 188, endPoint x: 304, endPoint y: 220, distance: 47.0
click at [270, 188] on p "Customers have praised the guides for their enthusiasm, knowledge, and safety m…" at bounding box center [194, 204] width 232 height 43
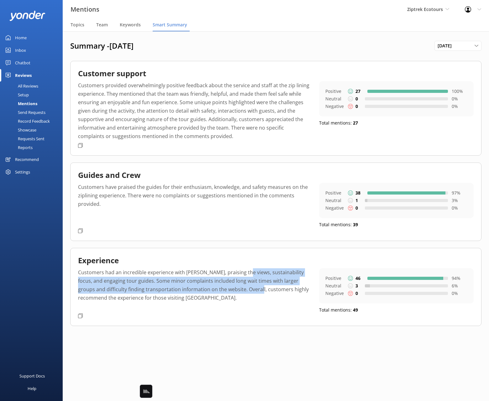
drag, startPoint x: 244, startPoint y: 290, endPoint x: 242, endPoint y: 275, distance: 15.5
click at [242, 275] on p "Customers had an incredible experience with [PERSON_NAME], praising the views, …" at bounding box center [194, 289] width 232 height 43
click at [273, 277] on p "Customers had an incredible experience with [PERSON_NAME], praising the views, …" at bounding box center [194, 289] width 232 height 43
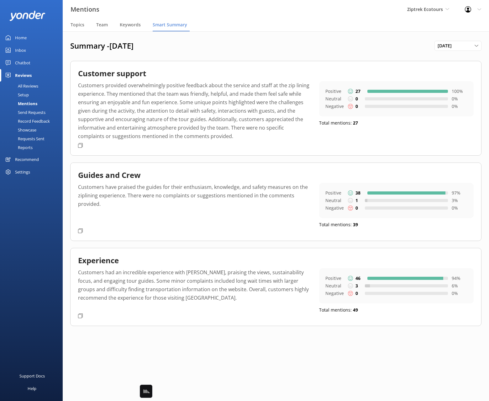
drag, startPoint x: 165, startPoint y: 44, endPoint x: 151, endPoint y: 42, distance: 13.6
click at [165, 44] on h1 "Summary - [DATE]" at bounding box center [252, 45] width 364 height 9
drag, startPoint x: 191, startPoint y: 68, endPoint x: 186, endPoint y: 70, distance: 5.3
click at [188, 69] on div "Customer support Customers provided overwhelmingly positive feedback about the …" at bounding box center [275, 108] width 411 height 95
click at [30, 127] on div "Showcase" at bounding box center [20, 129] width 33 height 9
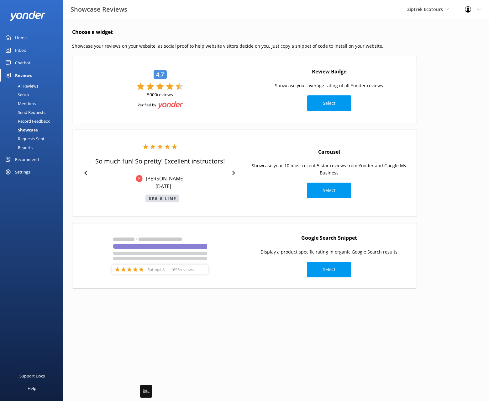
click at [220, 39] on div "Choose a widget Showcase your reviews on your website, as social proof to help …" at bounding box center [245, 161] width 364 height 285
click at [397, 89] on div "Choose a widget Showcase your reviews on your website, as social proof to help …" at bounding box center [276, 161] width 426 height 285
drag, startPoint x: 337, startPoint y: 95, endPoint x: 290, endPoint y: 73, distance: 51.9
click at [290, 73] on div "Review Badge Showcase your average rating of all Yonder reviews Select" at bounding box center [328, 90] width 169 height 50
click at [397, 84] on div "Review Badge Showcase your average rating of all Yonder reviews Select" at bounding box center [328, 90] width 169 height 50
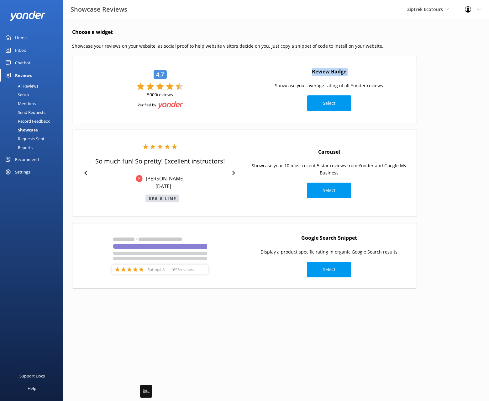
drag, startPoint x: 328, startPoint y: 71, endPoint x: 386, endPoint y: 83, distance: 58.5
click at [386, 82] on div "Review Badge Showcase your average rating of all Yonder reviews Select" at bounding box center [328, 90] width 169 height 50
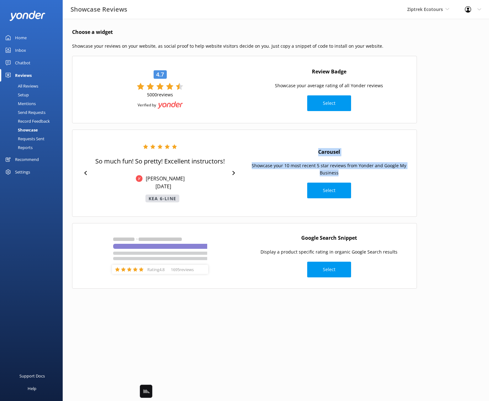
drag, startPoint x: 355, startPoint y: 176, endPoint x: 313, endPoint y: 148, distance: 50.5
click at [313, 148] on div "Carousel Showcase your 10 most recent 5 star reviews from Yonder and Google My …" at bounding box center [328, 173] width 169 height 56
drag, startPoint x: 448, startPoint y: 163, endPoint x: 344, endPoint y: 120, distance: 111.9
click at [397, 163] on div "Choose a widget Showcase your reviews on your website, as social proof to help …" at bounding box center [276, 161] width 426 height 285
click at [181, 43] on p "Showcase your reviews on your website, as social proof to help website visitors…" at bounding box center [244, 46] width 345 height 7
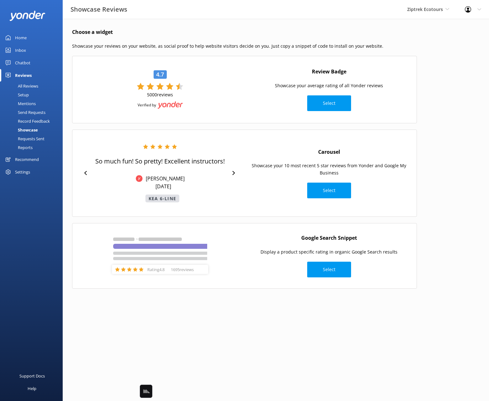
drag, startPoint x: 34, startPoint y: 113, endPoint x: 43, endPoint y: 119, distance: 10.6
click at [34, 113] on div "Send Requests" at bounding box center [25, 112] width 42 height 9
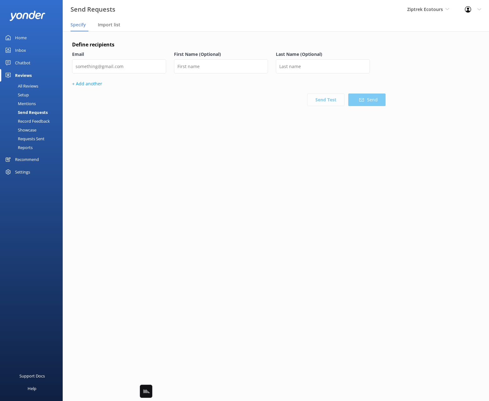
click at [131, 41] on h4 "Define recipients" at bounding box center [228, 45] width 313 height 8
click at [208, 133] on div "Define recipients Email First Name (Optional) Last Name (Optional) + Add anothe…" at bounding box center [228, 92] width 313 height 103
click at [347, 178] on main "Define recipients Email First Name (Optional) Last Name (Optional) + Add anothe…" at bounding box center [276, 215] width 426 height 369
click at [210, 101] on div "Send Test Send" at bounding box center [228, 99] width 313 height 13
click at [271, 160] on main "Define recipients Email First Name (Optional) Last Name (Optional) + Add anothe…" at bounding box center [276, 215] width 426 height 369
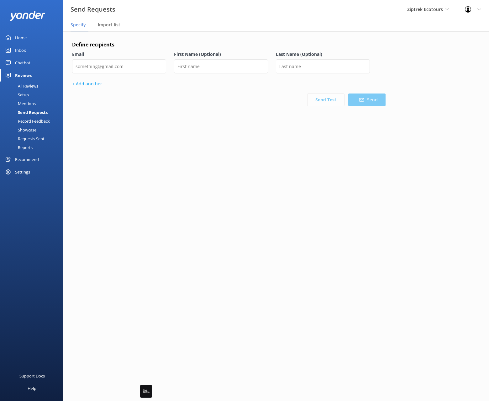
click at [214, 121] on div "Define recipients Email First Name (Optional) Last Name (Optional) + Add anothe…" at bounding box center [228, 92] width 313 height 103
drag, startPoint x: 439, startPoint y: 68, endPoint x: 293, endPoint y: 110, distance: 152.7
click at [397, 68] on div "Define recipients Email First Name (Optional) Last Name (Optional) + Add anothe…" at bounding box center [276, 92] width 426 height 122
drag, startPoint x: 163, startPoint y: 139, endPoint x: 296, endPoint y: 202, distance: 147.3
click at [163, 139] on div "Define recipients Email First Name (Optional) Last Name (Optional) + Add anothe…" at bounding box center [228, 92] width 313 height 103
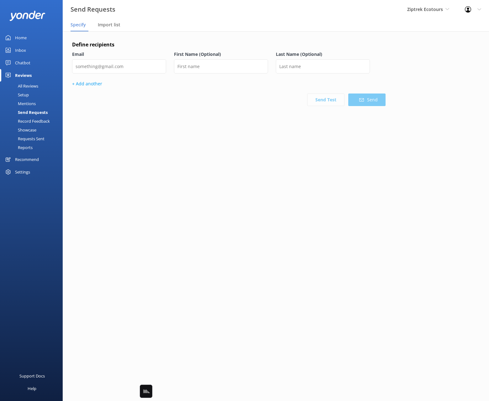
click at [31, 149] on div "Reports" at bounding box center [18, 147] width 29 height 9
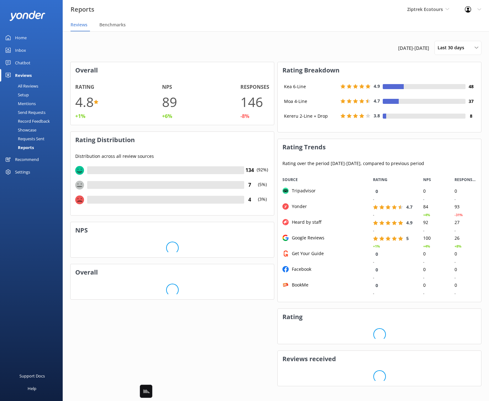
scroll to position [130, 203]
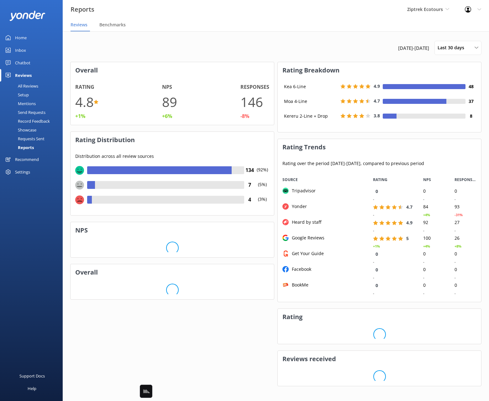
drag, startPoint x: 163, startPoint y: 50, endPoint x: 193, endPoint y: 94, distance: 53.9
click at [163, 50] on div "[DATE] - [DATE] Last 30 days Last 7 days Last 30 days Last 90 days Last 180 day…" at bounding box center [275, 48] width 411 height 14
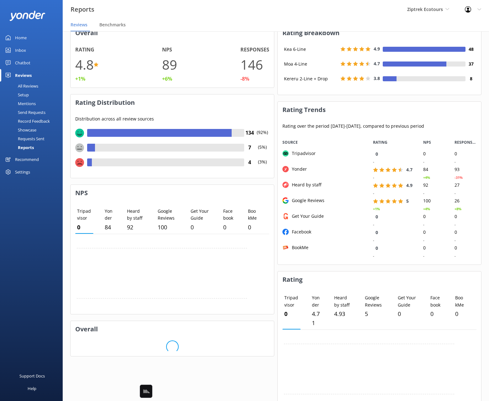
scroll to position [0, 0]
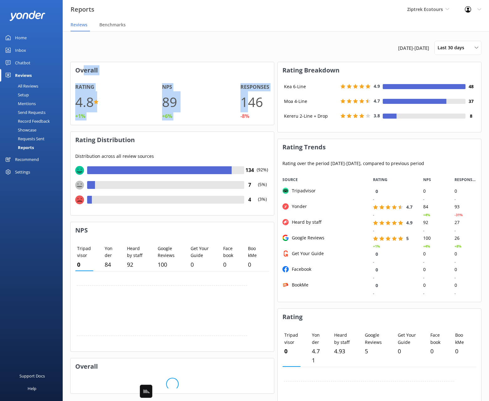
drag, startPoint x: 86, startPoint y: 75, endPoint x: 264, endPoint y: 113, distance: 181.8
click at [255, 108] on div "Overall Rating 4.8 +1% NPS 89 +6% Responses 146 -8%" at bounding box center [172, 93] width 204 height 63
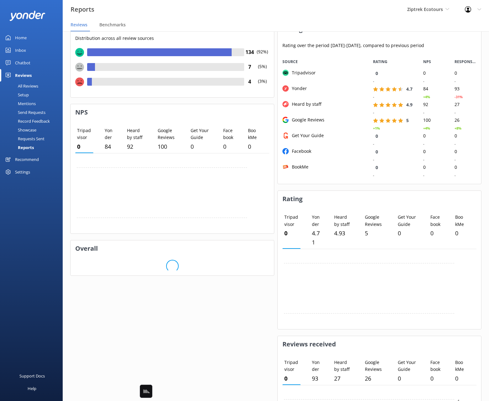
scroll to position [201, 0]
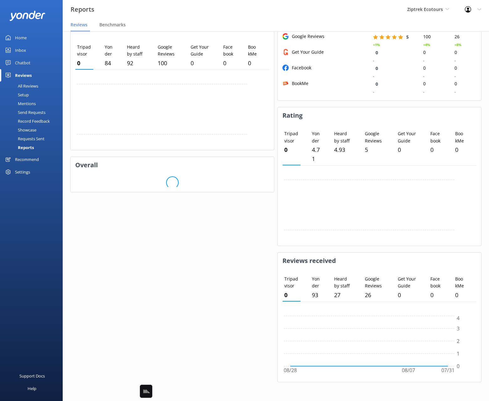
drag, startPoint x: 97, startPoint y: 164, endPoint x: 202, endPoint y: 203, distance: 111.3
click at [201, 192] on div "Overall Loading.." at bounding box center [172, 174] width 204 height 36
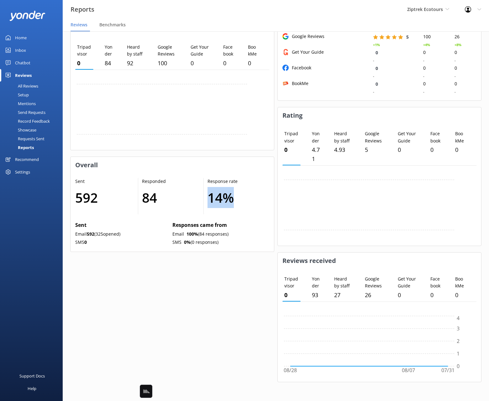
click at [242, 195] on h1 "14 %" at bounding box center [234, 197] width 55 height 21
click at [205, 196] on div "Response rate 14 %" at bounding box center [237, 196] width 66 height 36
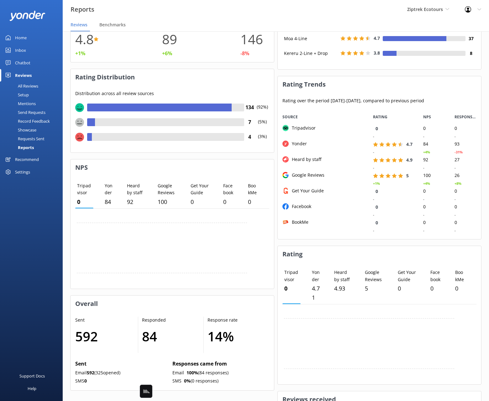
scroll to position [0, 0]
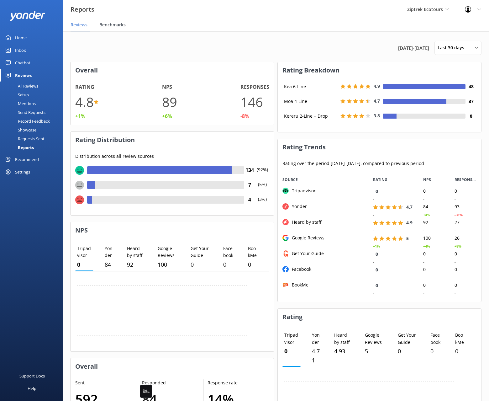
drag, startPoint x: 106, startPoint y: 24, endPoint x: 114, endPoint y: 28, distance: 9.3
click at [106, 24] on span "Benchmarks" at bounding box center [112, 25] width 26 height 6
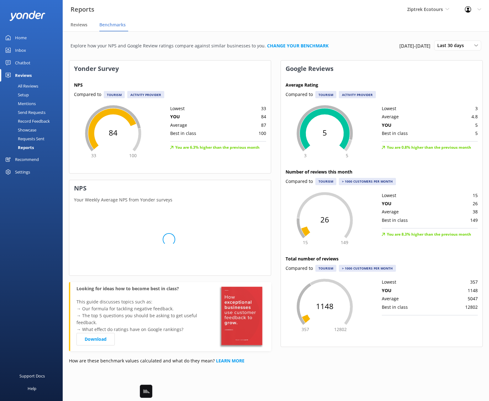
click at [181, 49] on p "Explore how your NPS and Google Review ratings compare against similar business…" at bounding box center [200, 45] width 258 height 7
drag, startPoint x: 75, startPoint y: 25, endPoint x: 81, endPoint y: 25, distance: 6.0
click at [75, 24] on span "Reviews" at bounding box center [79, 25] width 17 height 6
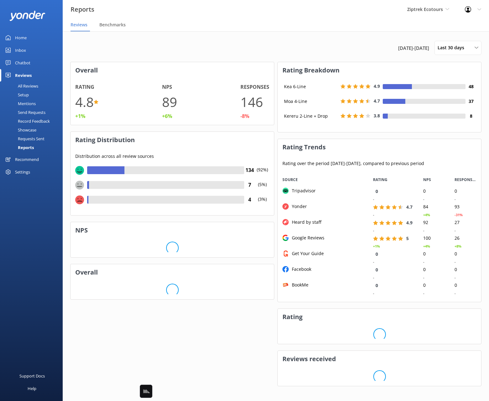
scroll to position [130, 203]
click at [281, 39] on div "[DATE] - [DATE] Last 30 days Last 7 days Last 30 days Last 90 days Last 180 day…" at bounding box center [276, 217] width 426 height 373
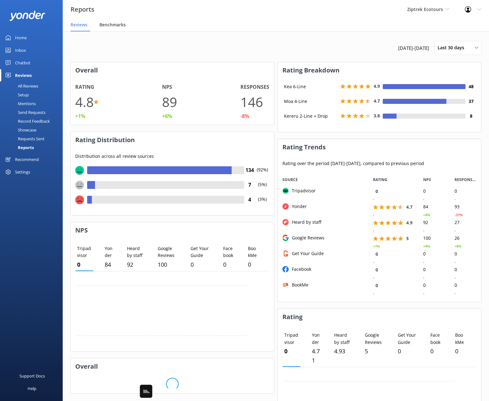
click at [110, 23] on span "Benchmarks" at bounding box center [112, 25] width 26 height 6
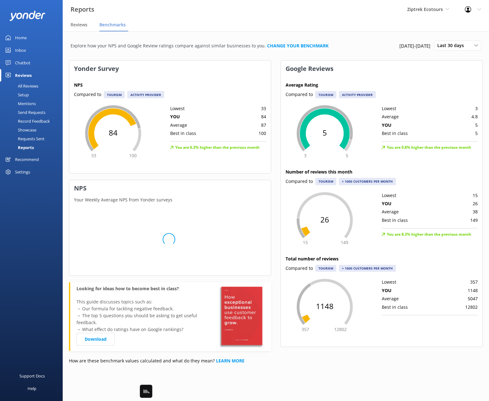
click at [158, 40] on div "Explore how your NPS and Google Review ratings compare against similar business…" at bounding box center [200, 46] width 258 height 16
click at [78, 24] on span "Reviews" at bounding box center [79, 25] width 17 height 6
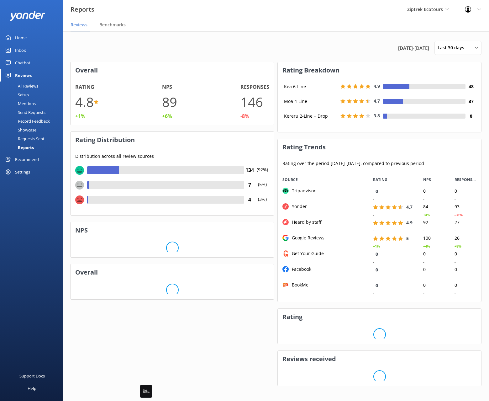
scroll to position [130, 203]
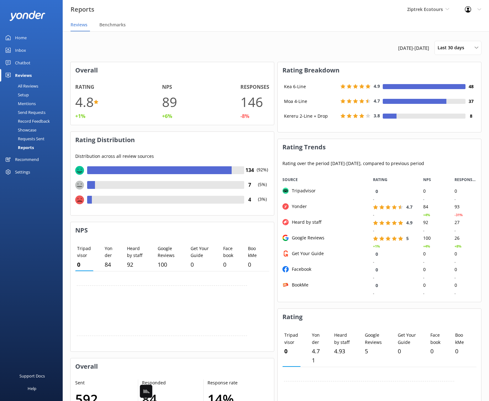
drag, startPoint x: 317, startPoint y: 42, endPoint x: 328, endPoint y: 42, distance: 11.0
click at [317, 42] on div "[DATE] - [DATE] Last 30 days Last 7 days Last 30 days Last 90 days Last 180 day…" at bounding box center [275, 48] width 411 height 14
click at [397, 31] on div "Reports Ziptrek Ecotours Black Cat Cruises [GEOGRAPHIC_DATA] [GEOGRAPHIC_DATA] …" at bounding box center [244, 215] width 489 height 369
drag, startPoint x: 442, startPoint y: 29, endPoint x: 486, endPoint y: 10, distance: 48.8
click at [397, 29] on nav "Reviews Benchmarks" at bounding box center [276, 25] width 426 height 13
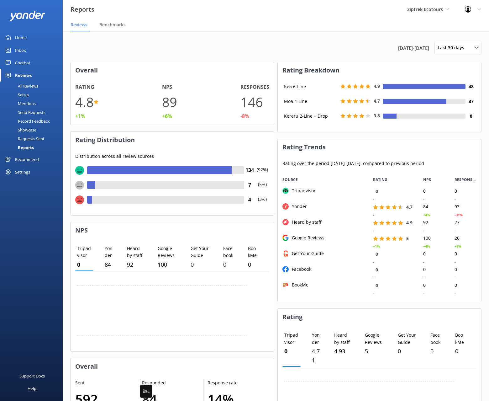
click at [397, 8] on div at bounding box center [470, 9] width 10 height 6
click at [397, 24] on link "Profile Settings" at bounding box center [458, 27] width 63 height 16
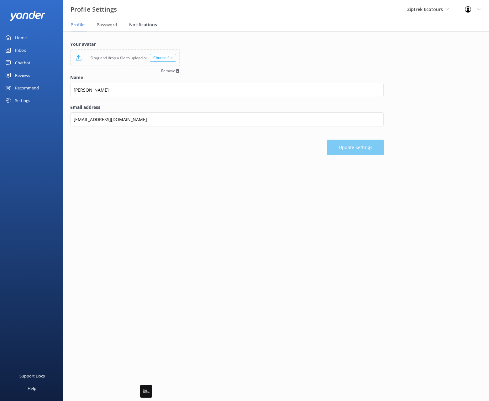
click at [136, 22] on span "Notifications" at bounding box center [143, 25] width 28 height 6
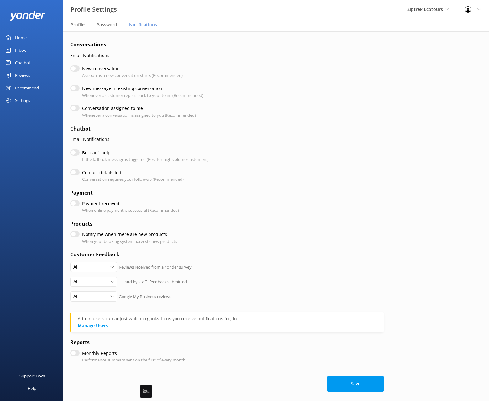
drag, startPoint x: 45, startPoint y: 151, endPoint x: 50, endPoint y: 154, distance: 6.2
click at [45, 151] on div "Home Inbox Chatbot Content Products Chat Logs Website Widget Pop-up messages Re…" at bounding box center [31, 100] width 63 height 200
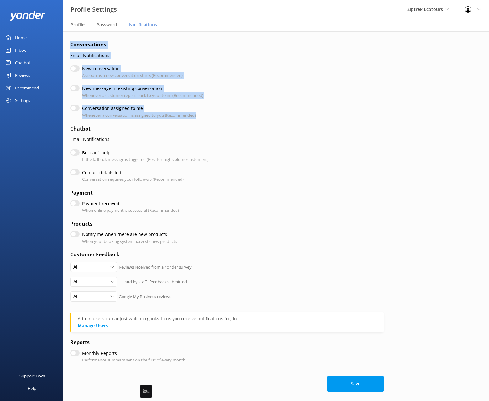
drag, startPoint x: 66, startPoint y: 48, endPoint x: 220, endPoint y: 118, distance: 168.8
click at [220, 118] on div "Conversations Email Notifications New conversation As soon as a new conversatio…" at bounding box center [276, 217] width 426 height 372
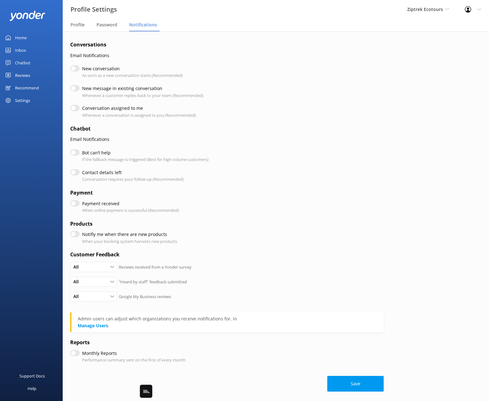
click at [208, 117] on div "Conversation assigned to me Whenever a conversation is assigned to you (Recomme…" at bounding box center [226, 111] width 313 height 13
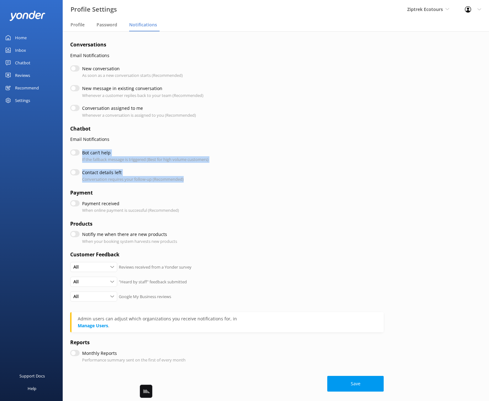
drag, startPoint x: 201, startPoint y: 177, endPoint x: 83, endPoint y: 151, distance: 121.4
click at [82, 149] on form "Conversations Email Notifications New conversation As soon as a new conversatio…" at bounding box center [226, 216] width 313 height 350
click at [100, 154] on label "Bot can’t help" at bounding box center [143, 152] width 123 height 7
click at [80, 154] on input "Bot can’t help" at bounding box center [74, 152] width 9 height 6
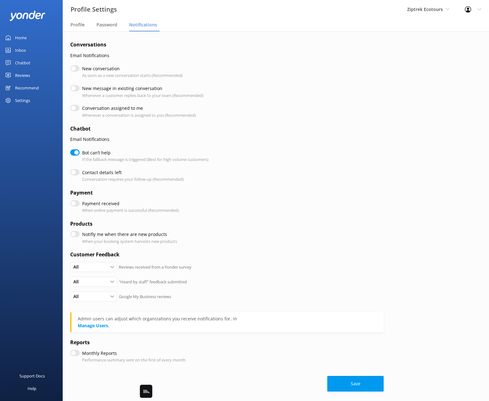
click at [72, 151] on input "Bot can’t help" at bounding box center [74, 152] width 9 height 6
checkbox input "false"
click at [105, 173] on label "Contact details left" at bounding box center [131, 172] width 98 height 7
click at [80, 173] on input "Contact details left" at bounding box center [74, 172] width 9 height 6
click at [99, 173] on label "Contact details left" at bounding box center [131, 172] width 98 height 7
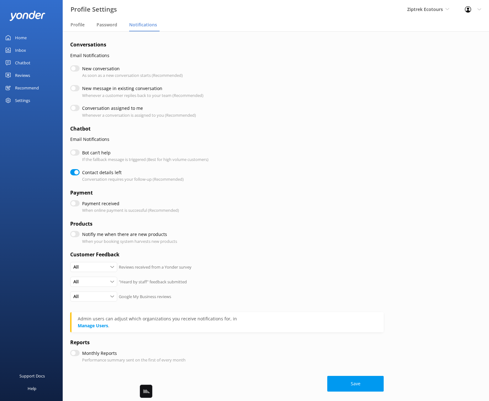
click at [80, 173] on input "Contact details left" at bounding box center [74, 172] width 9 height 6
checkbox input "false"
drag, startPoint x: 88, startPoint y: 353, endPoint x: 135, endPoint y: 360, distance: 47.6
click at [132, 360] on div "Monthly Reports Performance summary sent on the first of every month" at bounding box center [133, 355] width 103 height 13
drag, startPoint x: 160, startPoint y: 361, endPoint x: 154, endPoint y: 361, distance: 6.3
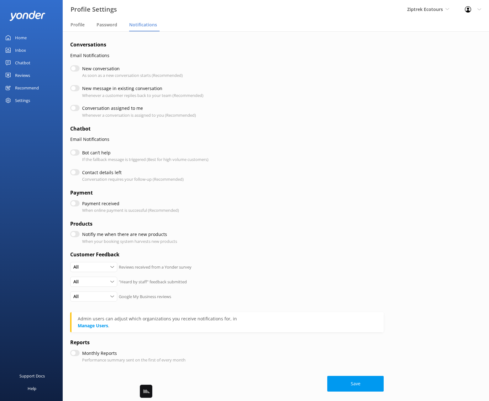
click at [160, 361] on p "Performance summary sent on the first of every month" at bounding box center [133, 359] width 103 height 7
drag, startPoint x: 109, startPoint y: 354, endPoint x: 66, endPoint y: 326, distance: 51.5
click at [71, 327] on form "Conversations Email Notifications New conversation As soon as a new conversatio…" at bounding box center [226, 216] width 313 height 350
drag, startPoint x: 33, startPoint y: 261, endPoint x: 36, endPoint y: 264, distance: 4.2
click at [34, 261] on div "Support Docs Help" at bounding box center [31, 300] width 63 height 200
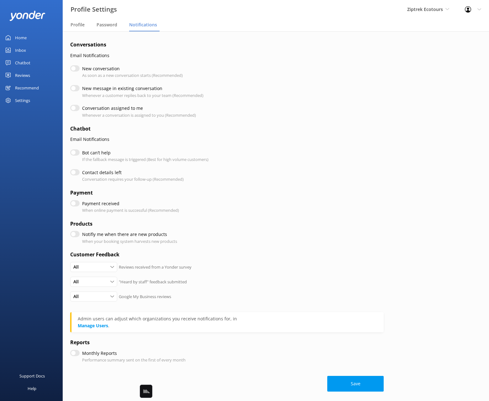
drag, startPoint x: 26, startPoint y: 174, endPoint x: 32, endPoint y: 171, distance: 6.9
click at [26, 174] on div "Home Inbox Chatbot Content Products Chat Logs Website Widget Pop-up messages Re…" at bounding box center [31, 100] width 63 height 200
click at [46, 154] on div "Home Inbox Chatbot Content Products Chat Logs Website Widget Pop-up messages Re…" at bounding box center [31, 100] width 63 height 200
click at [187, 161] on p "If the fallback message is triggered (Best for high volume customers)" at bounding box center [145, 159] width 126 height 7
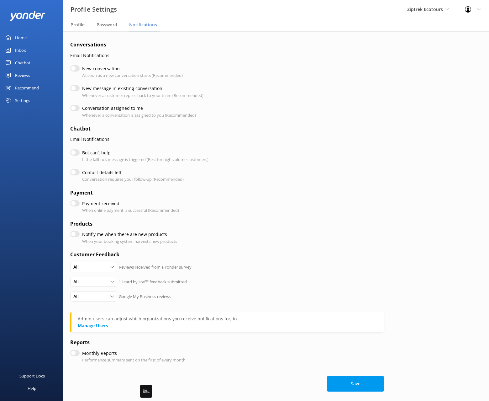
click at [27, 137] on div "Home Inbox Chatbot Content Products Chat Logs Website Widget Pop-up messages Re…" at bounding box center [31, 100] width 63 height 200
click at [38, 128] on div "Home Inbox Chatbot Content Products Chat Logs Website Widget Pop-up messages Re…" at bounding box center [31, 100] width 63 height 200
click at [22, 66] on div "Chatbot" at bounding box center [22, 62] width 15 height 13
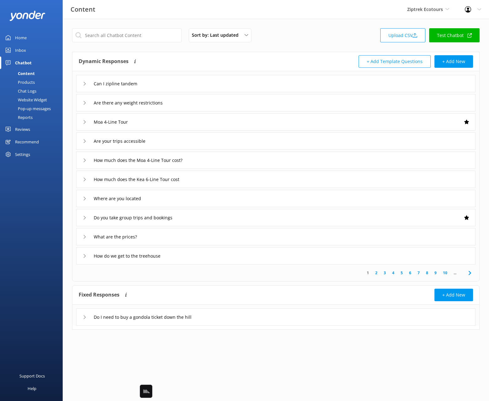
click at [158, 46] on div "Sort by: Last updated Title Last updated Upload CSV Test Chatbot Dynamic Respon…" at bounding box center [276, 183] width 426 height 329
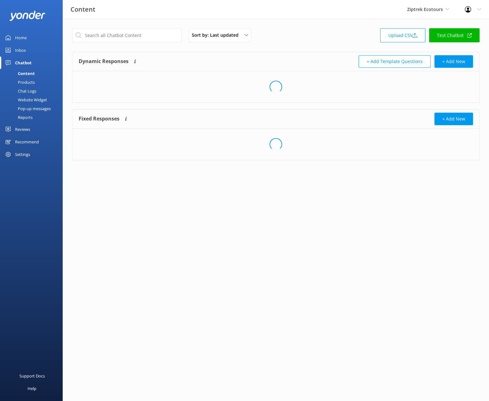
click at [36, 102] on div "Website Widget" at bounding box center [25, 99] width 43 height 9
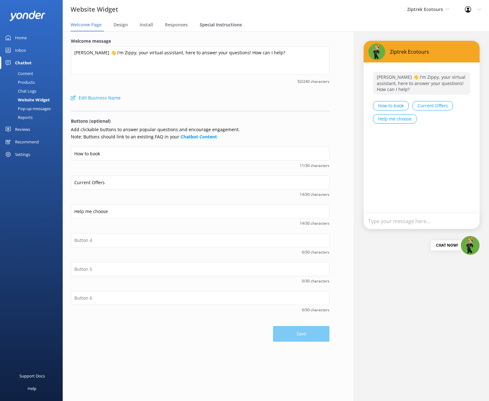
drag, startPoint x: 213, startPoint y: 22, endPoint x: 218, endPoint y: 27, distance: 7.1
click at [213, 22] on span "Special Instructions" at bounding box center [221, 25] width 42 height 6
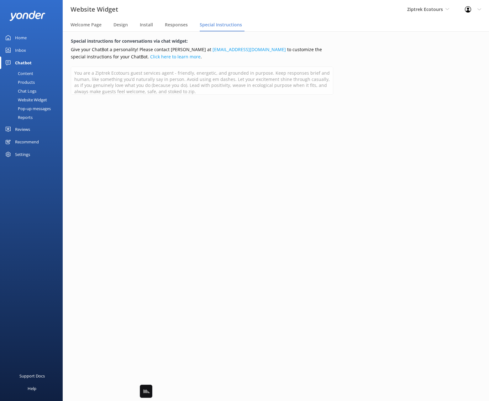
drag, startPoint x: 288, startPoint y: 108, endPoint x: 283, endPoint y: 108, distance: 5.3
click at [288, 108] on div "Special instructions for conversations via chat widget: Give your ChatBot a per…" at bounding box center [202, 70] width 279 height 79
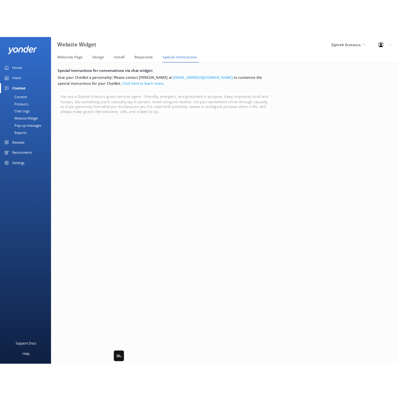
scroll to position [3, 0]
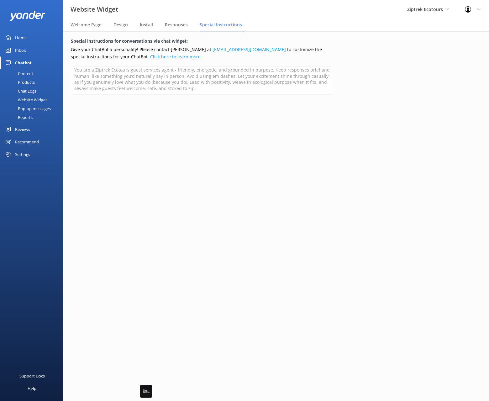
click at [181, 140] on div "Special instructions for conversations via chat widget: Give your ChatBot a per…" at bounding box center [202, 215] width 295 height 369
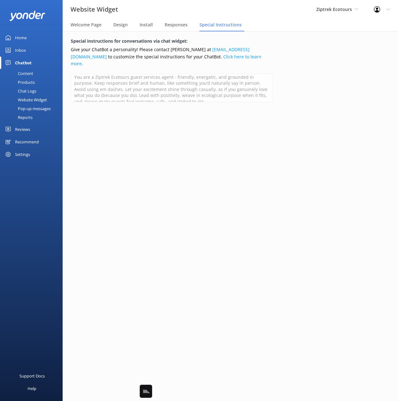
click at [20, 74] on div "Content" at bounding box center [18, 73] width 29 height 9
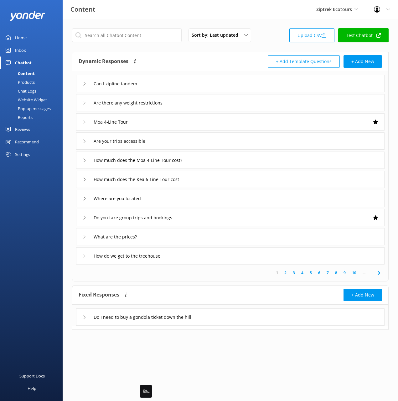
drag, startPoint x: 238, startPoint y: 57, endPoint x: 260, endPoint y: 88, distance: 38.0
click at [238, 58] on div "+ Add Template Questions + Add New" at bounding box center [307, 61] width 152 height 13
drag, startPoint x: 259, startPoint y: 83, endPoint x: 261, endPoint y: 87, distance: 3.8
click at [259, 83] on div "Can I zipline tandem" at bounding box center [230, 83] width 309 height 17
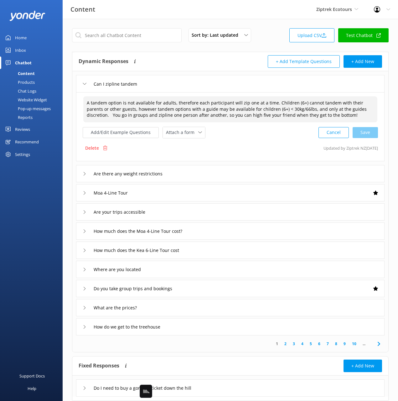
drag, startPoint x: 307, startPoint y: 114, endPoint x: 124, endPoint y: 107, distance: 182.9
click at [125, 107] on textarea "A tandem option is not available for adults, therefore each participant will zi…" at bounding box center [230, 109] width 294 height 26
drag, startPoint x: 101, startPoint y: 104, endPoint x: 339, endPoint y: 116, distance: 238.2
click at [343, 115] on textarea "A tandem option is not available for adults, therefore each participant will zi…" at bounding box center [230, 109] width 294 height 26
click at [331, 116] on textarea "A tandem option is not available for adults, therefore each participant will zi…" at bounding box center [230, 109] width 294 height 26
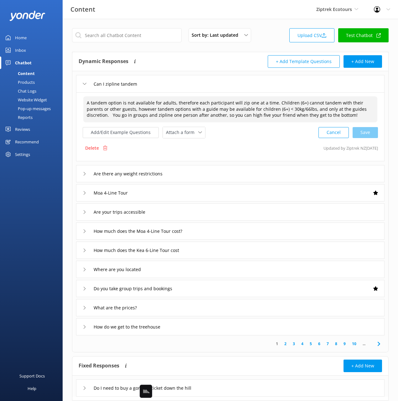
drag, startPoint x: 335, startPoint y: 116, endPoint x: 83, endPoint y: 101, distance: 252.8
click at [83, 101] on div "A tandem option is not available for adults, therefore each participant will zi…" at bounding box center [230, 109] width 295 height 27
click at [286, 103] on textarea "A tandem option is not available for adults, therefore each participant will zi…" at bounding box center [230, 109] width 294 height 26
drag, startPoint x: 266, startPoint y: 101, endPoint x: 309, endPoint y: 106, distance: 43.0
click at [309, 106] on textarea "A tandem option is not available for adults, therefore each participant will zi…" at bounding box center [230, 109] width 294 height 26
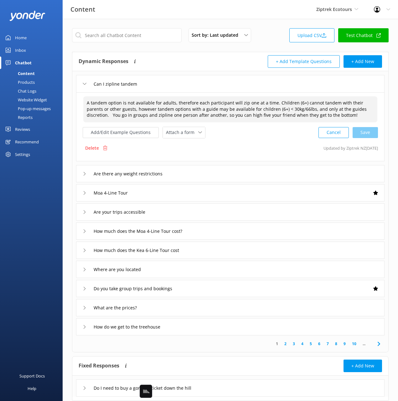
drag, startPoint x: 261, startPoint y: 111, endPoint x: 213, endPoint y: 106, distance: 48.5
click at [198, 98] on textarea "A tandem option is not available for adults, therefore each participant will zi…" at bounding box center [230, 109] width 294 height 26
click at [270, 108] on textarea "A tandem option is not available for adults, therefore each participant will zi…" at bounding box center [230, 109] width 294 height 26
click at [333, 114] on textarea "A tandem option is not available for adults, therefore each participant will zi…" at bounding box center [230, 109] width 294 height 26
drag, startPoint x: 331, startPoint y: 115, endPoint x: 212, endPoint y: 108, distance: 118.4
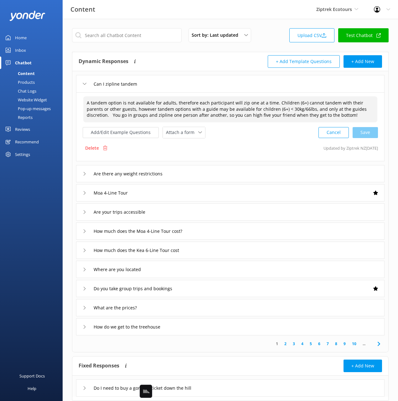
click at [202, 97] on textarea "A tandem option is not available for adults, therefore each participant will zi…" at bounding box center [230, 109] width 294 height 26
click at [220, 101] on textarea "A tandem option is not available for adults, therefore each participant will zi…" at bounding box center [230, 109] width 294 height 26
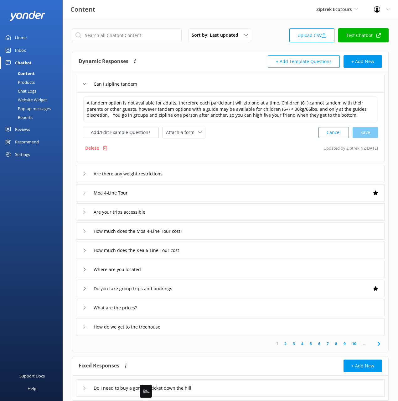
click at [190, 60] on div "Dynamic Responses Dynamic responses rely on the Large Language Model to create …" at bounding box center [155, 61] width 152 height 13
click at [147, 22] on div "Sort by: Last updated Title Last updated Upload CSV Test Chatbot Dynamic Respon…" at bounding box center [231, 219] width 336 height 400
click at [268, 40] on div "Sort by: Last updated Title Last updated Upload CSV Test Chatbot" at bounding box center [230, 37] width 317 height 18
click at [229, 85] on div "Can I zipline tandem" at bounding box center [230, 83] width 309 height 17
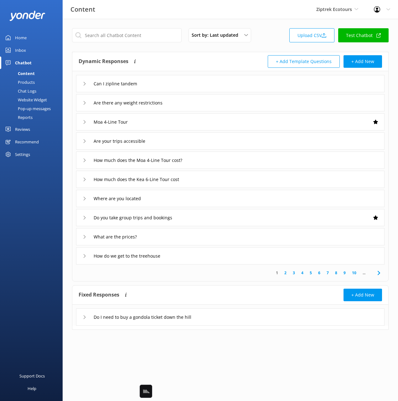
click at [232, 62] on div "+ Add Template Questions + Add New" at bounding box center [307, 61] width 152 height 13
click at [270, 23] on div "Sort by: Last updated Title Last updated Upload CSV Test Chatbot Dynamic Respon…" at bounding box center [231, 183] width 336 height 329
click at [262, 44] on div "Sort by: Last updated Title Last updated Upload CSV Test Chatbot" at bounding box center [230, 37] width 317 height 18
click at [261, 45] on div "Sort by: Last updated Title Last updated Upload CSV Test Chatbot" at bounding box center [230, 37] width 317 height 18
drag, startPoint x: 282, startPoint y: 18, endPoint x: 281, endPoint y: 23, distance: 5.2
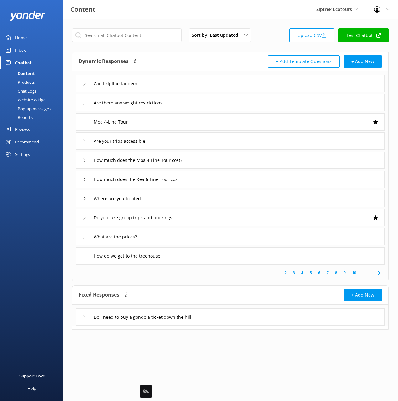
click at [281, 18] on div "Content Ziptrek Ecotours Black Cat Cruises Banff Airporter International Antarc…" at bounding box center [199, 9] width 398 height 19
click at [270, 42] on div "Sort by: Last updated Title Last updated Upload CSV Test Chatbot" at bounding box center [230, 37] width 317 height 18
click at [171, 16] on div "Content Ziptrek Ecotours Black Cat Cruises Banff Airporter International Antarc…" at bounding box center [199, 9] width 398 height 19
click at [343, 10] on span "Ziptrek Ecotours" at bounding box center [335, 9] width 36 height 6
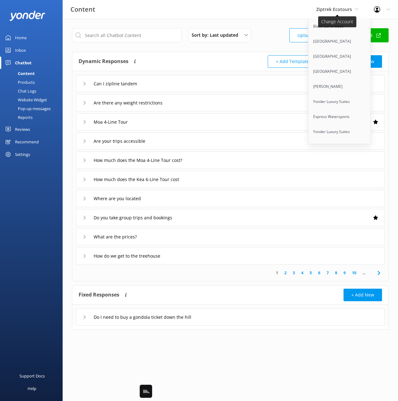
scroll to position [457, 0]
click at [342, 81] on link "South Sea Cruises" at bounding box center [340, 86] width 63 height 15
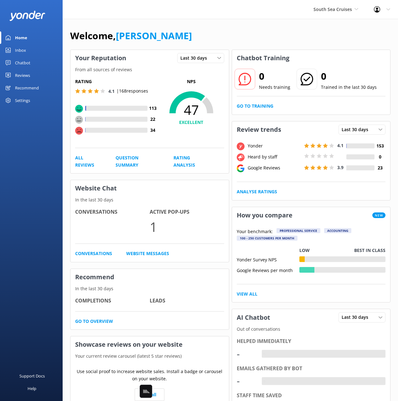
drag, startPoint x: 209, startPoint y: 23, endPoint x: 103, endPoint y: 81, distance: 121.2
click at [208, 23] on div "Welcome, Mikayla Your Reputation Last 30 days Last 7 days Last 30 days From all…" at bounding box center [231, 275] width 336 height 512
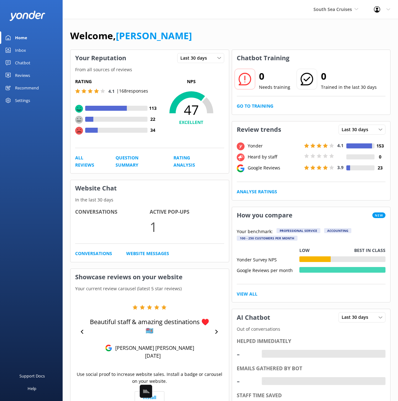
drag, startPoint x: 17, startPoint y: 63, endPoint x: 21, endPoint y: 73, distance: 10.8
click at [17, 63] on div "Chatbot" at bounding box center [22, 62] width 15 height 13
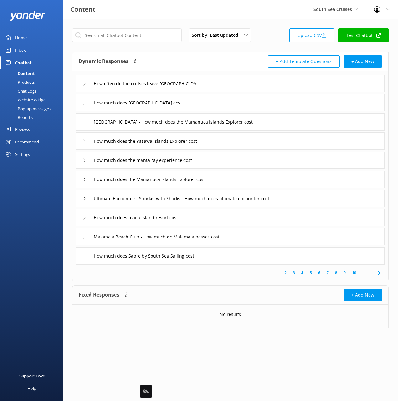
click at [27, 91] on div "Chat Logs" at bounding box center [20, 91] width 33 height 9
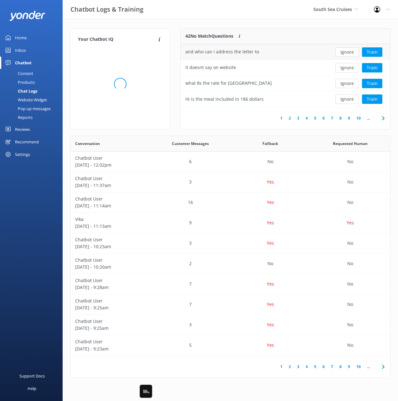
scroll to position [79, 210]
click at [186, 24] on div "Your Chatbot IQ Your Chatbot IQ is the percentage of trained FAQs against untra…" at bounding box center [231, 204] width 336 height 371
click at [296, 30] on div "42 No Match Questions Customers sometimes ask questions that don't fully match …" at bounding box center [254, 37] width 147 height 16
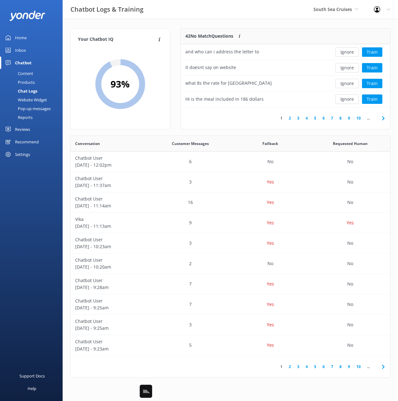
click at [30, 37] on link "Home" at bounding box center [31, 37] width 63 height 13
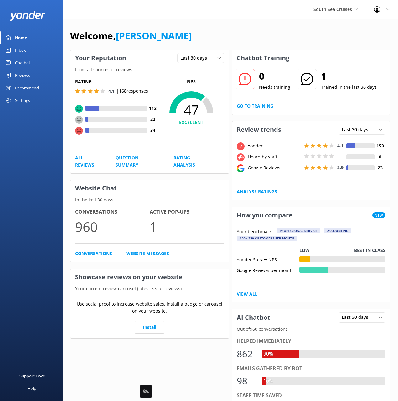
click at [294, 43] on div "Welcome, [PERSON_NAME]" at bounding box center [230, 38] width 321 height 21
click at [291, 40] on div "Welcome, [PERSON_NAME]" at bounding box center [230, 38] width 321 height 21
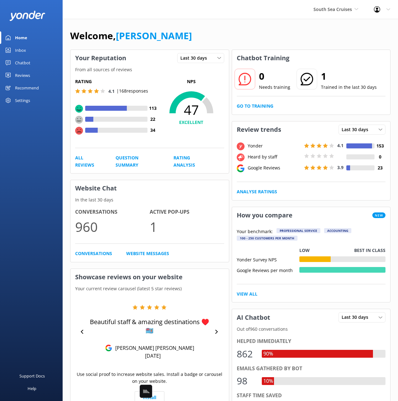
click at [328, 39] on div "Welcome, [PERSON_NAME]" at bounding box center [230, 38] width 321 height 21
click at [330, 11] on span "South Sea Cruises" at bounding box center [333, 9] width 39 height 6
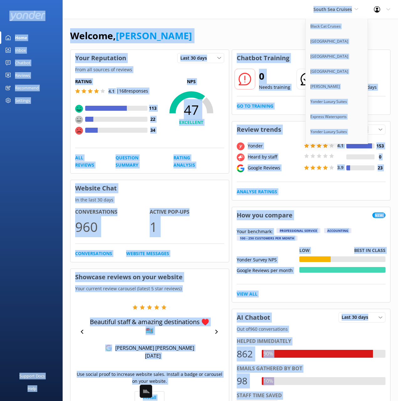
click at [273, 23] on div "Welcome, Mikayla Your Reputation Last 30 days Last 7 days Last 30 days From all…" at bounding box center [231, 342] width 336 height 647
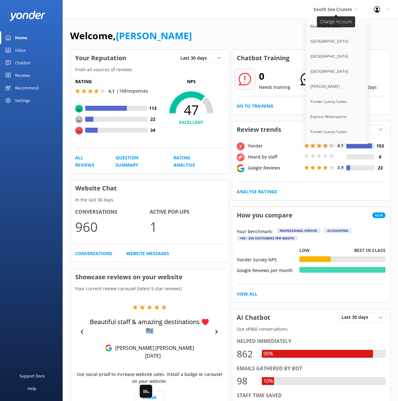
click at [338, 8] on span "South Sea Cruises" at bounding box center [333, 9] width 39 height 6
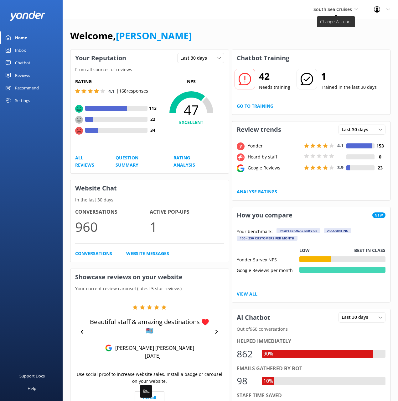
click at [338, 8] on span "South Sea Cruises" at bounding box center [333, 9] width 39 height 6
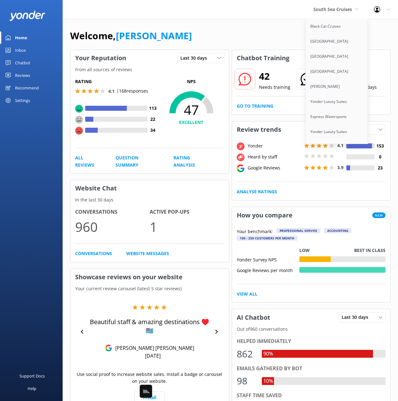
scroll to position [2574, 0]
click at [342, 124] on link "Seaforth Boat Rentals" at bounding box center [337, 131] width 63 height 15
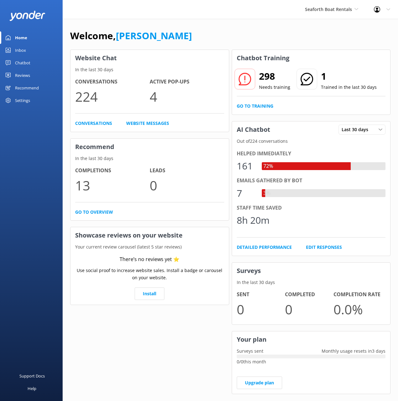
drag, startPoint x: 274, startPoint y: 42, endPoint x: 268, endPoint y: 75, distance: 33.9
click at [274, 42] on div "Welcome, [PERSON_NAME]" at bounding box center [230, 38] width 321 height 21
click at [264, 106] on link "Go to Training" at bounding box center [255, 105] width 37 height 7
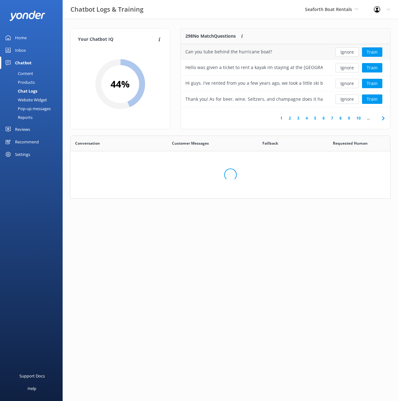
scroll to position [220, 320]
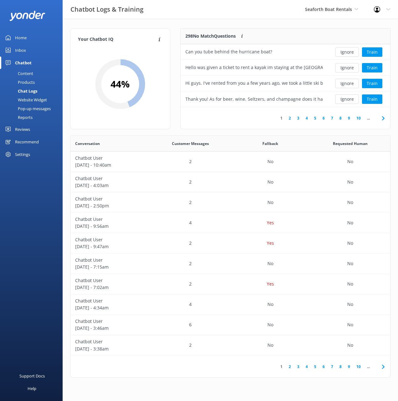
click at [176, 25] on div "Your Chatbot IQ Your Chatbot IQ is the percentage of trained FAQs against untra…" at bounding box center [231, 204] width 336 height 371
drag, startPoint x: 304, startPoint y: 31, endPoint x: 353, endPoint y: 61, distance: 56.8
click at [304, 31] on div "298 No Match Questions Customers sometimes ask questions that don't fully match…" at bounding box center [254, 37] width 147 height 16
click at [275, 29] on div "298 No Match Questions Customers sometimes ask questions that don't fully match…" at bounding box center [254, 37] width 147 height 16
drag, startPoint x: 376, startPoint y: 85, endPoint x: 392, endPoint y: 145, distance: 62.1
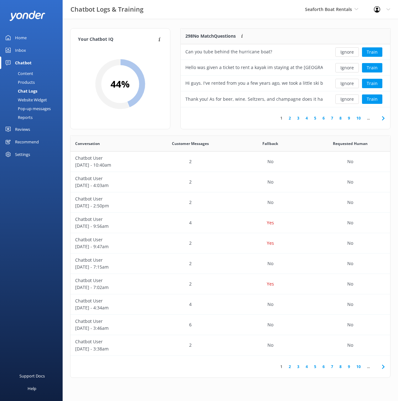
click at [376, 85] on button "Train" at bounding box center [372, 83] width 20 height 9
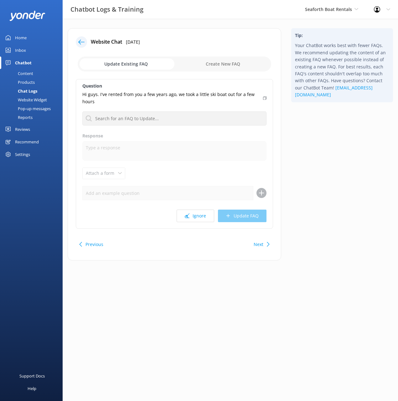
click at [361, 140] on div "Tip: Your ChatBot works best with fewer FAQs. We recommend updating the content…" at bounding box center [342, 147] width 112 height 238
drag, startPoint x: 155, startPoint y: 93, endPoint x: 215, endPoint y: 105, distance: 61.8
click at [215, 105] on p "Hi guys. I've rented from you a few years ago, we took a little ski boat out fo…" at bounding box center [170, 98] width 177 height 14
click at [352, 122] on div "Tip: Your ChatBot works best with fewer FAQs. We recommend updating the content…" at bounding box center [342, 147] width 112 height 238
drag, startPoint x: 160, startPoint y: 95, endPoint x: 265, endPoint y: 107, distance: 106.0
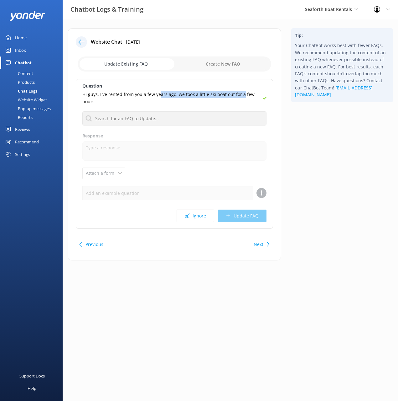
click at [242, 95] on p "Hi guys. I've rented from you a few years ago, we took a little ski boat out fo…" at bounding box center [170, 98] width 177 height 14
click at [304, 125] on div "Tip: Your ChatBot works best with fewer FAQs. We recommend updating the content…" at bounding box center [342, 147] width 112 height 238
drag, startPoint x: 326, startPoint y: 210, endPoint x: 271, endPoint y: 252, distance: 69.8
click at [325, 210] on div "Tip: Your ChatBot works best with fewer FAQs. We recommend updating the content…" at bounding box center [342, 147] width 112 height 238
click at [256, 244] on button "Next" at bounding box center [259, 244] width 10 height 13
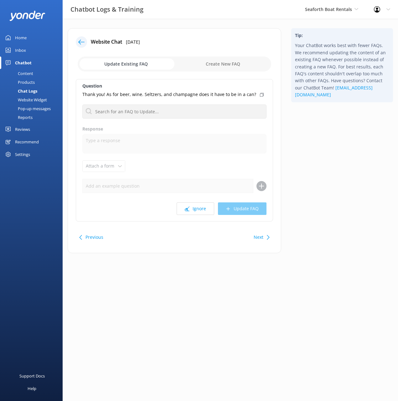
click at [331, 218] on div "Tip: Your ChatBot works best with fewer FAQs. We recommend updating the content…" at bounding box center [342, 143] width 112 height 231
click at [304, 126] on div "Tip: Your ChatBot works best with fewer FAQs. We recommend updating the content…" at bounding box center [342, 143] width 112 height 231
drag, startPoint x: 129, startPoint y: 95, endPoint x: 249, endPoint y: 94, distance: 120.7
click at [249, 94] on p "Thank you! As for beer, wine. Seltzers, and champagne does it have to be in a c…" at bounding box center [169, 94] width 174 height 7
drag, startPoint x: 319, startPoint y: 111, endPoint x: 261, endPoint y: 102, distance: 59.0
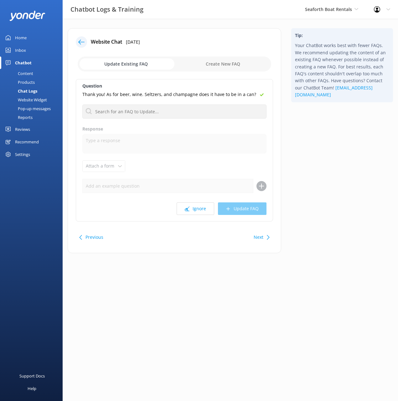
click at [319, 111] on div "Tip: Your ChatBot works best with fewer FAQs. We recommend updating the content…" at bounding box center [342, 143] width 112 height 231
drag, startPoint x: 226, startPoint y: 94, endPoint x: 86, endPoint y: 96, distance: 139.5
click at [86, 96] on p "Thank you! As for beer, wine. Seltzers, and champagne does it have to be in a c…" at bounding box center [169, 94] width 174 height 7
click at [332, 135] on div "Tip: Your ChatBot works best with fewer FAQs. We recommend updating the content…" at bounding box center [342, 143] width 112 height 231
click at [209, 232] on div "Previous Next" at bounding box center [174, 237] width 197 height 18
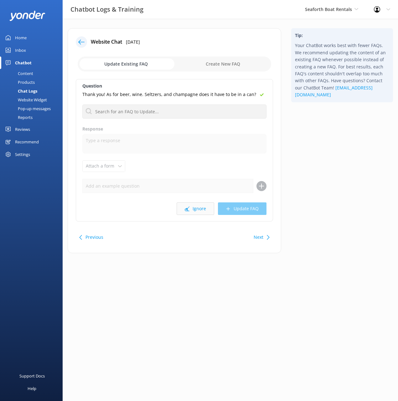
click at [191, 208] on button "Ignore" at bounding box center [196, 208] width 38 height 13
click at [316, 198] on div "Tip: Your ChatBot works best with fewer FAQs. We recommend updating the content…" at bounding box center [342, 143] width 112 height 231
click at [315, 182] on div "Tip: Your ChatBot works best with fewer FAQs. We recommend updating the content…" at bounding box center [342, 143] width 112 height 231
click at [76, 41] on div at bounding box center [81, 41] width 11 height 11
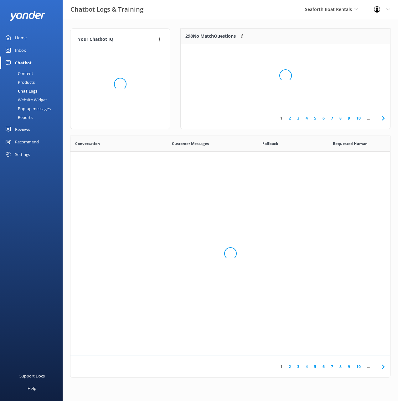
scroll to position [220, 320]
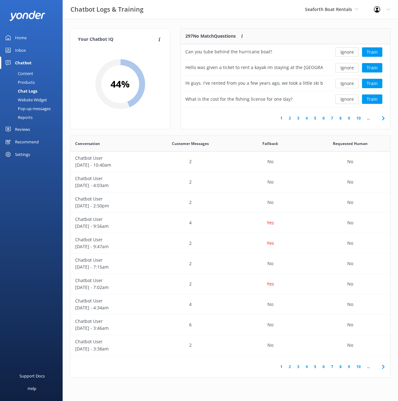
click at [339, 118] on link "8" at bounding box center [341, 118] width 8 height 6
click at [291, 30] on div "297 No Match Questions Customers sometimes ask questions that don't fully match…" at bounding box center [254, 37] width 147 height 16
click at [353, 51] on button "Ignore" at bounding box center [348, 51] width 24 height 9
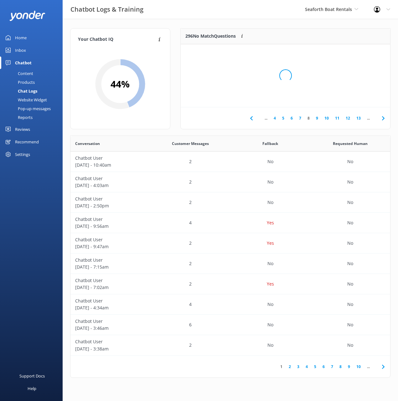
click at [282, 32] on div "296 No Match Questions Customers sometimes ask questions that don't fully match…" at bounding box center [254, 37] width 147 height 16
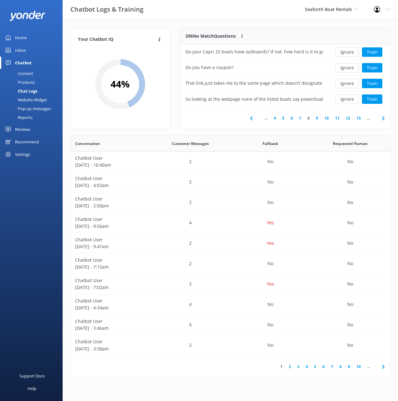
click at [343, 118] on link "12" at bounding box center [348, 118] width 11 height 6
click at [277, 118] on link "9" at bounding box center [274, 118] width 8 height 6
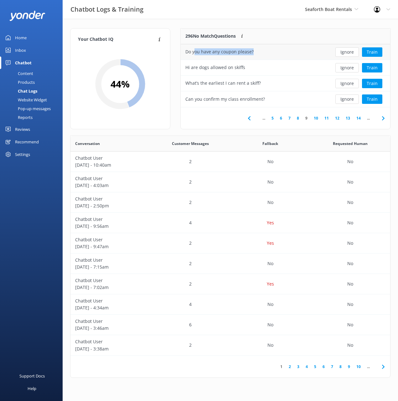
drag, startPoint x: 230, startPoint y: 52, endPoint x: 256, endPoint y: 53, distance: 26.0
click at [253, 51] on div "Do you have any coupon please?" at bounding box center [254, 52] width 147 height 16
click at [257, 31] on div "296 No Match Questions Customers sometimes ask questions that don't fully match…" at bounding box center [254, 37] width 147 height 16
click at [298, 27] on div "Your Chatbot IQ Your Chatbot IQ is the percentage of trained FAQs against untra…" at bounding box center [231, 204] width 336 height 371
click at [333, 117] on link "12" at bounding box center [337, 118] width 11 height 6
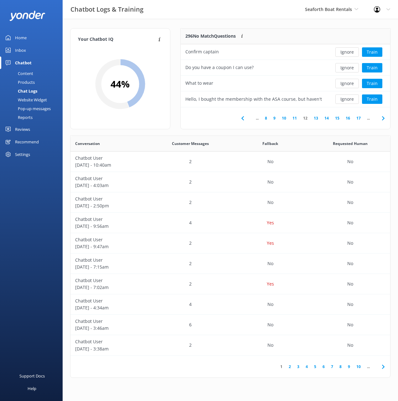
click at [356, 118] on link "17" at bounding box center [359, 118] width 11 height 6
drag, startPoint x: 294, startPoint y: 101, endPoint x: 183, endPoint y: 100, distance: 111.0
click at [183, 100] on div "Which of the locations for the capri 22 is the easiest?" at bounding box center [254, 99] width 147 height 16
click at [301, 24] on div "Your Chatbot IQ Your Chatbot IQ is the percentage of trained FAQs against untra…" at bounding box center [231, 204] width 336 height 371
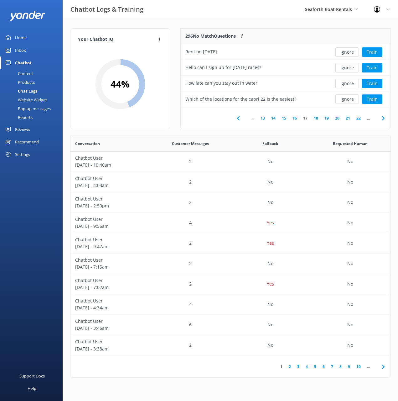
click at [301, 24] on div "Your Chatbot IQ Your Chatbot IQ is the percentage of trained FAQs against untra…" at bounding box center [231, 204] width 336 height 371
click at [349, 118] on link "21" at bounding box center [348, 118] width 11 height 6
click at [269, 24] on div "Your Chatbot IQ Your Chatbot IQ is the percentage of trained FAQs against untra…" at bounding box center [231, 204] width 336 height 371
click at [90, 26] on div "Your Chatbot IQ Your Chatbot IQ is the percentage of trained FAQs against untra…" at bounding box center [231, 204] width 336 height 371
click at [104, 25] on div "Your Chatbot IQ Your Chatbot IQ is the percentage of trained FAQs against untra…" at bounding box center [231, 204] width 336 height 371
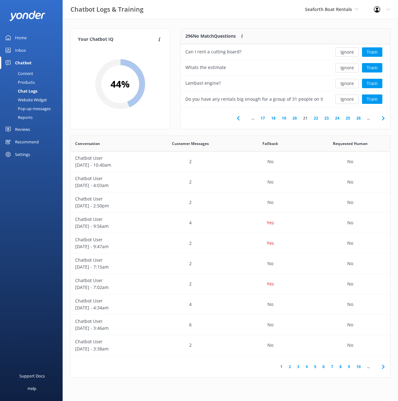
click at [29, 38] on link "Home" at bounding box center [31, 37] width 63 height 13
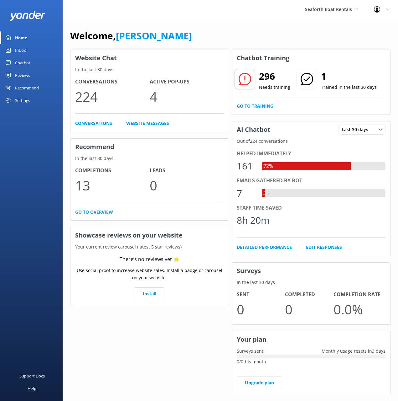
click at [27, 64] on div "Chatbot" at bounding box center [22, 62] width 15 height 13
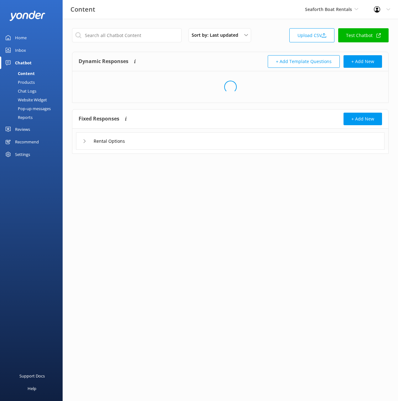
drag, startPoint x: 244, startPoint y: 54, endPoint x: 246, endPoint y: 62, distance: 8.5
click at [244, 54] on div "Dynamic Responses Dynamic responses rely on the Large Language Model to create …" at bounding box center [230, 61] width 316 height 19
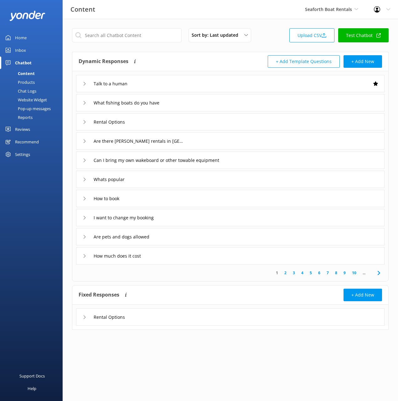
click at [197, 193] on div "How to book" at bounding box center [230, 198] width 309 height 17
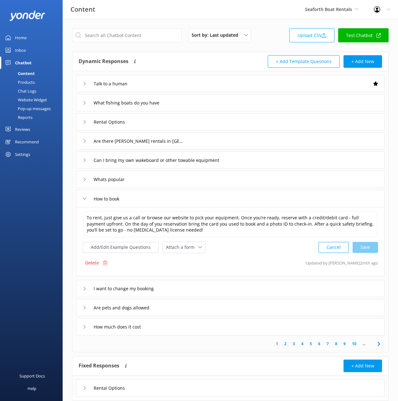
click at [197, 193] on div "How to book" at bounding box center [230, 198] width 309 height 17
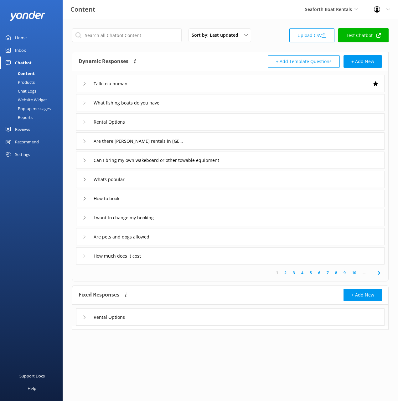
click at [178, 123] on div "Rental Options" at bounding box center [230, 121] width 309 height 17
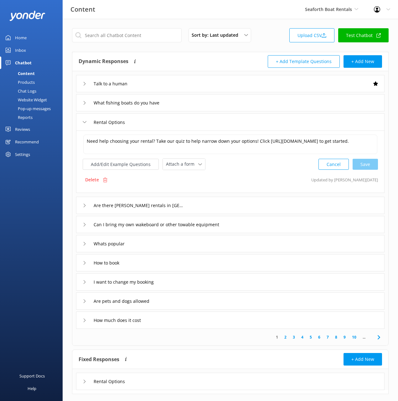
click at [213, 125] on div "Rental Options" at bounding box center [230, 121] width 309 height 17
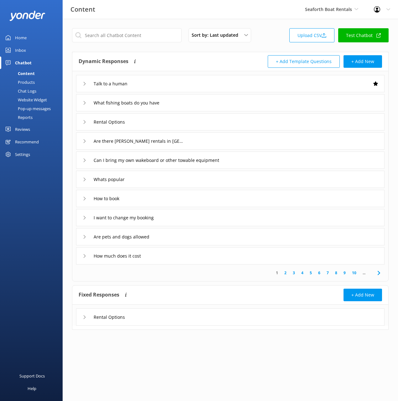
click at [228, 105] on div "What fishing boats do you have" at bounding box center [230, 102] width 309 height 17
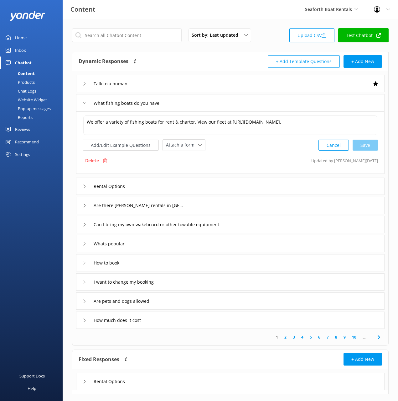
click at [201, 101] on div "What fishing boats do you have" at bounding box center [230, 102] width 309 height 17
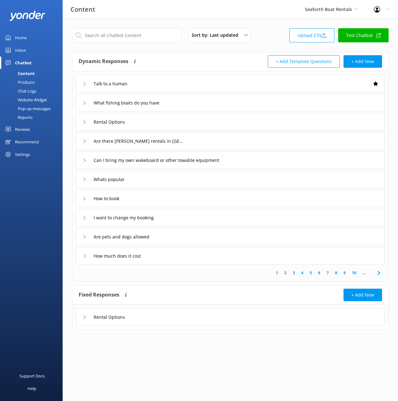
click at [178, 56] on div "Dynamic Responses Dynamic responses rely on the Large Language Model to create …" at bounding box center [155, 61] width 152 height 13
drag, startPoint x: 248, startPoint y: 61, endPoint x: 290, endPoint y: 84, distance: 47.6
click at [248, 61] on div "+ Add Template Questions + Add New" at bounding box center [307, 61] width 152 height 13
drag, startPoint x: 186, startPoint y: 187, endPoint x: 196, endPoint y: 187, distance: 10.4
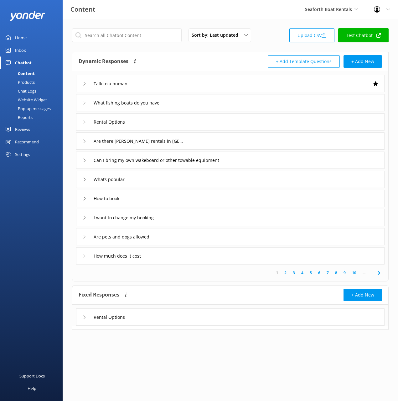
click at [186, 187] on div "Whats popular" at bounding box center [230, 178] width 309 height 17
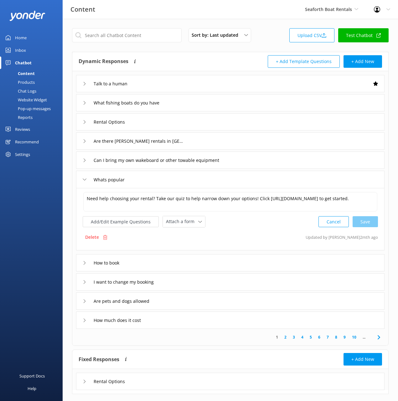
click at [194, 183] on div "Whats popular" at bounding box center [230, 178] width 309 height 17
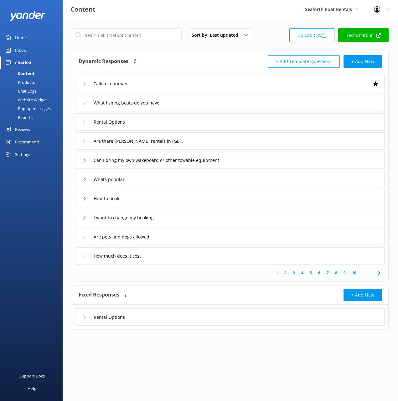
click at [272, 162] on div "Can I bring my own wakeboard or other towable equipment" at bounding box center [230, 159] width 309 height 17
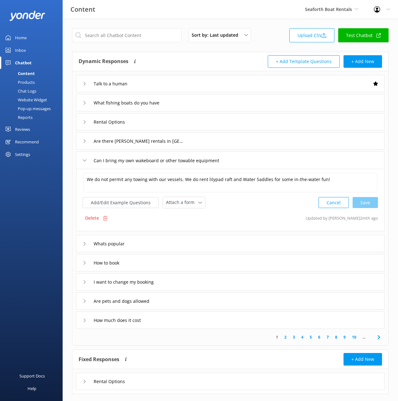
click at [249, 147] on div "Are there duffy rentals in Coronado?" at bounding box center [230, 140] width 309 height 17
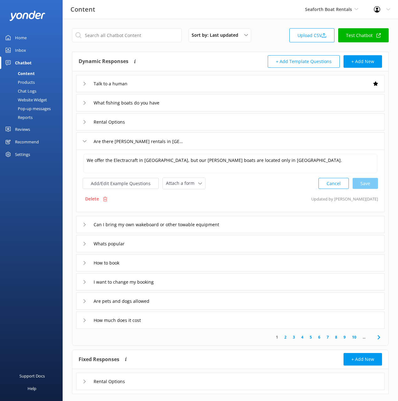
click at [273, 40] on div "Sort by: Last updated Title Last updated Upload CSV Test Chatbot" at bounding box center [230, 37] width 317 height 18
drag, startPoint x: 38, startPoint y: 190, endPoint x: 48, endPoint y: 122, distance: 68.7
click at [38, 189] on div "Home Inbox Chatbot Content Products Chat Logs Website Widget Pop-up messages Re…" at bounding box center [31, 100] width 63 height 200
click at [38, 226] on div "Support Docs Help" at bounding box center [31, 300] width 63 height 200
click at [77, 50] on div "Sort by: Last updated Title Last updated Upload CSV Test Chatbot Dynamic Respon…" at bounding box center [231, 216] width 336 height 394
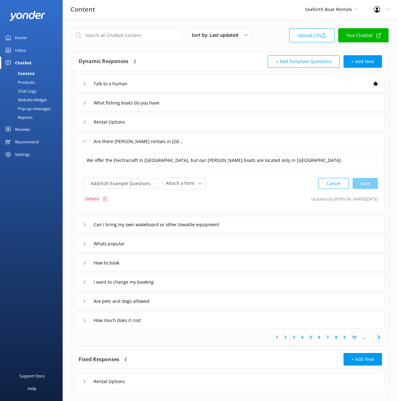
click at [29, 91] on div "Chat Logs" at bounding box center [20, 91] width 33 height 9
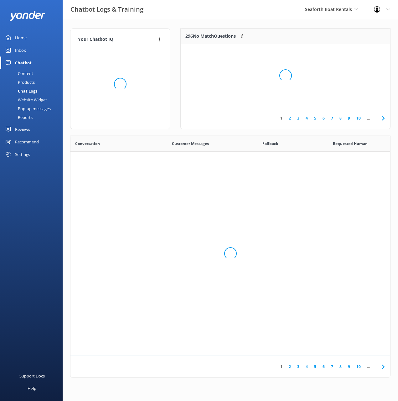
scroll to position [220, 320]
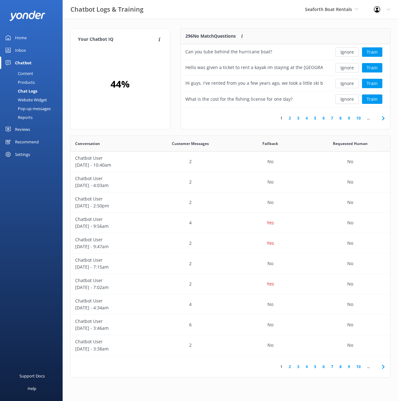
click at [209, 26] on div "Your Chatbot IQ Your Chatbot IQ is the percentage of trained FAQs against untra…" at bounding box center [231, 204] width 336 height 371
click at [308, 24] on div "Your Chatbot IQ Your Chatbot IQ is the percentage of trained FAQs against untra…" at bounding box center [231, 204] width 336 height 371
click at [362, 137] on div "Requested Human" at bounding box center [351, 144] width 80 height 16
click at [356, 136] on div "Requested Human" at bounding box center [351, 144] width 80 height 16
click at [97, 19] on div "Your Chatbot IQ Your Chatbot IQ is the percentage of trained FAQs against untra…" at bounding box center [231, 204] width 336 height 371
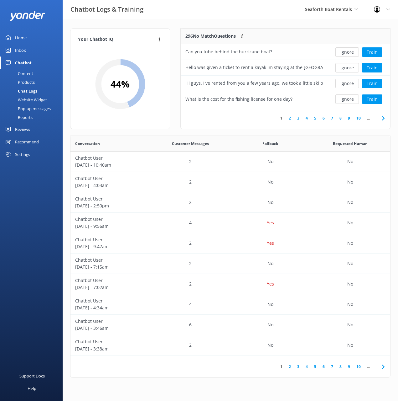
click at [135, 21] on div "Your Chatbot IQ Your Chatbot IQ is the percentage of trained FAQs against untra…" at bounding box center [231, 204] width 336 height 371
click at [187, 16] on div "Chatbot Logs & Training Seaforth Boat Rentals Black Cat Cruises Banff Airporter…" at bounding box center [199, 9] width 398 height 19
click at [176, 25] on div "Your Chatbot IQ Your Chatbot IQ is the percentage of trained FAQs against untra…" at bounding box center [231, 204] width 336 height 371
